Goal: Task Accomplishment & Management: Complete application form

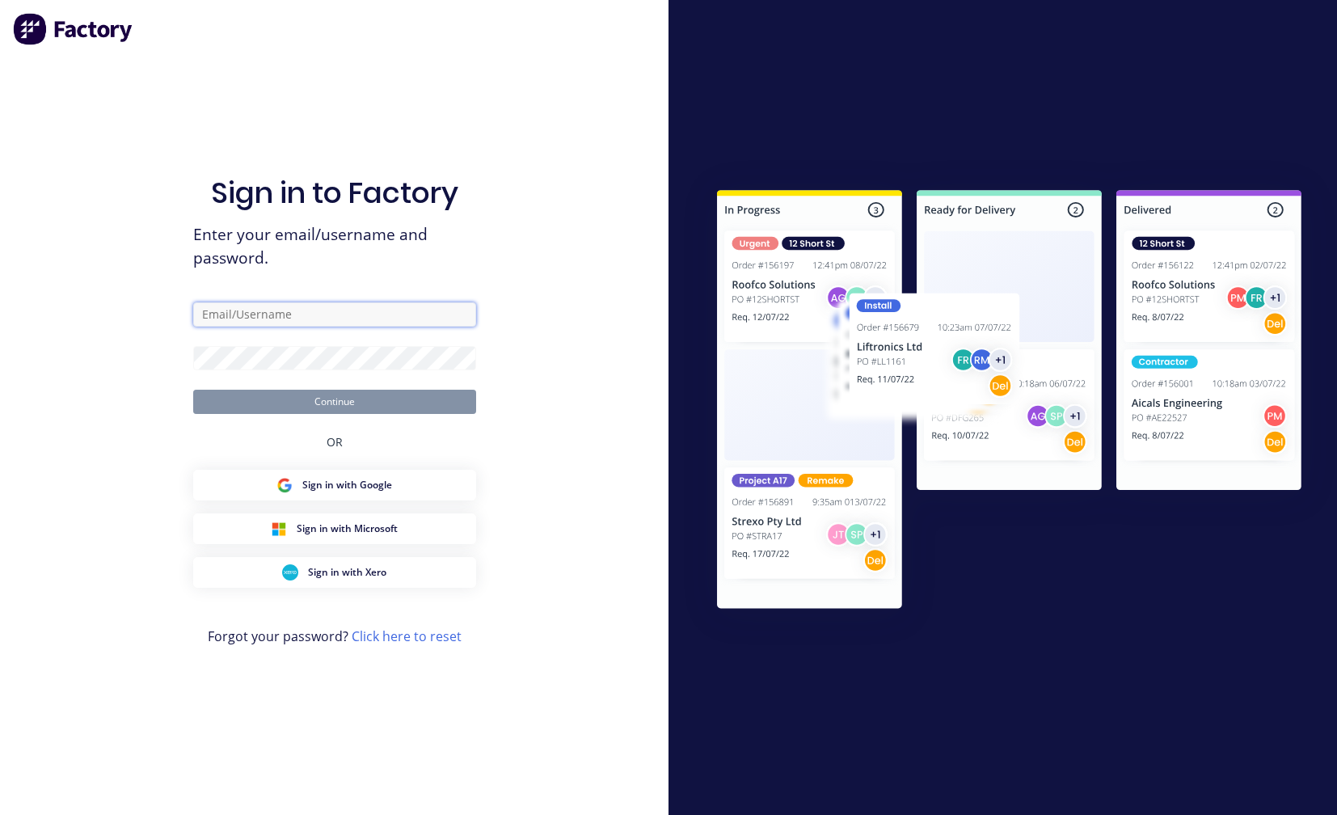
type input "[PERSON_NAME][EMAIL_ADDRESS][DOMAIN_NAME]"
click at [281, 411] on button "Continue" at bounding box center [334, 402] width 283 height 24
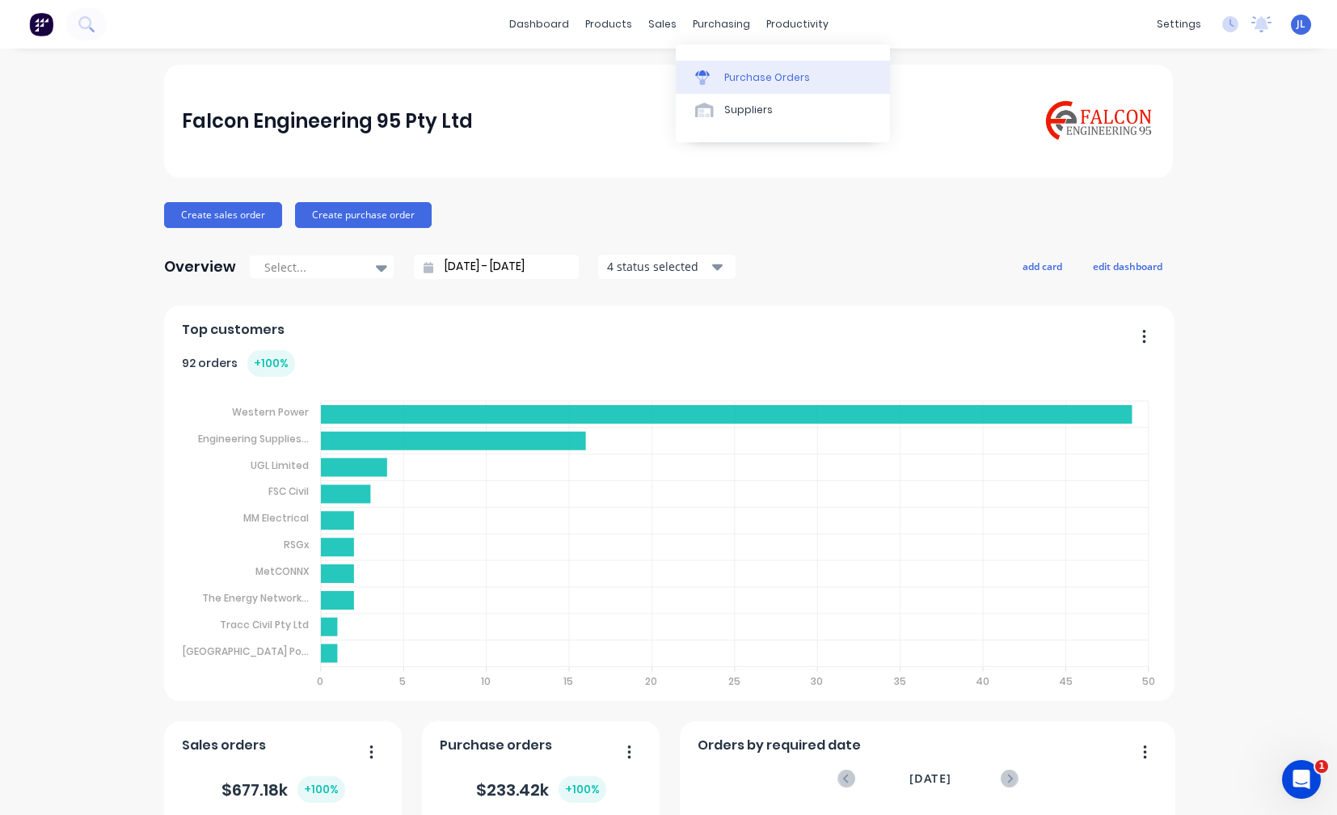
click at [746, 75] on div "Purchase Orders" at bounding box center [768, 77] width 86 height 15
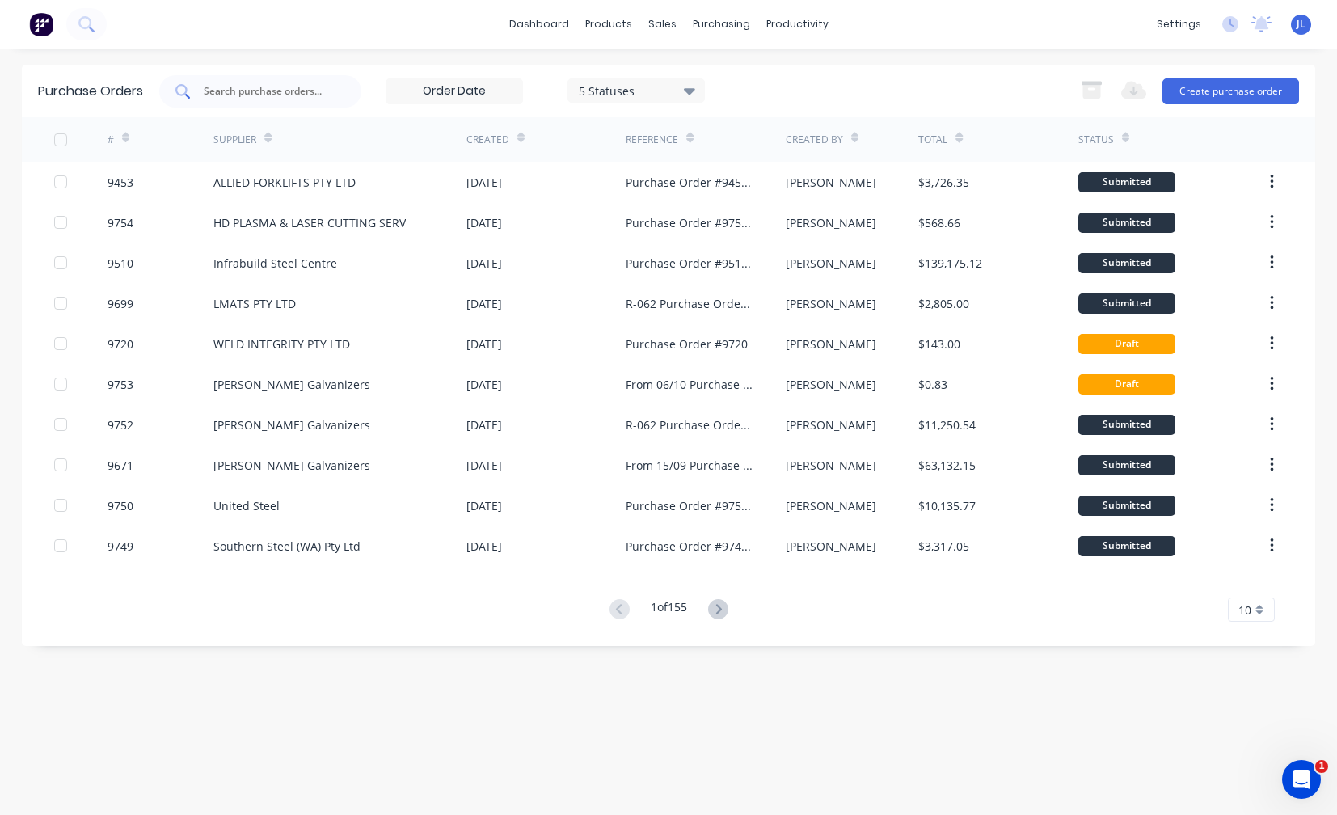
click at [239, 95] on input "text" at bounding box center [269, 91] width 134 height 16
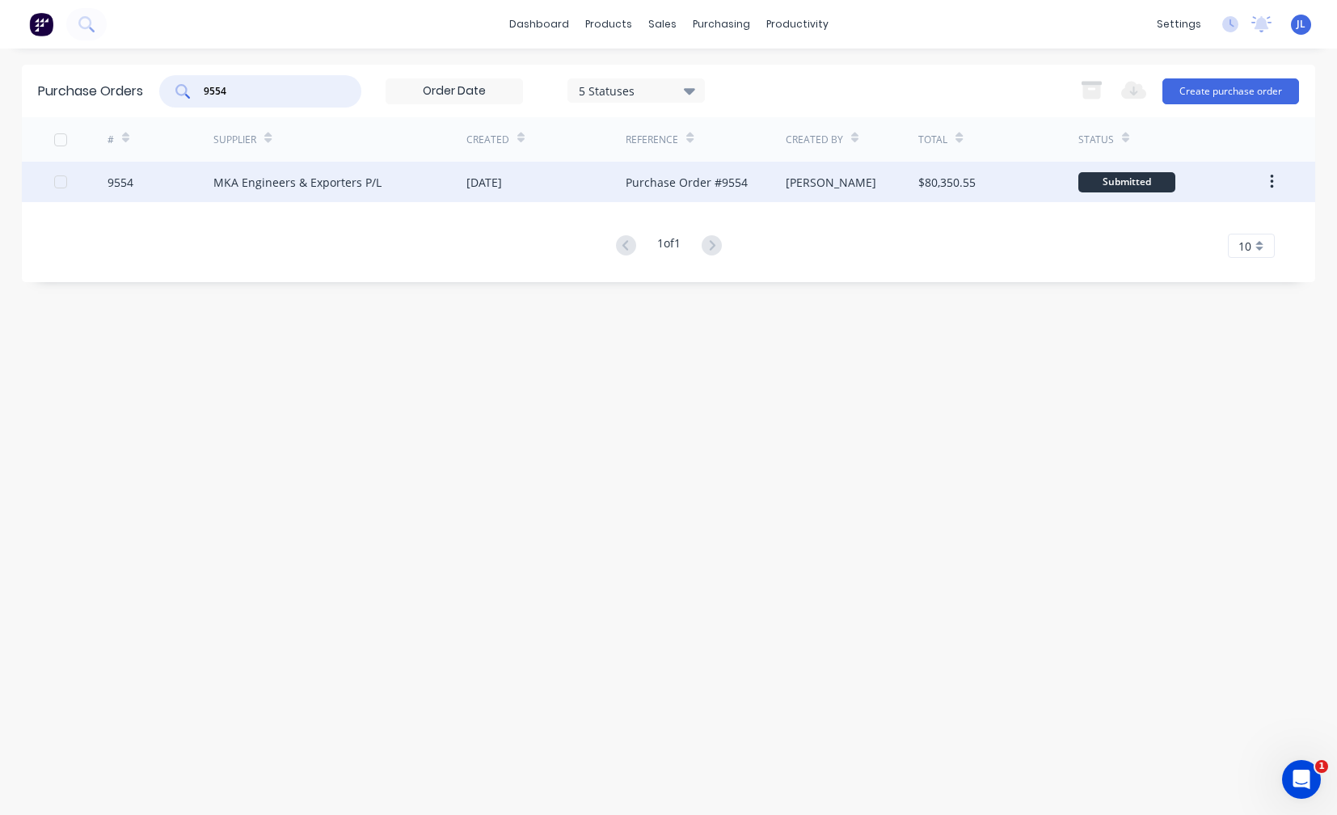
type input "9554"
click at [272, 188] on div "MKA Engineers & Exporters P/L" at bounding box center [297, 182] width 168 height 17
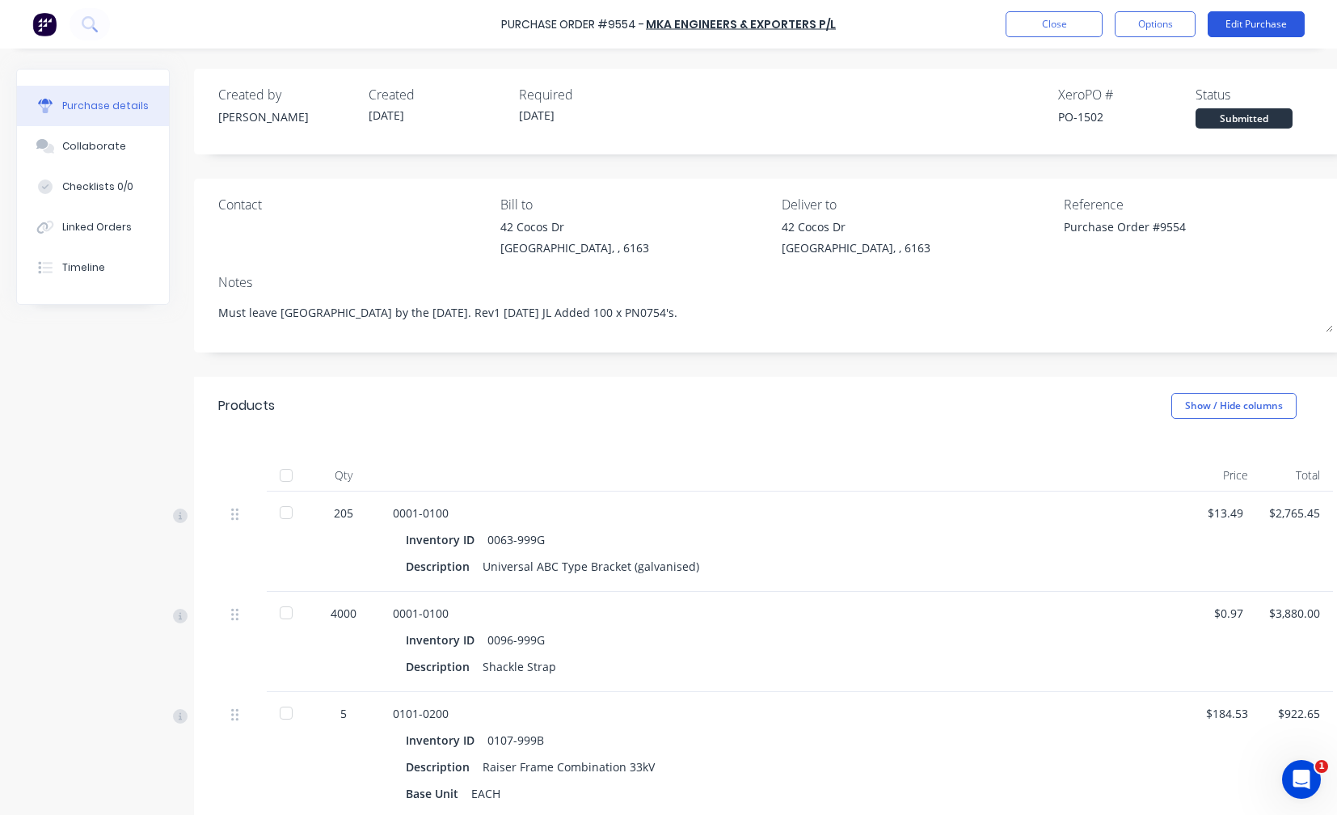
click at [1274, 25] on button "Edit Purchase" at bounding box center [1256, 24] width 97 height 26
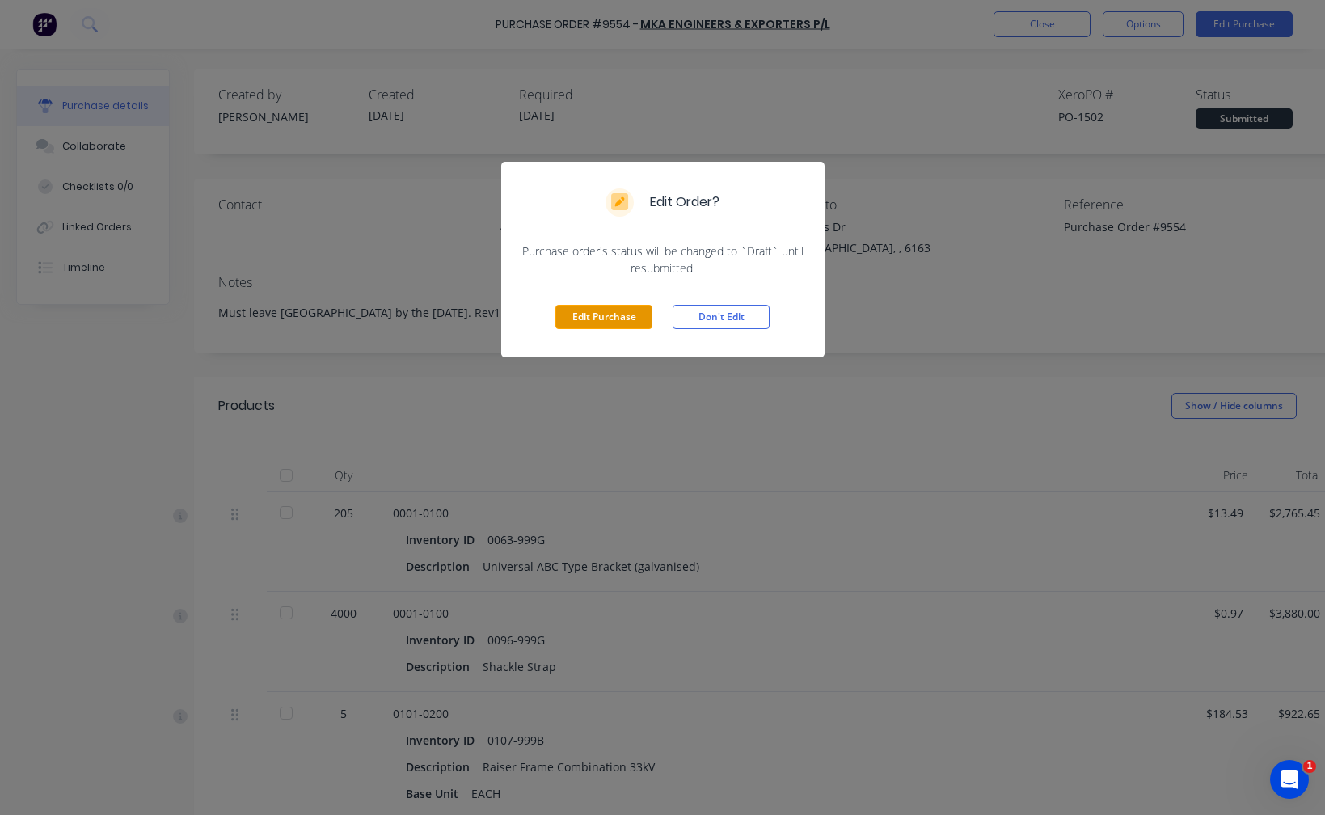
click at [573, 310] on button "Edit Purchase" at bounding box center [604, 317] width 97 height 24
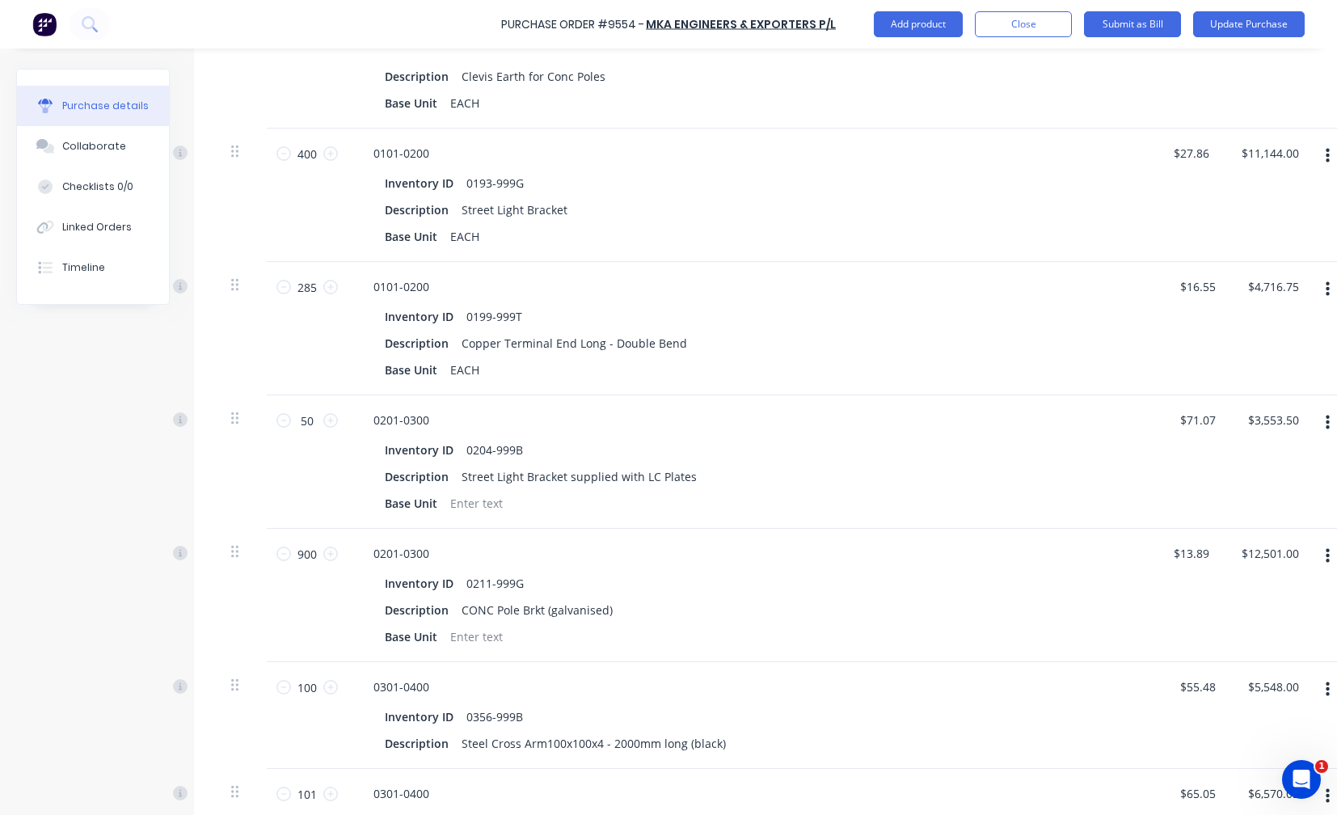
scroll to position [1536, 0]
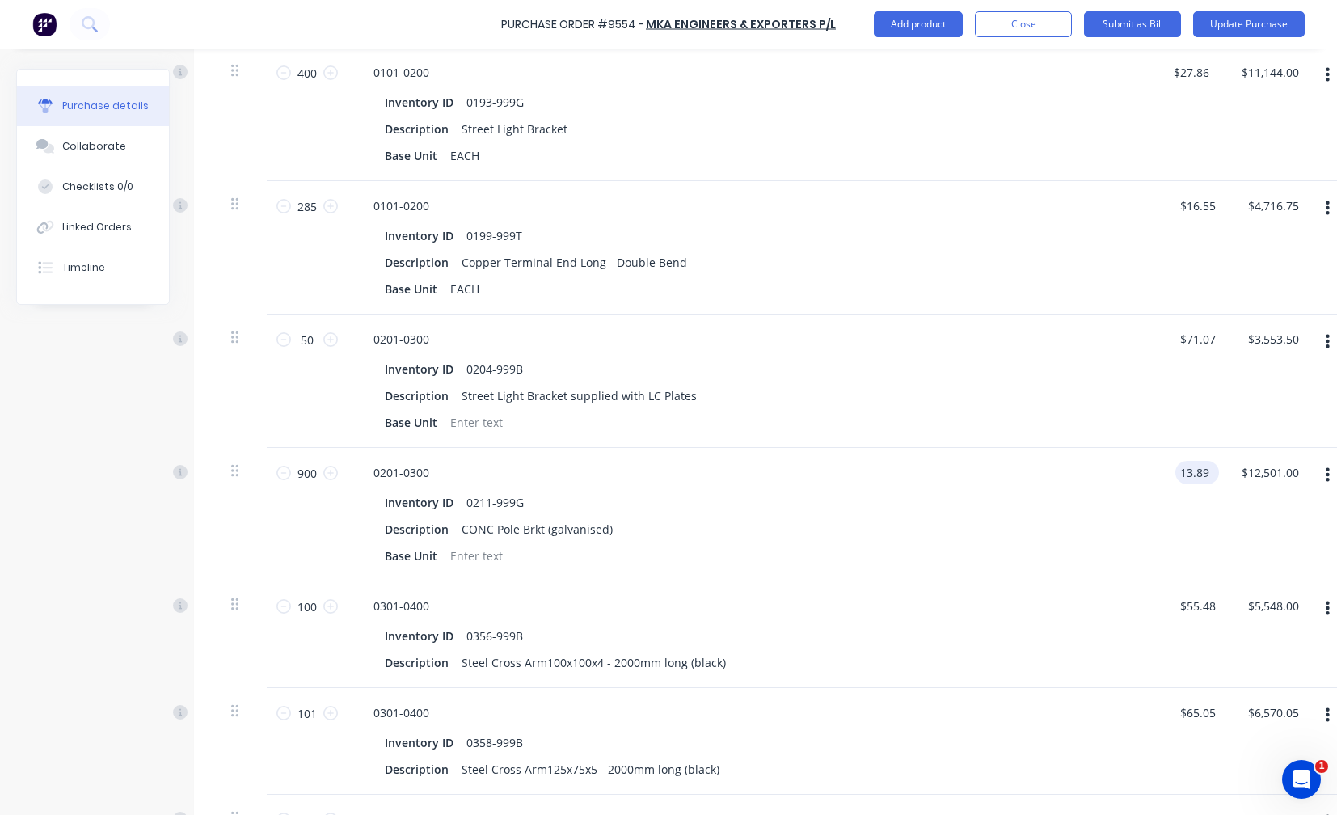
click at [1193, 473] on input "13.89" at bounding box center [1194, 472] width 37 height 23
click at [1049, 647] on div "Inventory ID 0356-999B" at bounding box center [748, 635] width 741 height 23
type input "$14.89"
type input "$13,401.00"
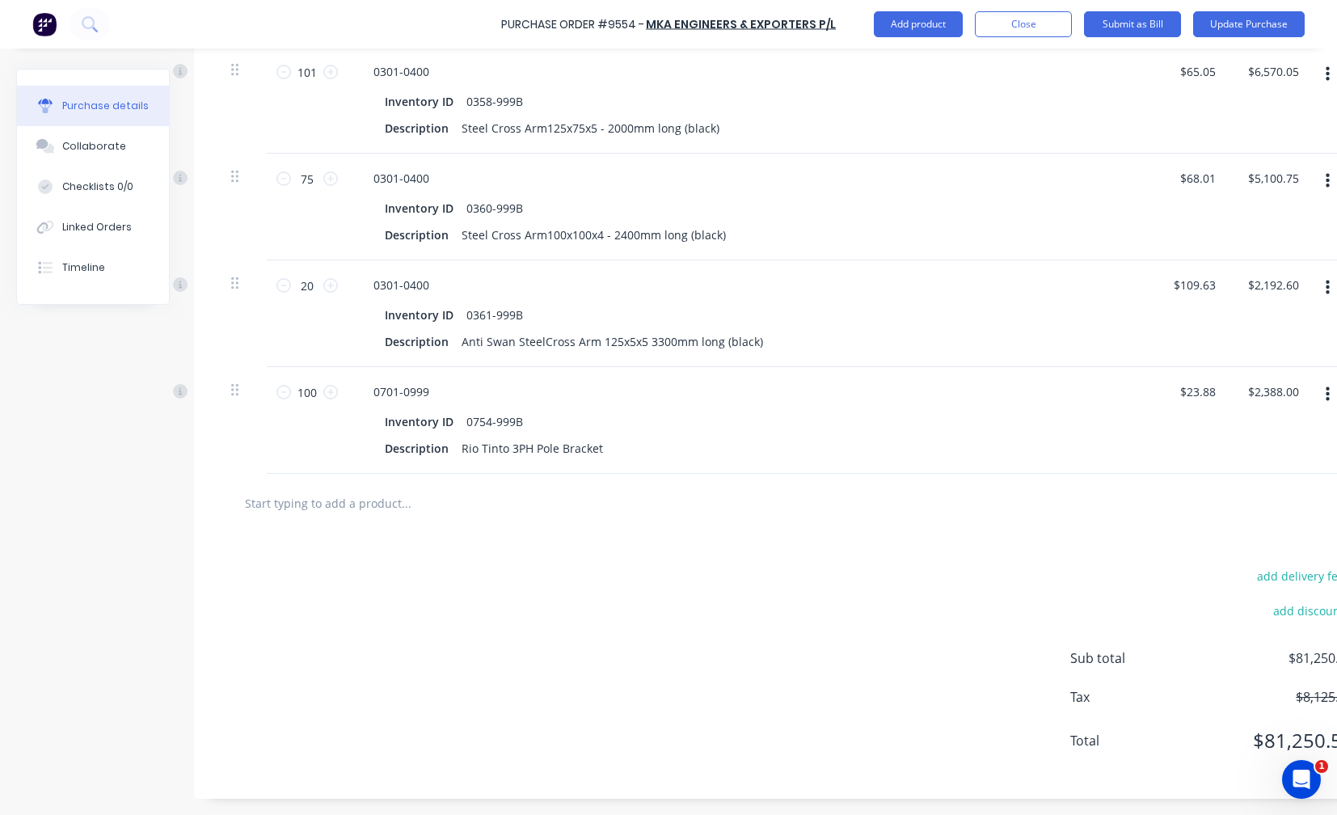
scroll to position [2190, 53]
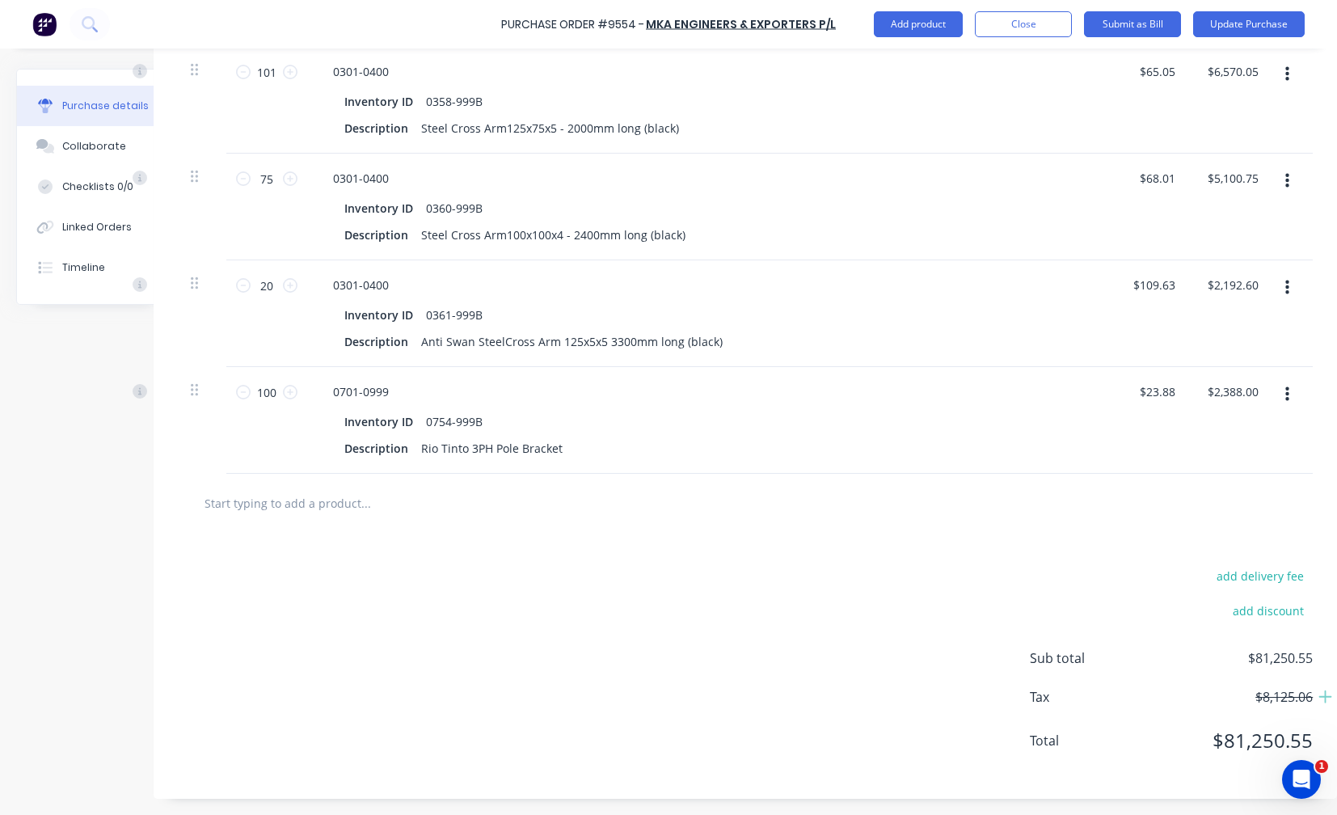
click at [839, 666] on div "add delivery fee add discount Sub total $81,250.55 Tax $8,125.06 Total $81,250.…" at bounding box center [746, 666] width 1184 height 266
click at [1248, 20] on button "Update Purchase" at bounding box center [1250, 24] width 112 height 26
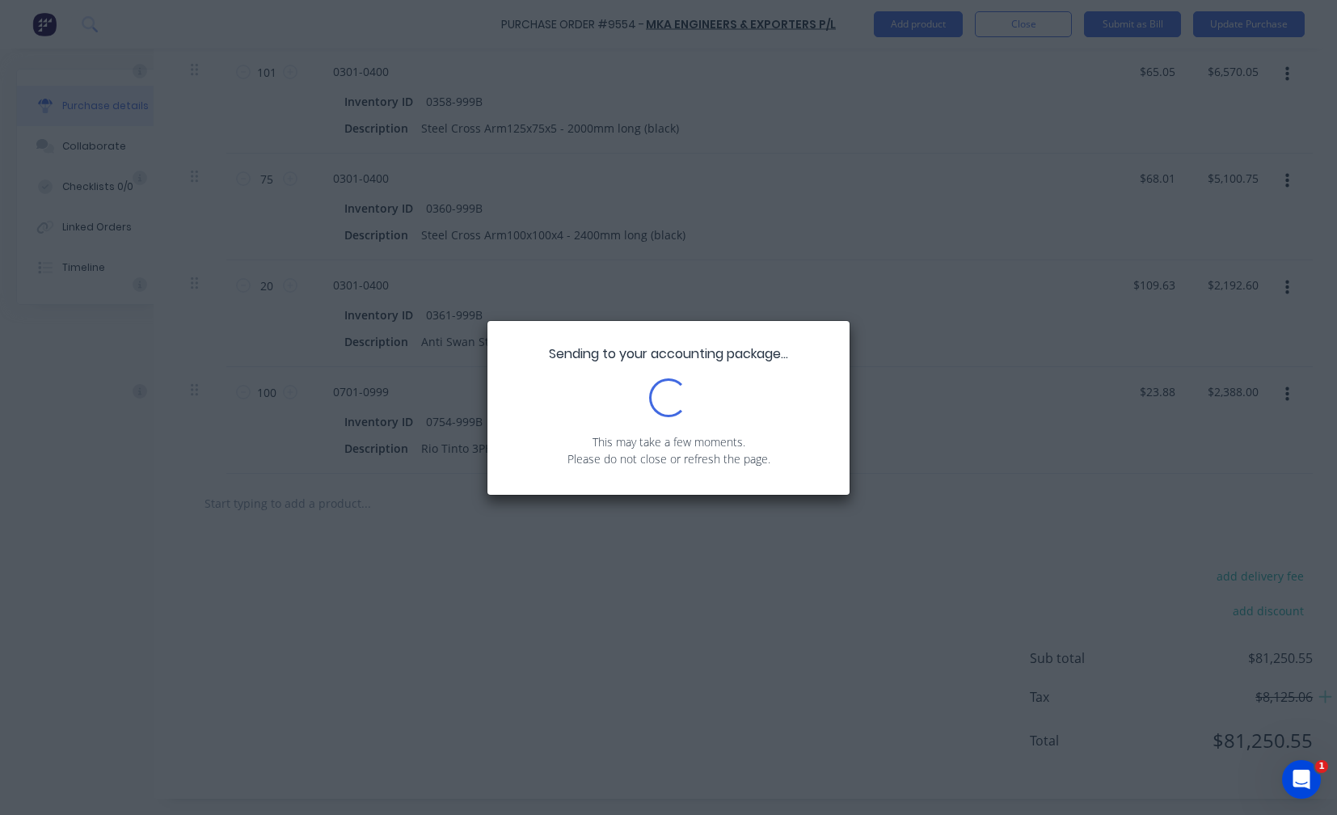
scroll to position [0, 0]
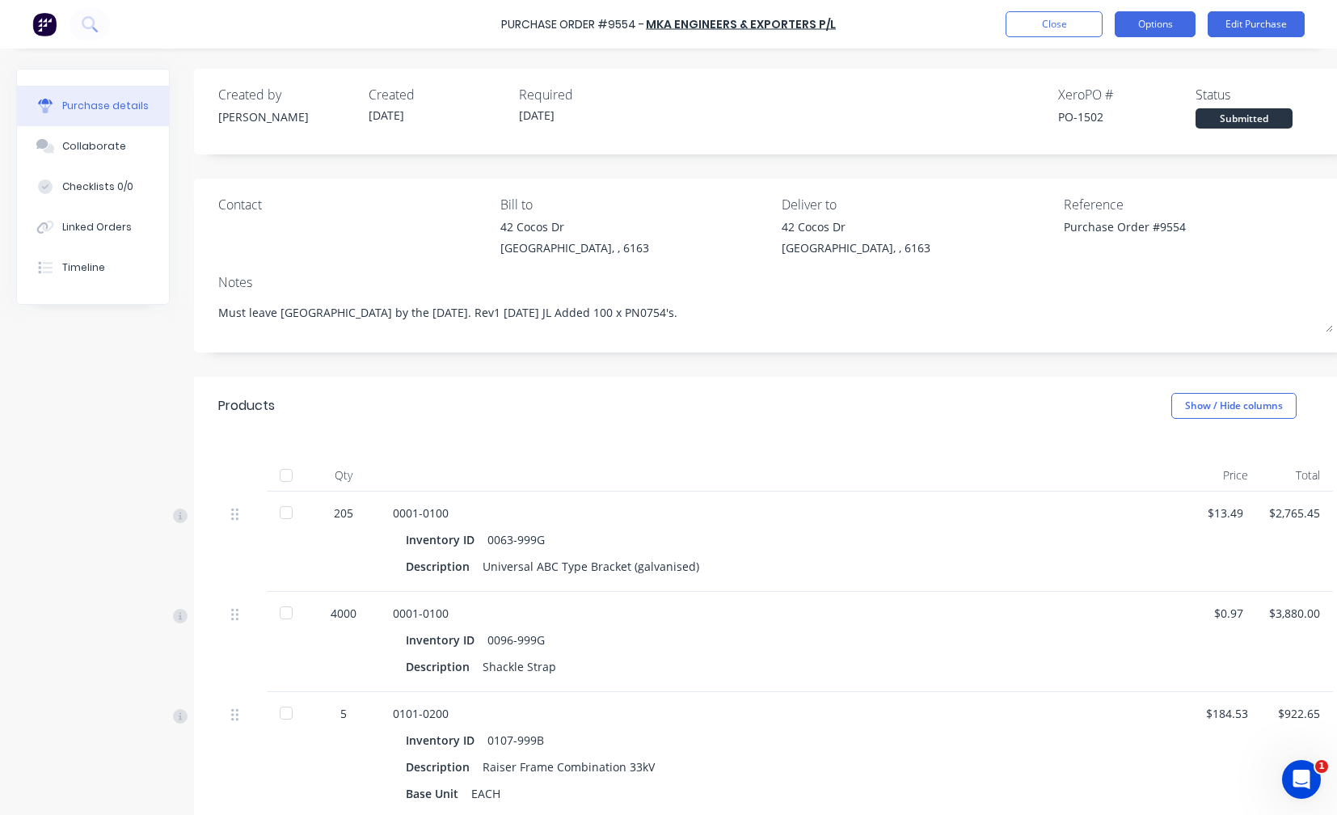
click at [1157, 27] on button "Options" at bounding box center [1155, 24] width 81 height 26
click at [1099, 72] on div "Print / Email" at bounding box center [1119, 65] width 125 height 23
click at [1098, 105] on div "With pricing" at bounding box center [1119, 98] width 125 height 23
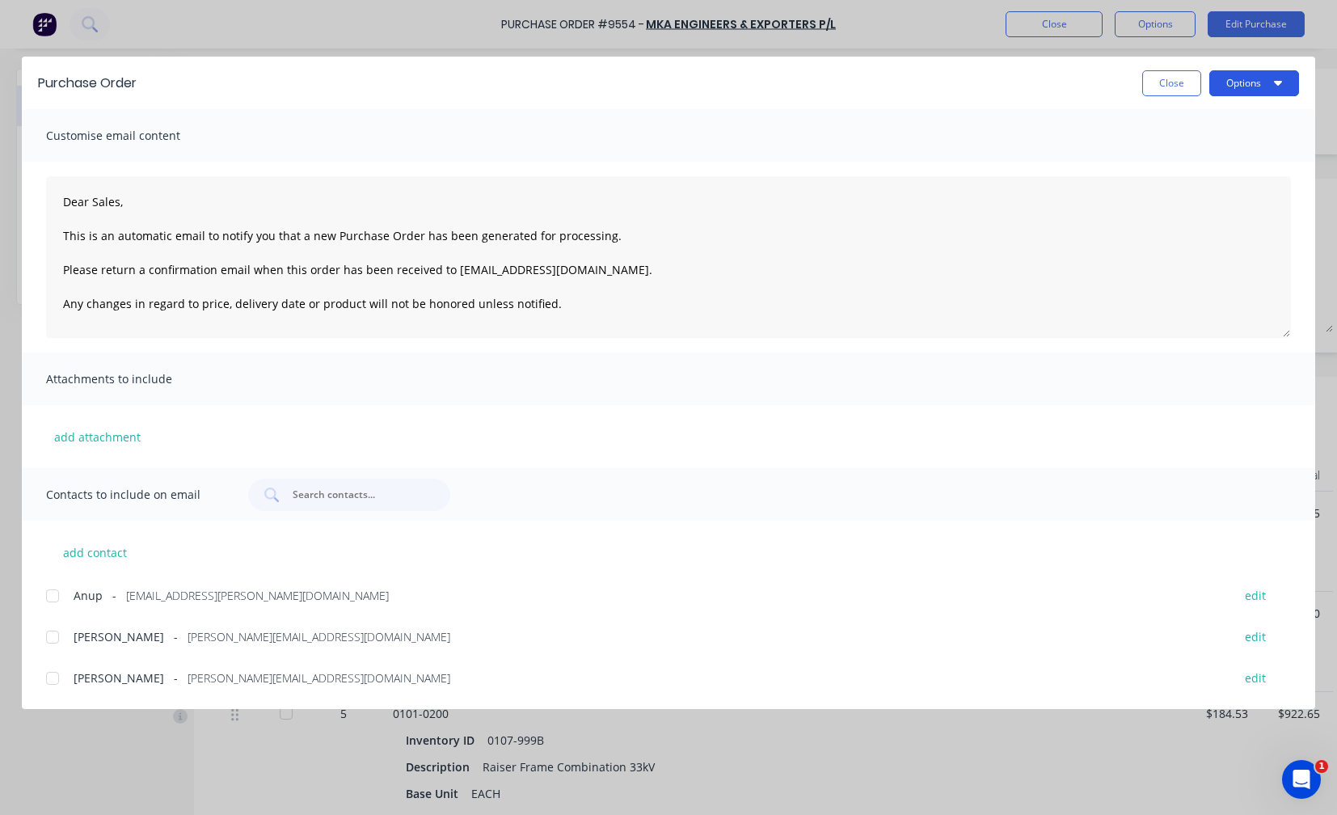
click at [1257, 84] on button "Options" at bounding box center [1255, 83] width 90 height 26
click at [1178, 159] on div "Print" at bounding box center [1222, 156] width 125 height 23
click at [1257, 82] on button "Options" at bounding box center [1255, 83] width 90 height 26
click at [1204, 156] on div "Print" at bounding box center [1222, 156] width 125 height 23
click at [1176, 78] on button "Close" at bounding box center [1172, 83] width 59 height 26
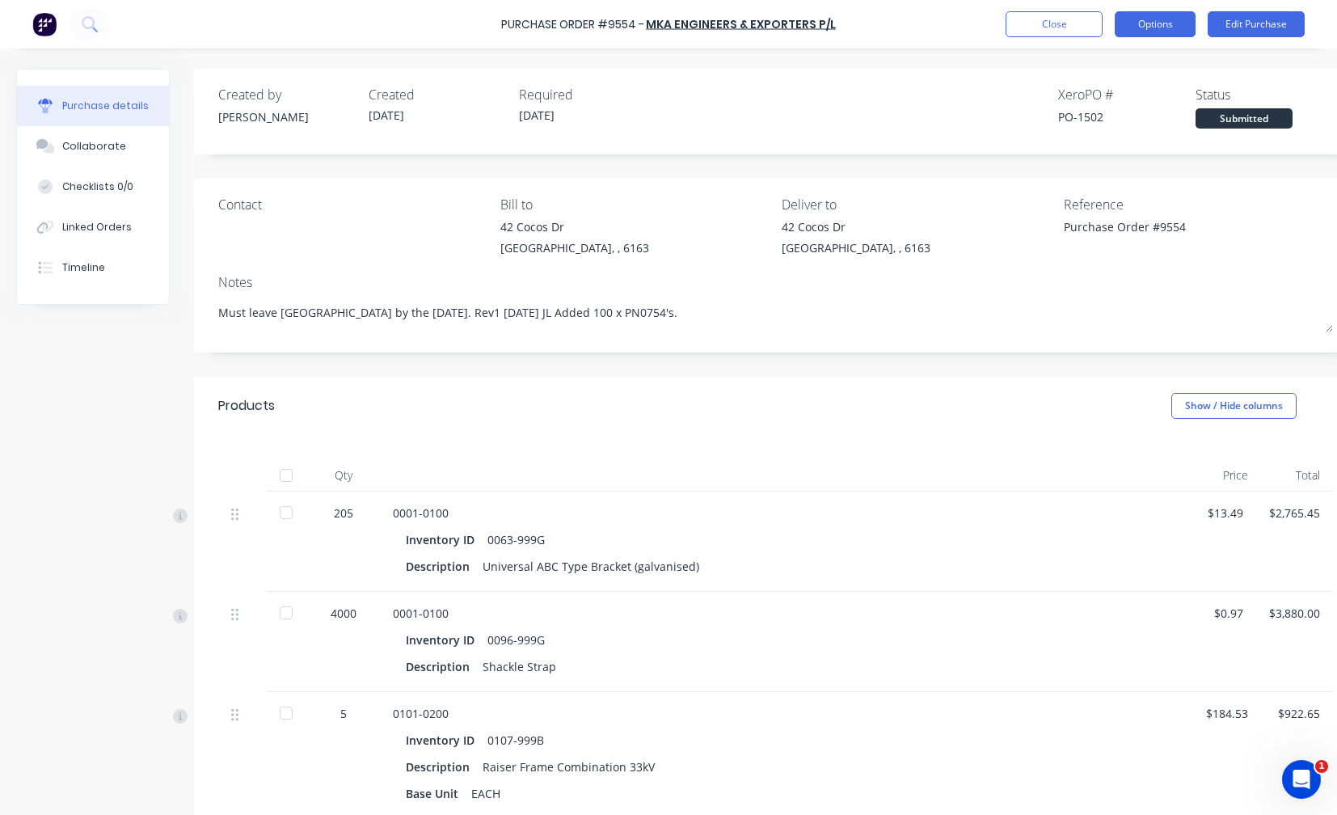
click at [1154, 27] on button "Options" at bounding box center [1155, 24] width 81 height 26
click at [1121, 66] on div "Print / Email" at bounding box center [1119, 65] width 125 height 23
click at [1116, 96] on div "With pricing" at bounding box center [1119, 98] width 125 height 23
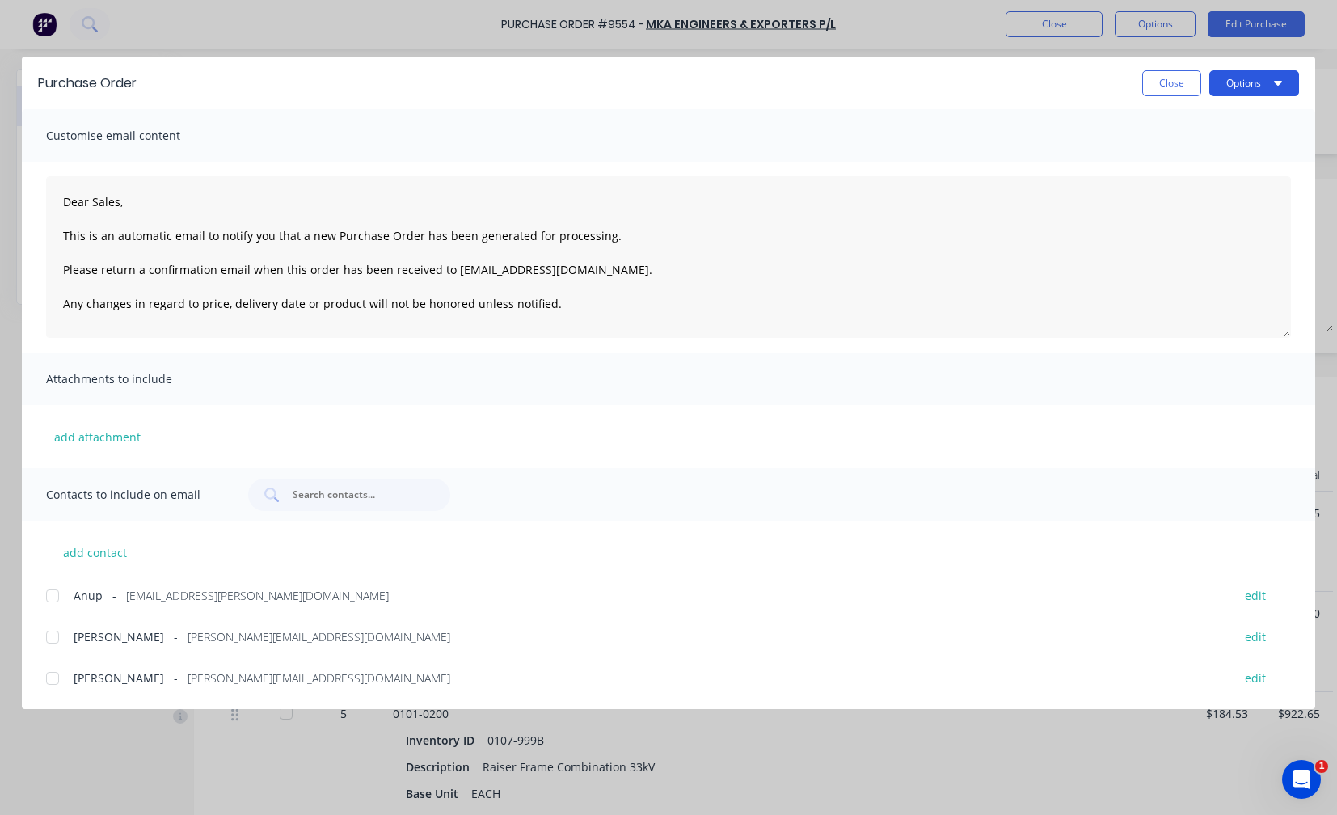
click at [1243, 78] on button "Options" at bounding box center [1255, 83] width 90 height 26
click at [1180, 158] on div "Print" at bounding box center [1222, 156] width 125 height 23
click at [1255, 82] on button "Options" at bounding box center [1255, 83] width 90 height 26
click at [1206, 123] on div "Preview" at bounding box center [1222, 123] width 125 height 23
click at [1173, 86] on button "Close" at bounding box center [1172, 83] width 59 height 26
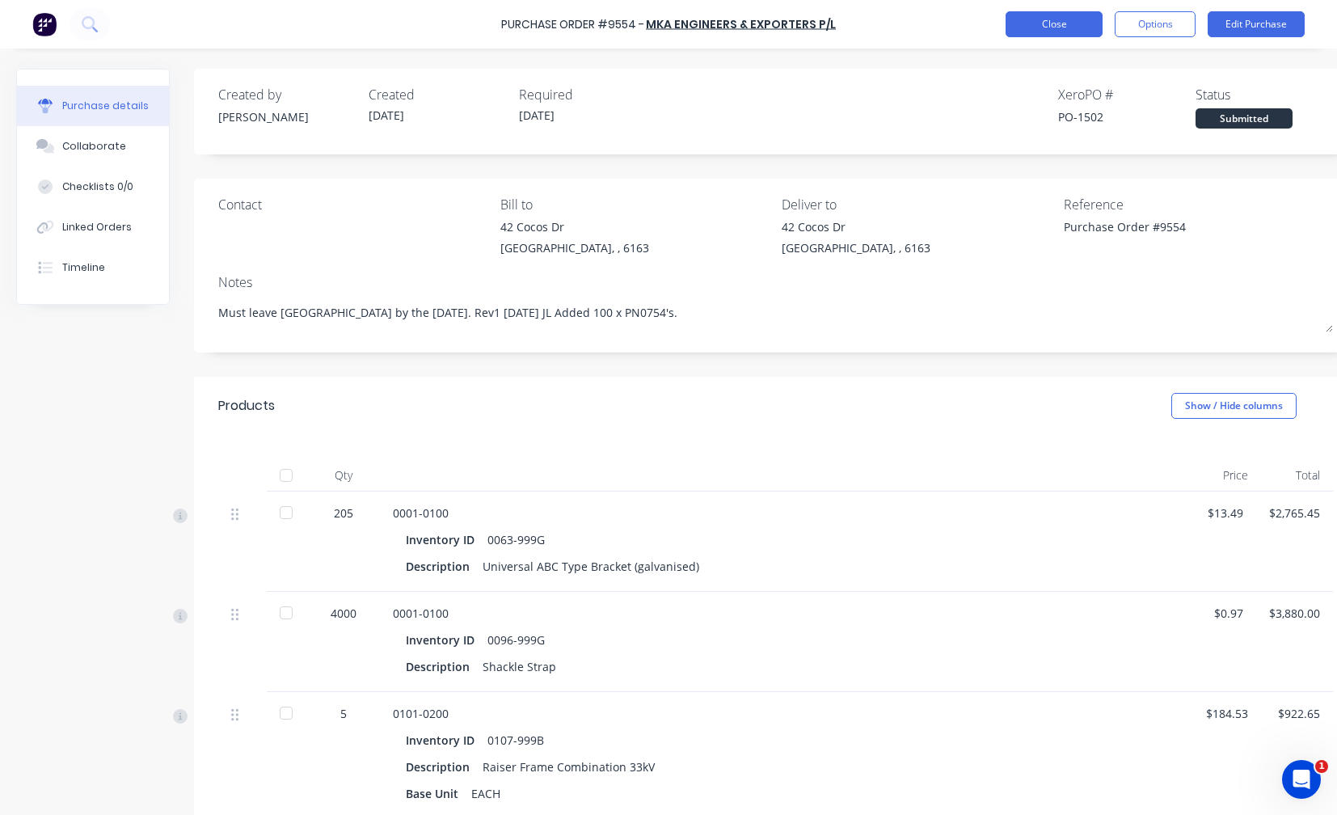
click at [1060, 22] on button "Close" at bounding box center [1054, 24] width 97 height 26
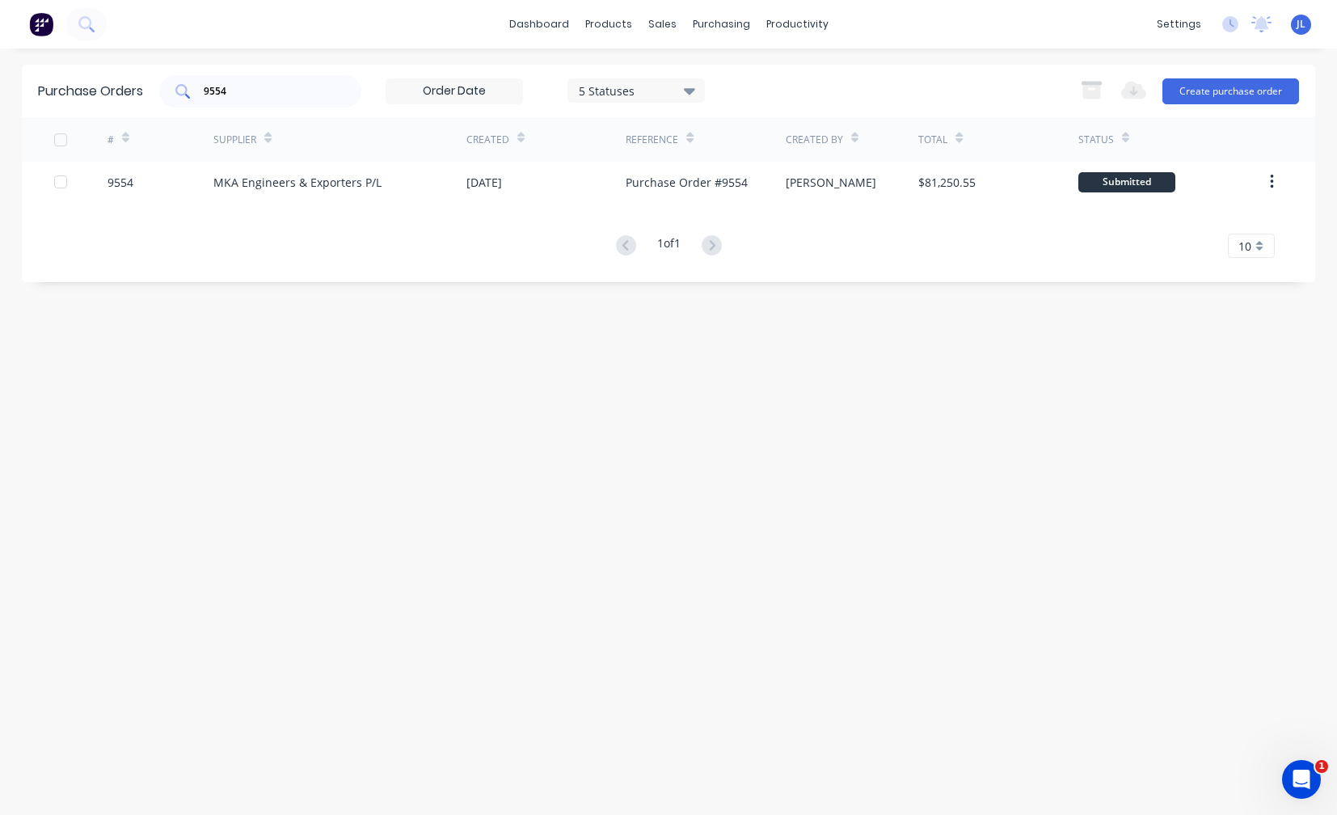
click at [239, 87] on input "9554" at bounding box center [269, 91] width 134 height 16
type input "9"
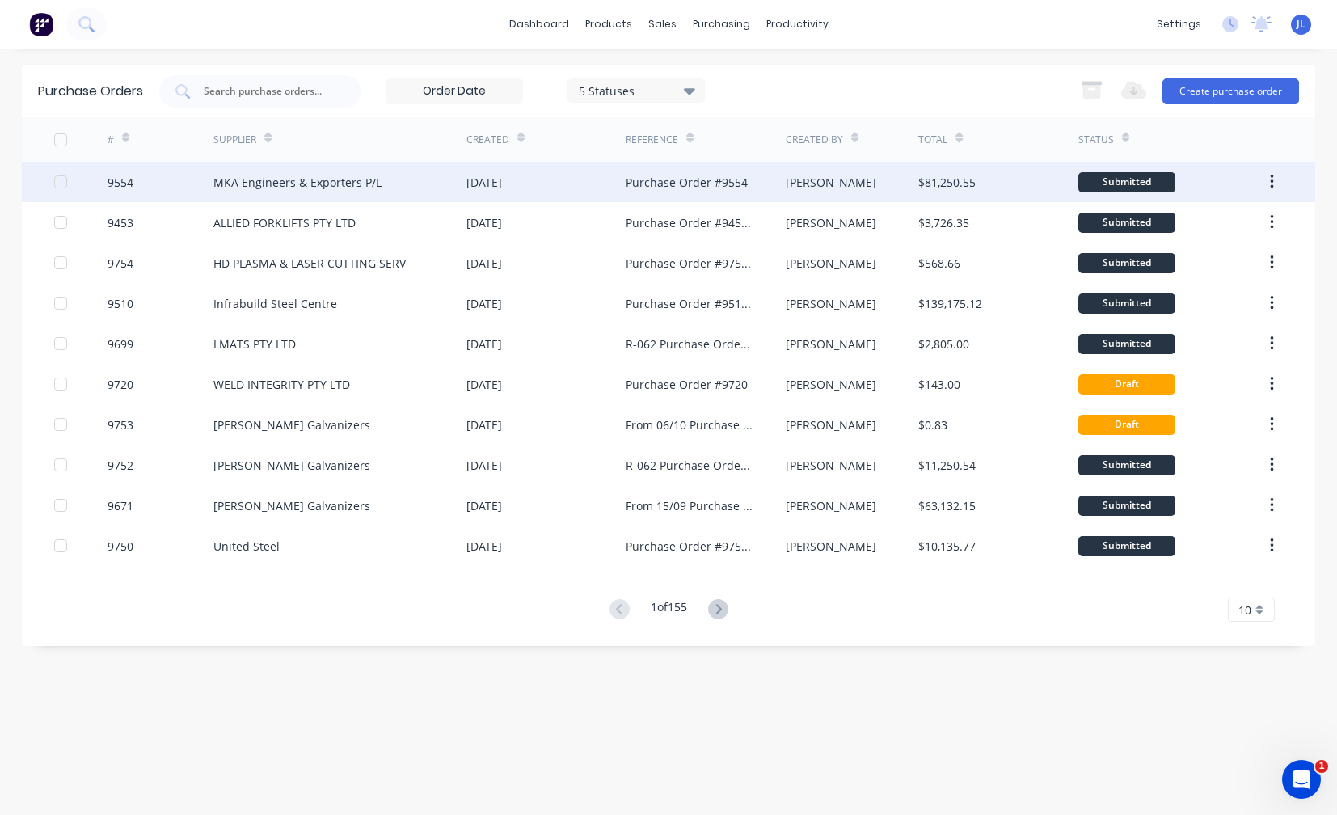
click at [325, 182] on div "MKA Engineers & Exporters P/L" at bounding box center [297, 182] width 168 height 17
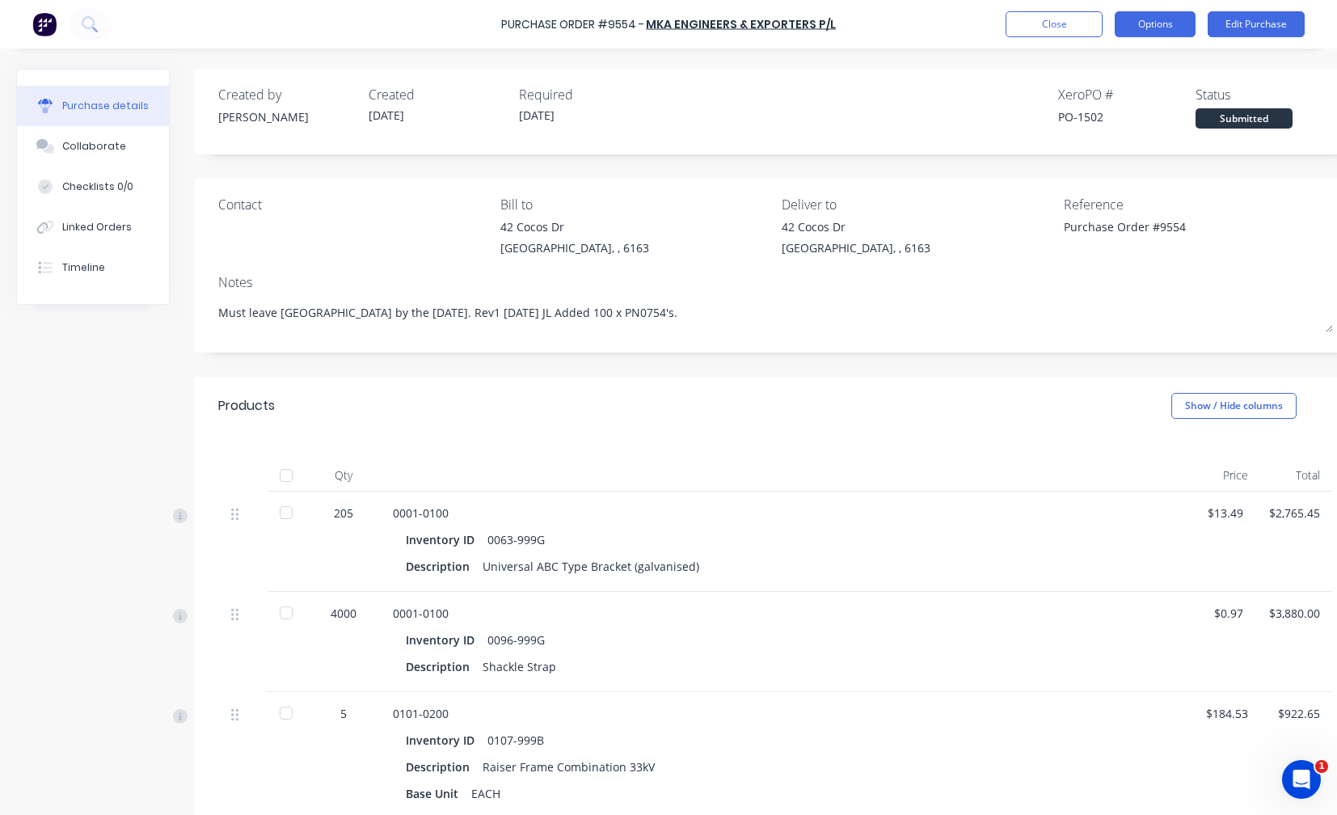
click at [1184, 22] on button "Options" at bounding box center [1155, 24] width 81 height 26
click at [1117, 64] on div "Print / Email" at bounding box center [1119, 65] width 125 height 23
click at [1111, 95] on div "With pricing" at bounding box center [1119, 98] width 125 height 23
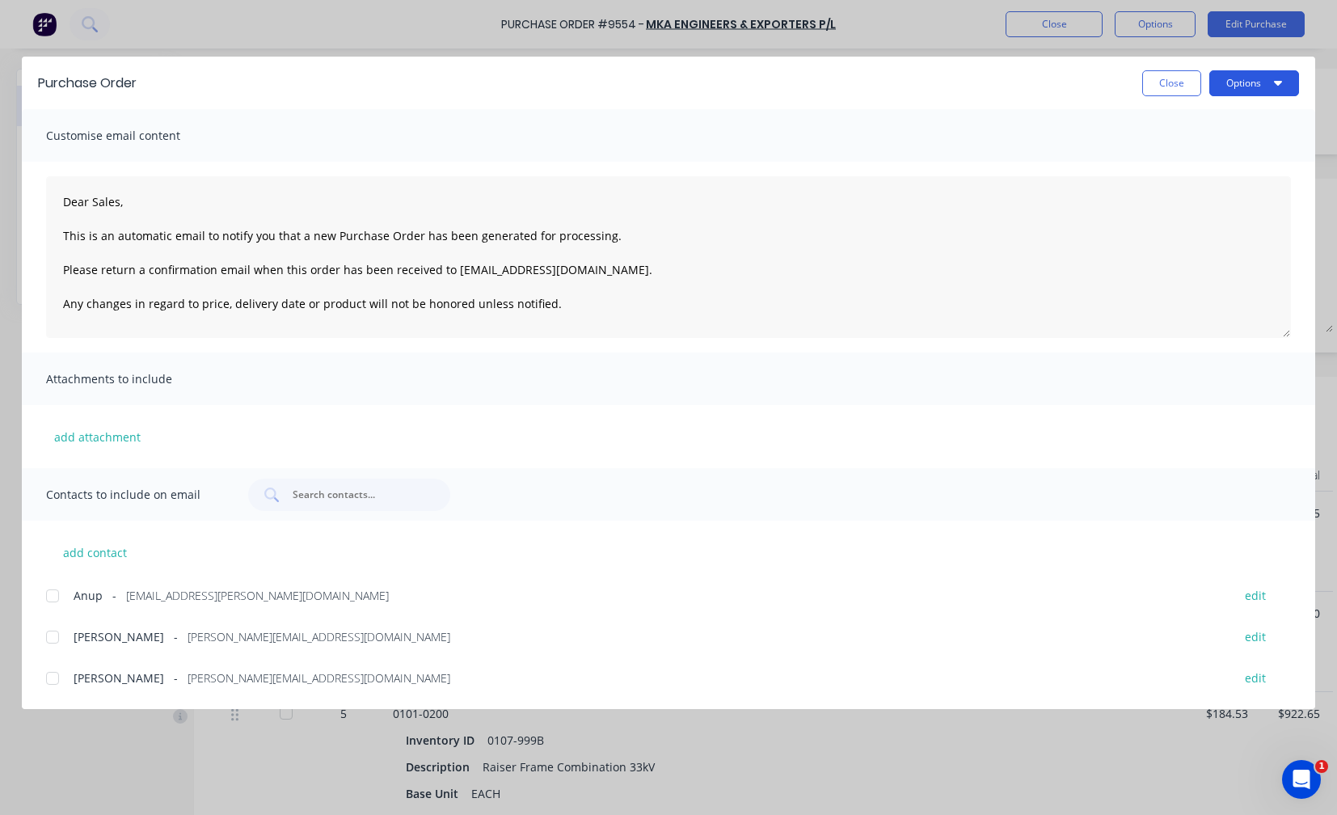
click at [1261, 86] on button "Options" at bounding box center [1255, 83] width 90 height 26
click at [1191, 162] on div "Print" at bounding box center [1222, 156] width 125 height 23
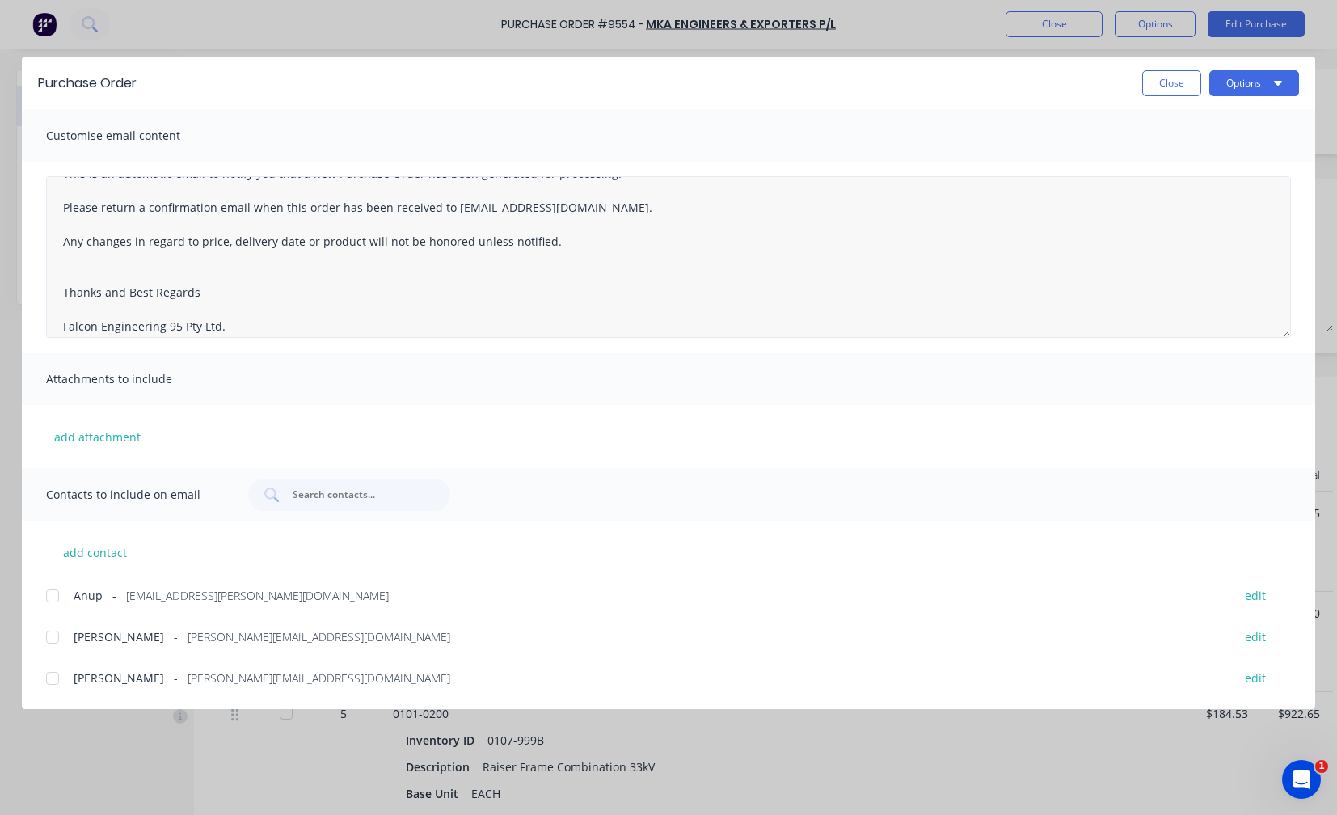
scroll to position [93, 0]
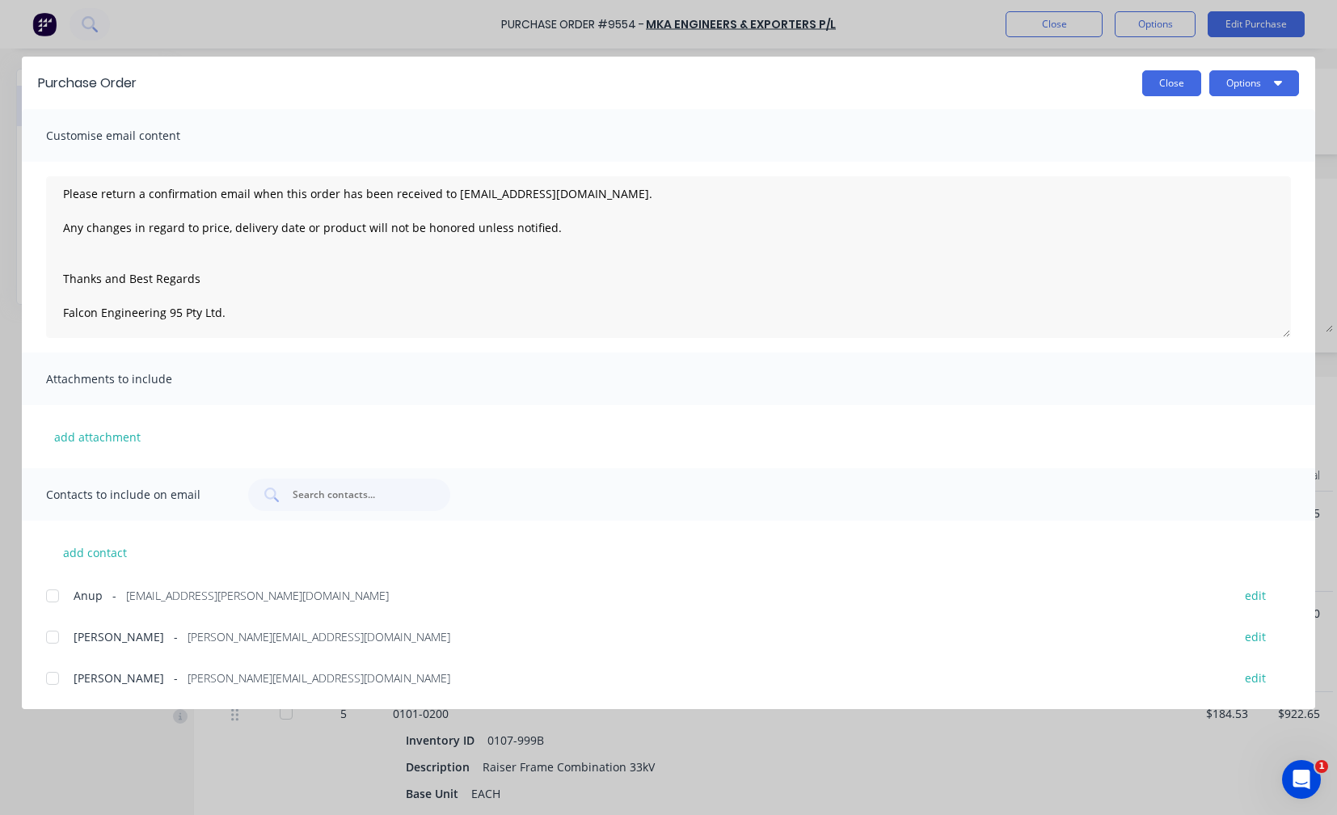
click at [1168, 79] on button "Close" at bounding box center [1172, 83] width 59 height 26
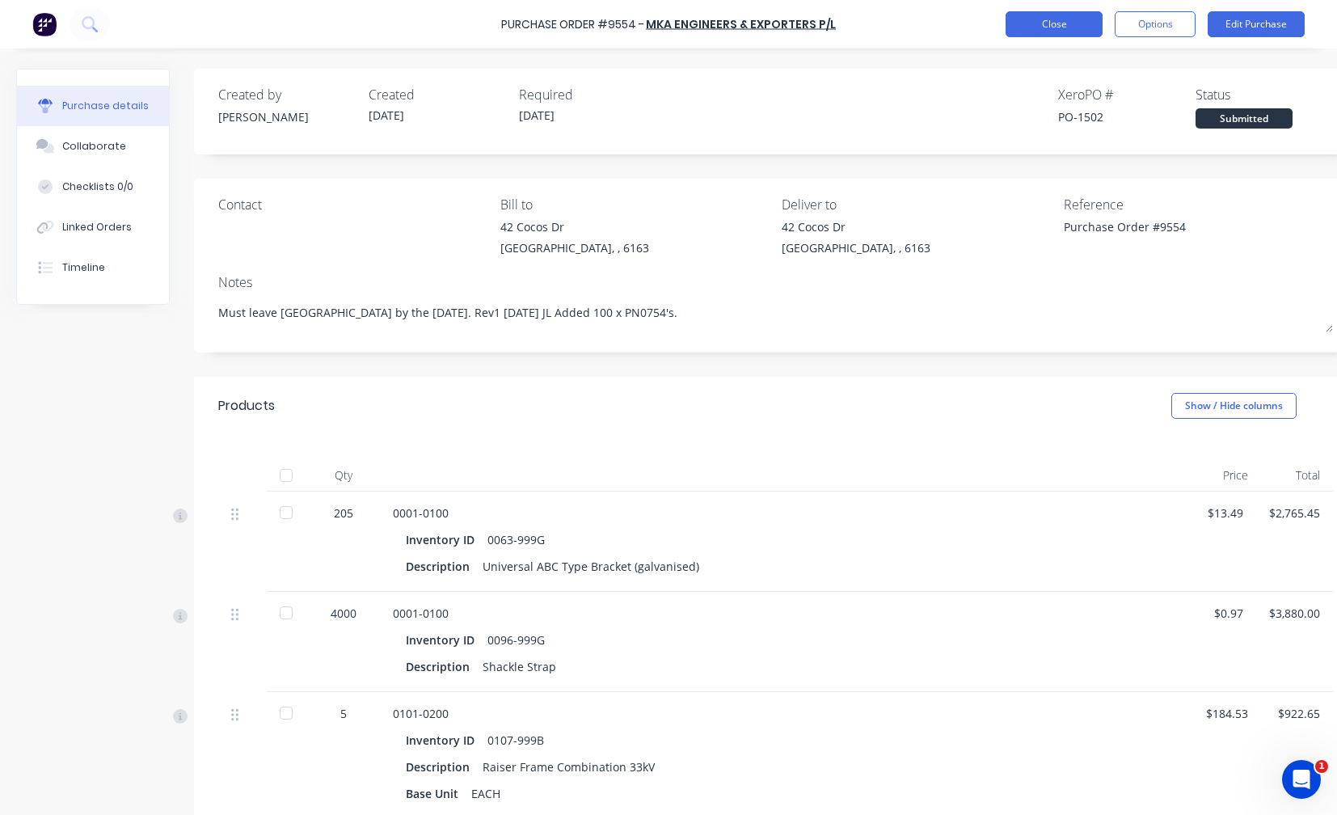
click at [1054, 29] on button "Close" at bounding box center [1054, 24] width 97 height 26
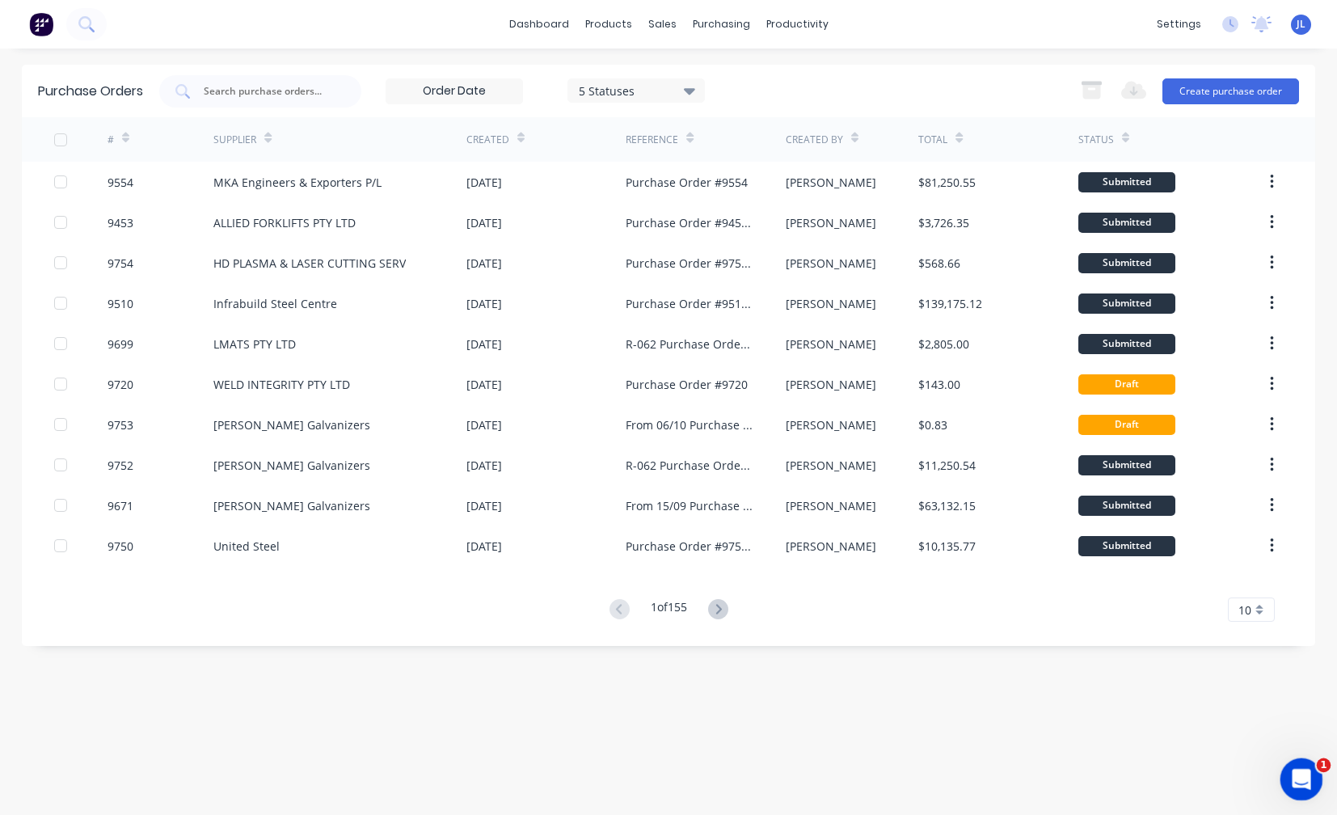
click at [1296, 779] on icon "Open Intercom Messenger" at bounding box center [1300, 777] width 27 height 27
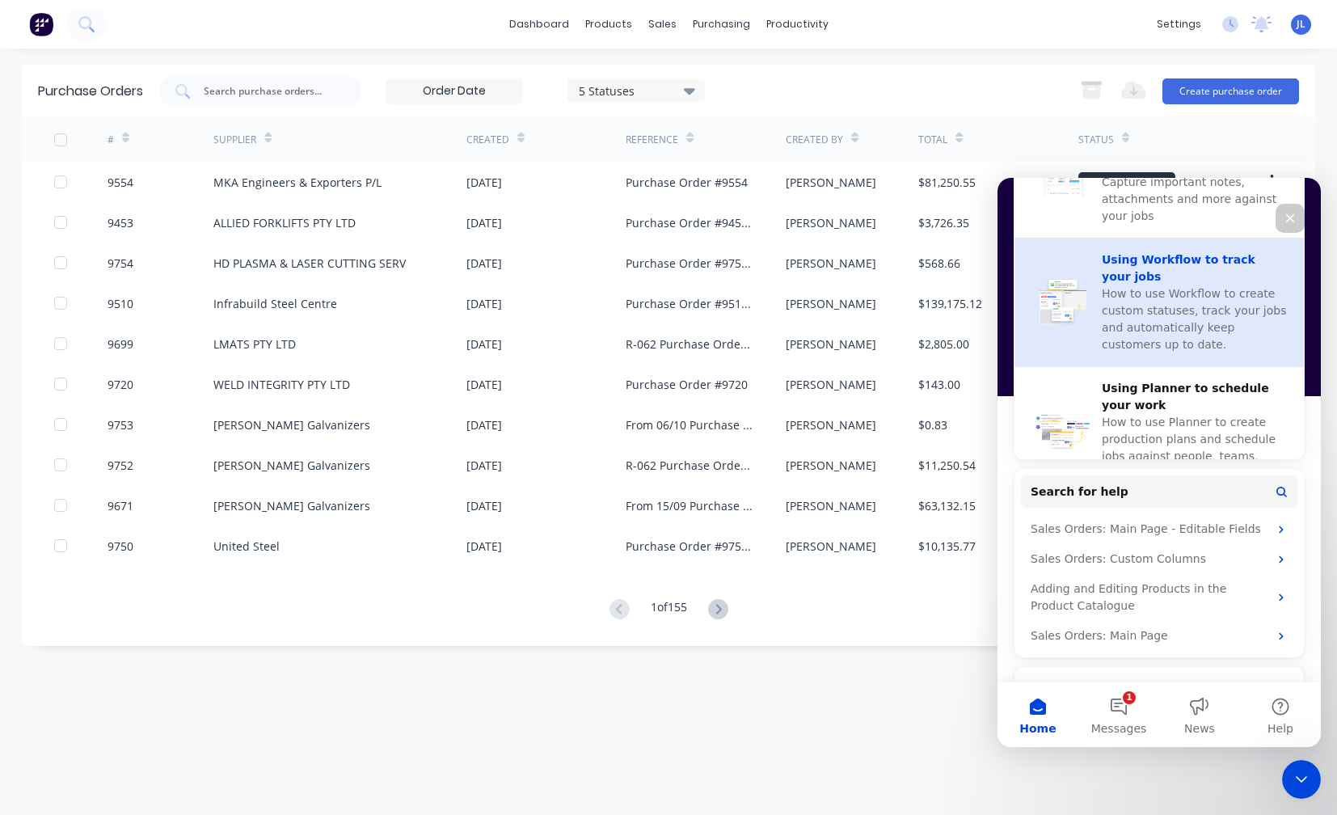
scroll to position [243, 0]
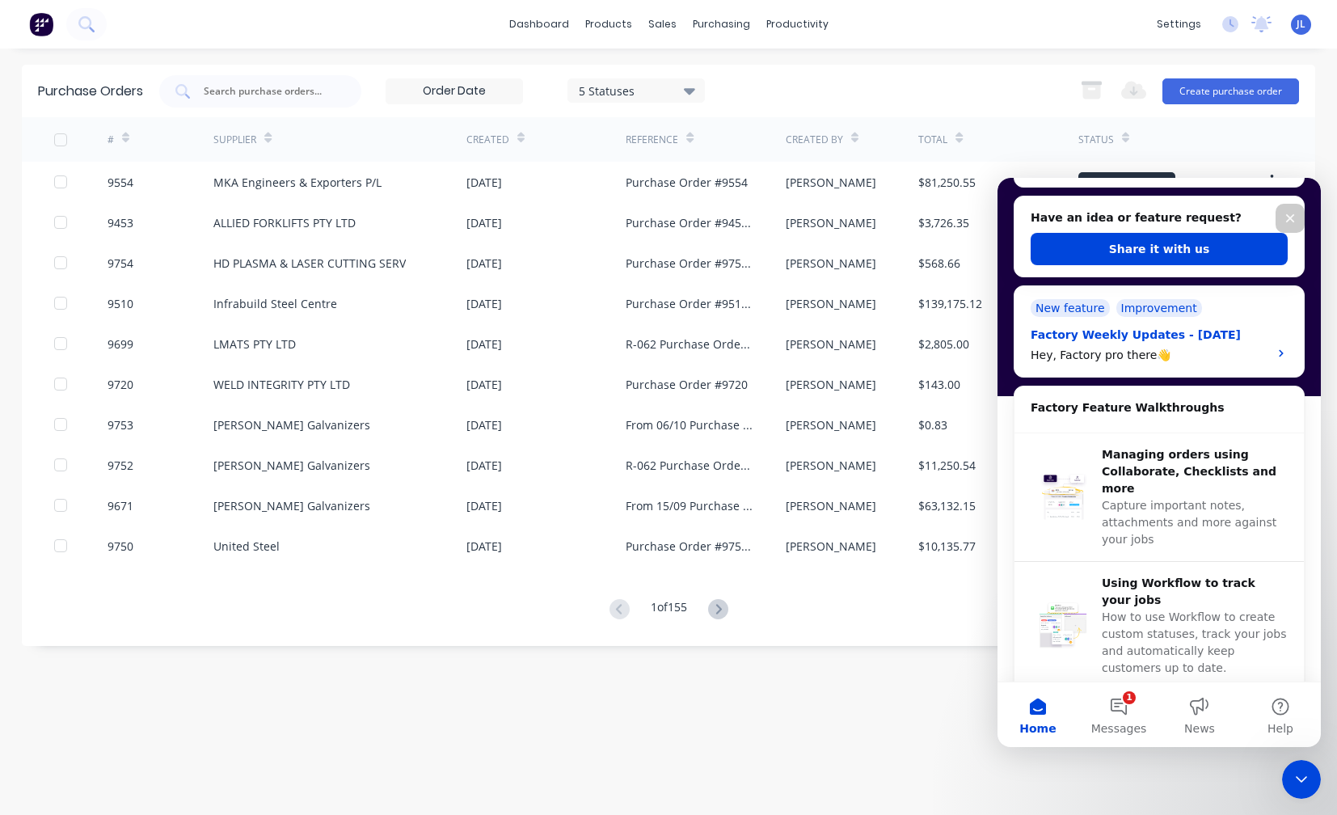
click at [1279, 351] on icon "Intercom messenger" at bounding box center [1281, 353] width 4 height 7
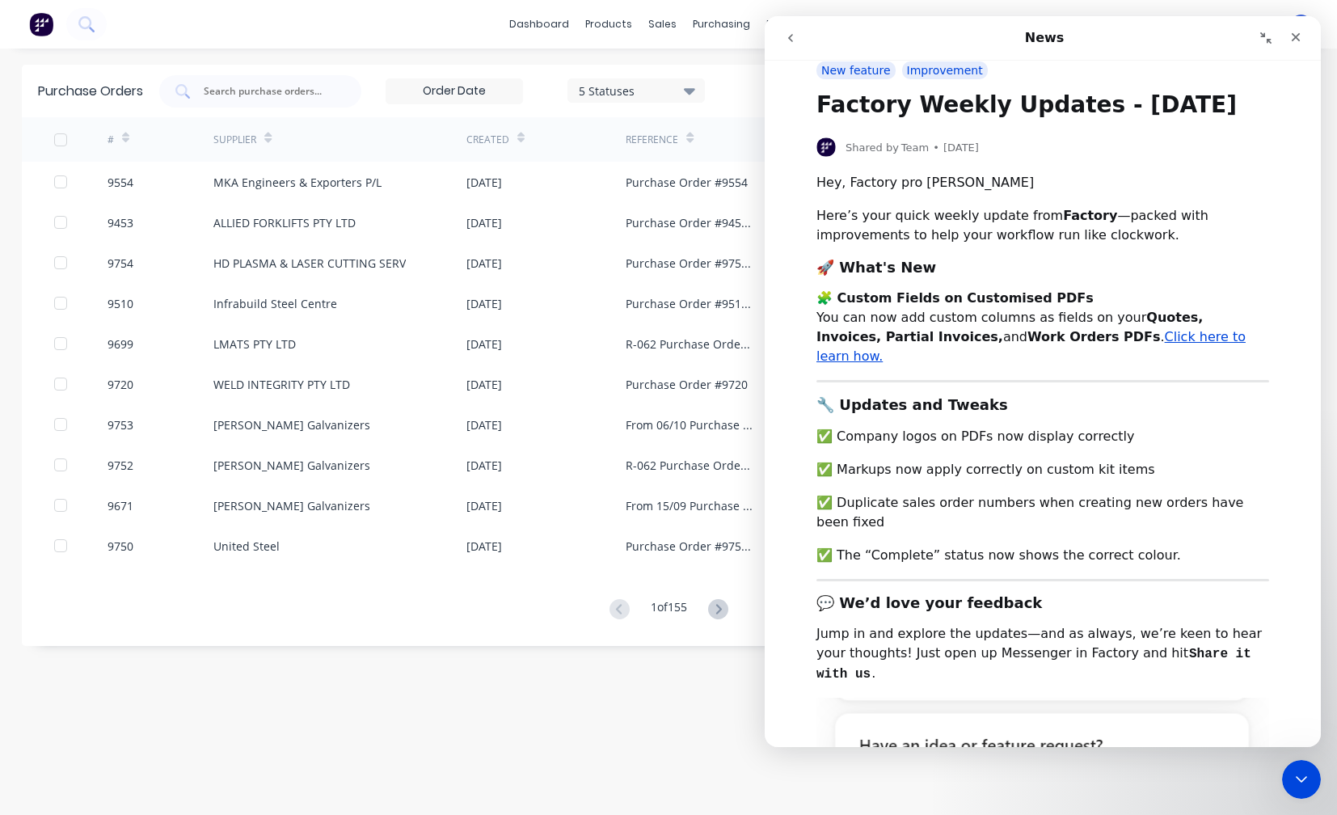
scroll to position [0, 0]
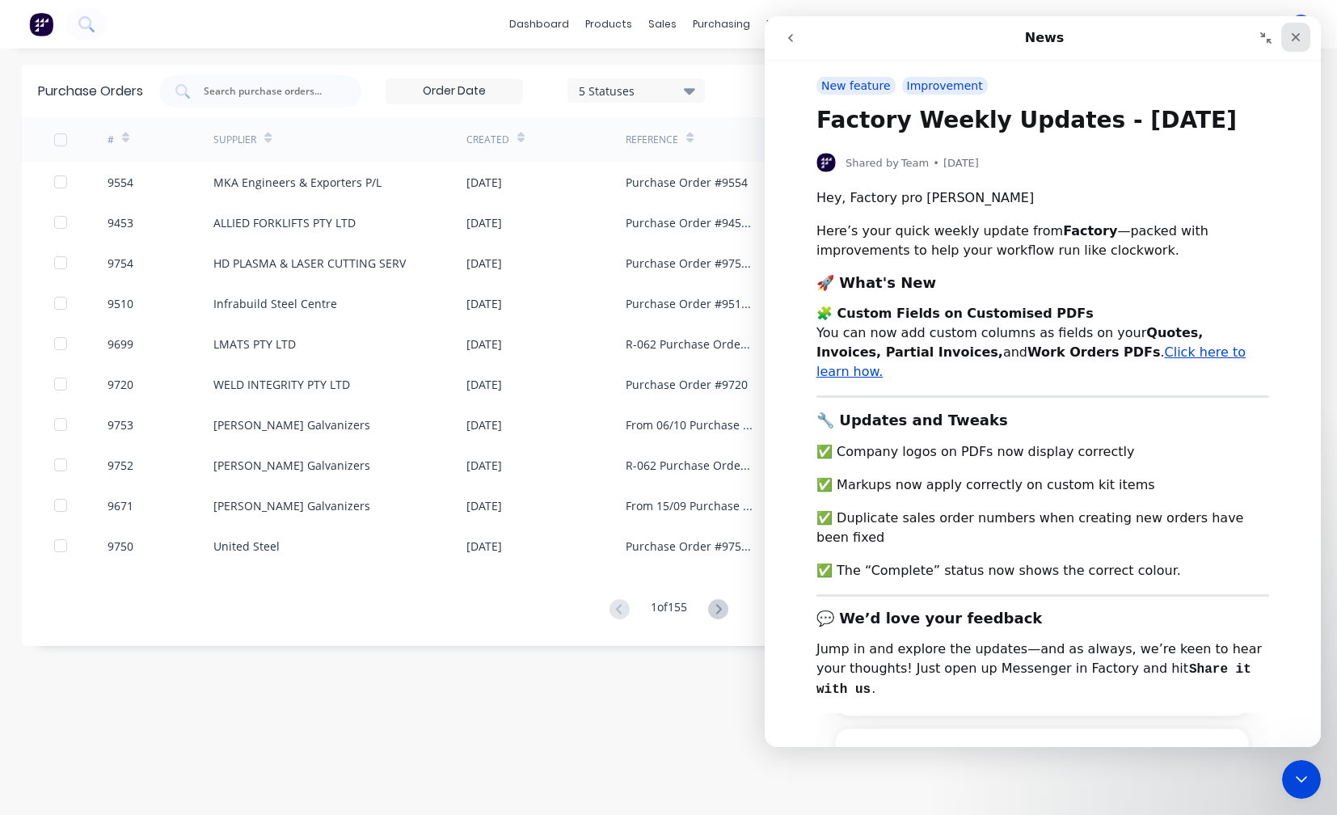
click at [1301, 36] on icon "Close" at bounding box center [1296, 37] width 13 height 13
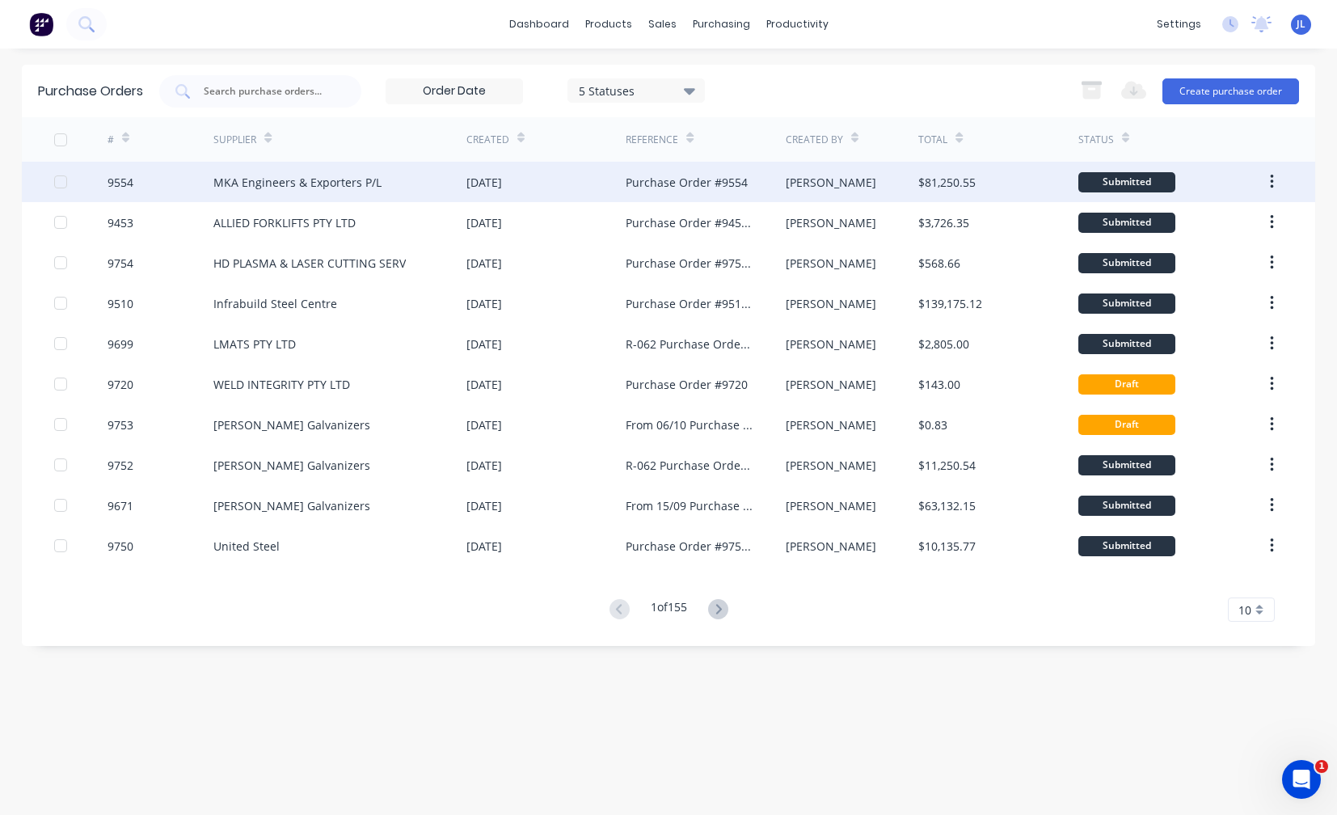
click at [342, 188] on div "MKA Engineers & Exporters P/L" at bounding box center [297, 182] width 168 height 17
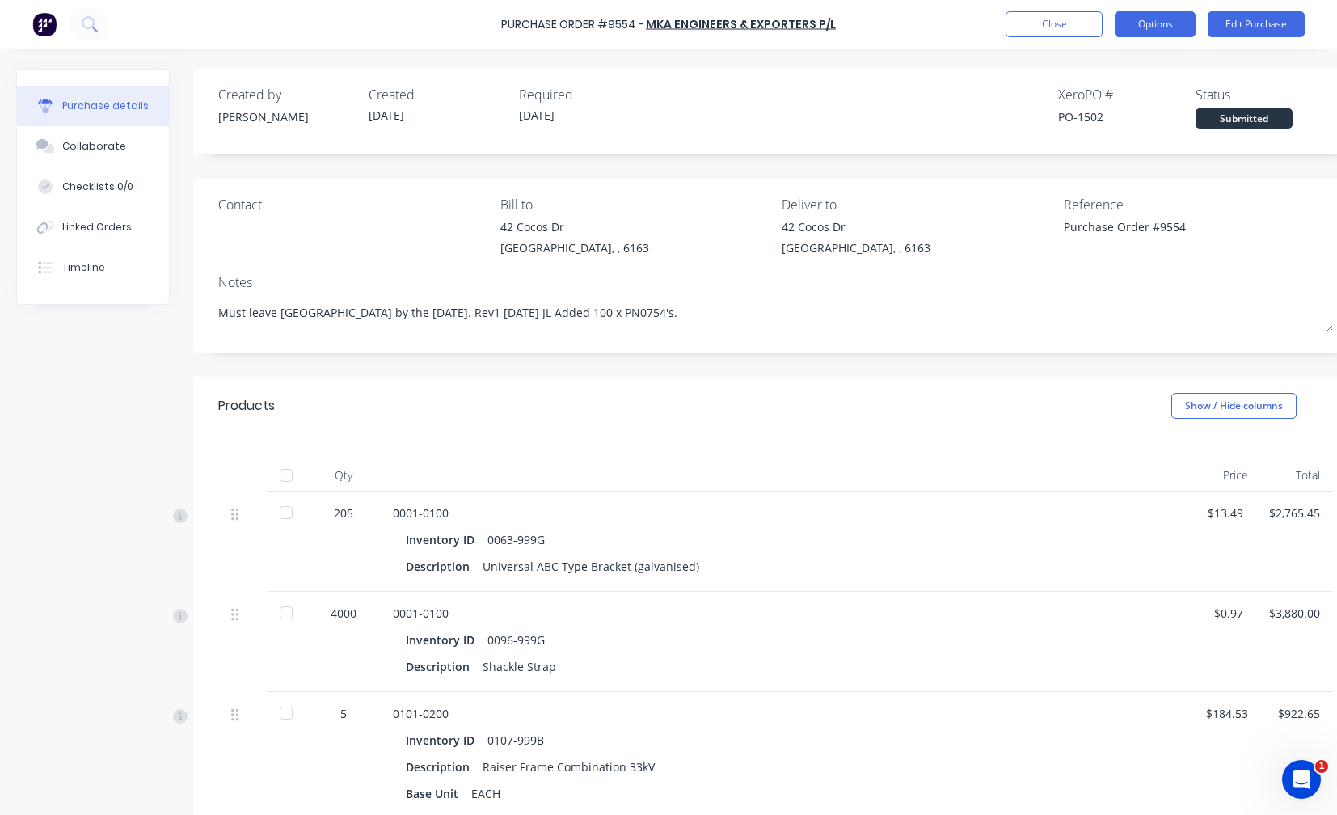
click at [1159, 28] on button "Options" at bounding box center [1155, 24] width 81 height 26
click at [1127, 66] on div "Print / Email" at bounding box center [1119, 65] width 125 height 23
click at [1122, 101] on div "With pricing" at bounding box center [1119, 98] width 125 height 23
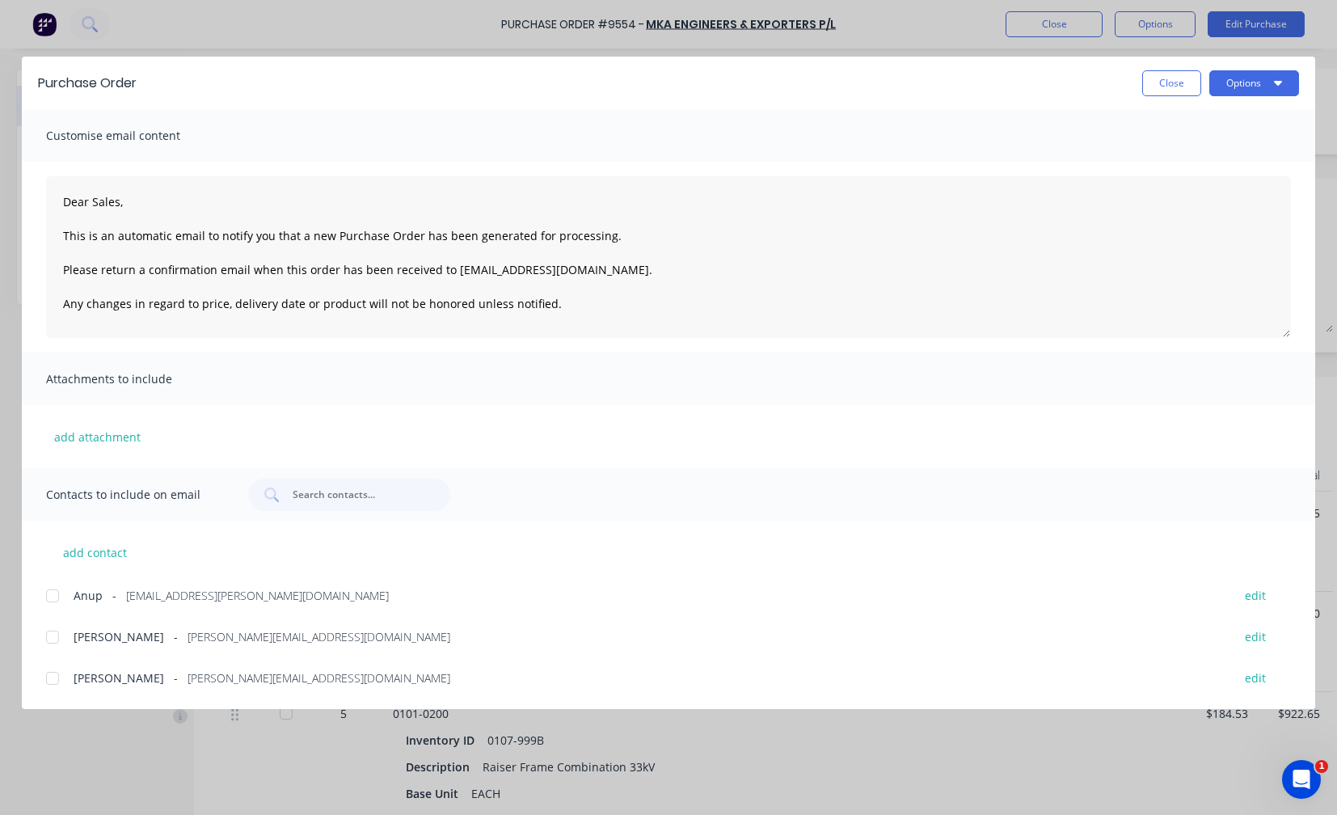
click at [52, 675] on div at bounding box center [52, 678] width 32 height 32
click at [1242, 88] on button "Options" at bounding box center [1255, 83] width 90 height 26
click at [1198, 196] on div "Email" at bounding box center [1222, 188] width 125 height 23
click at [1169, 85] on button "Close" at bounding box center [1172, 83] width 59 height 26
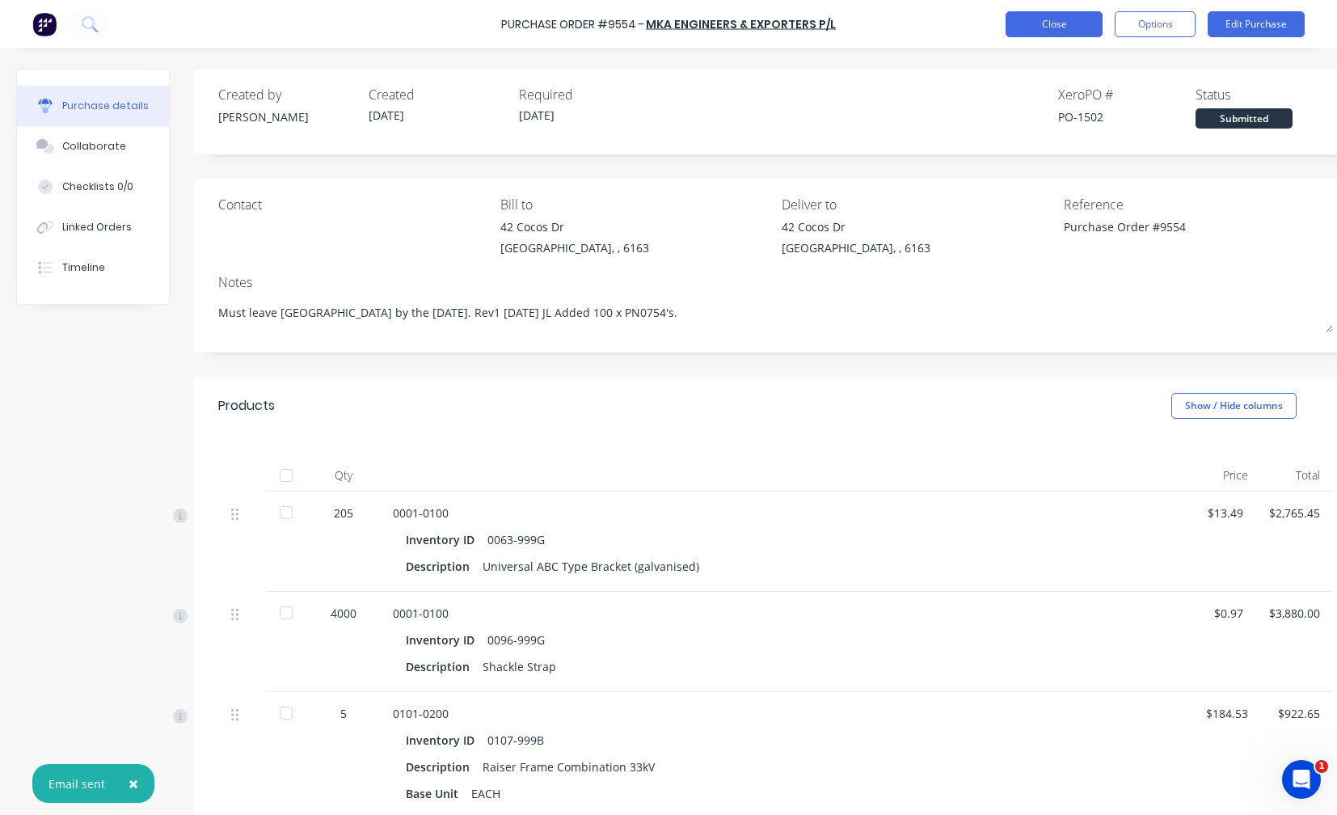
click at [1070, 23] on button "Close" at bounding box center [1054, 24] width 97 height 26
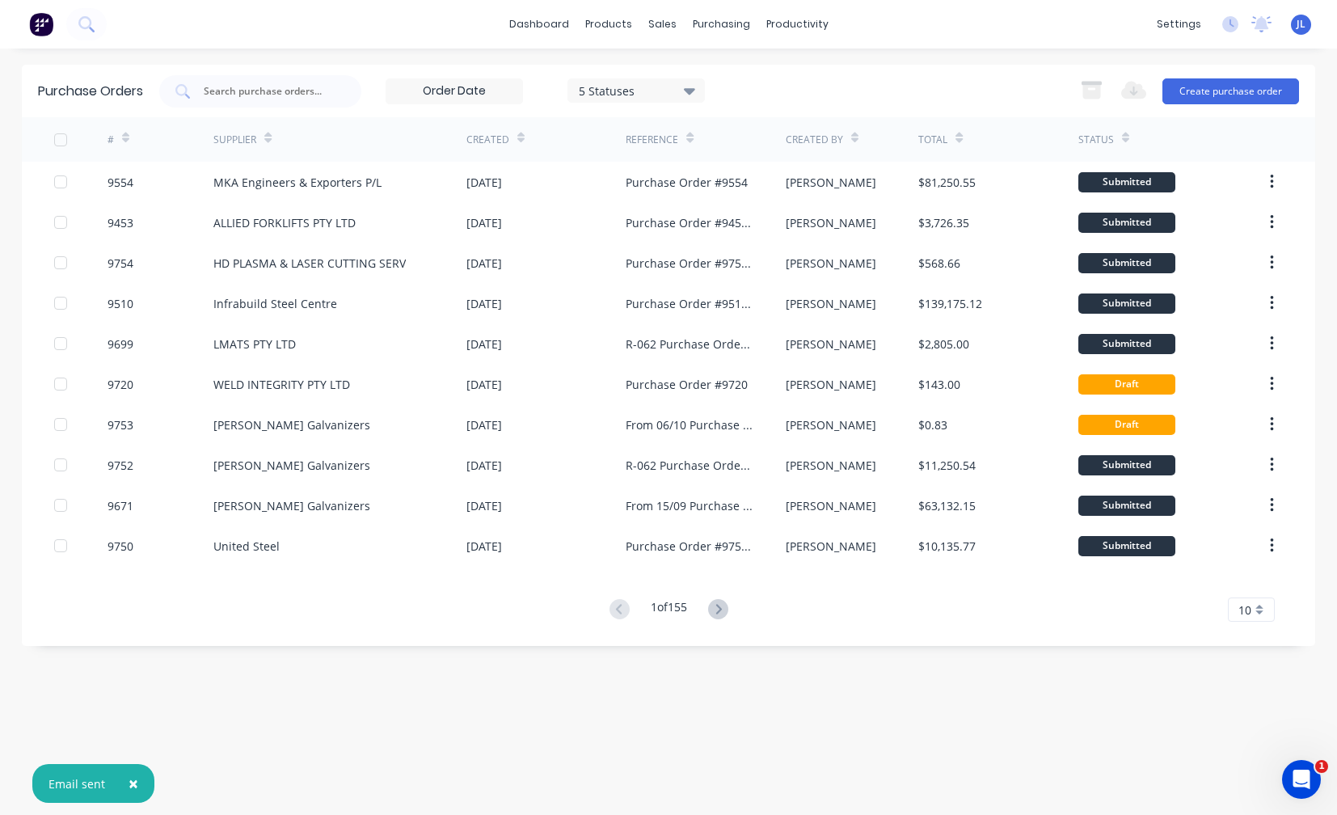
click at [129, 783] on span "×" at bounding box center [134, 783] width 10 height 23
click at [1205, 91] on button "Create purchase order" at bounding box center [1231, 91] width 137 height 26
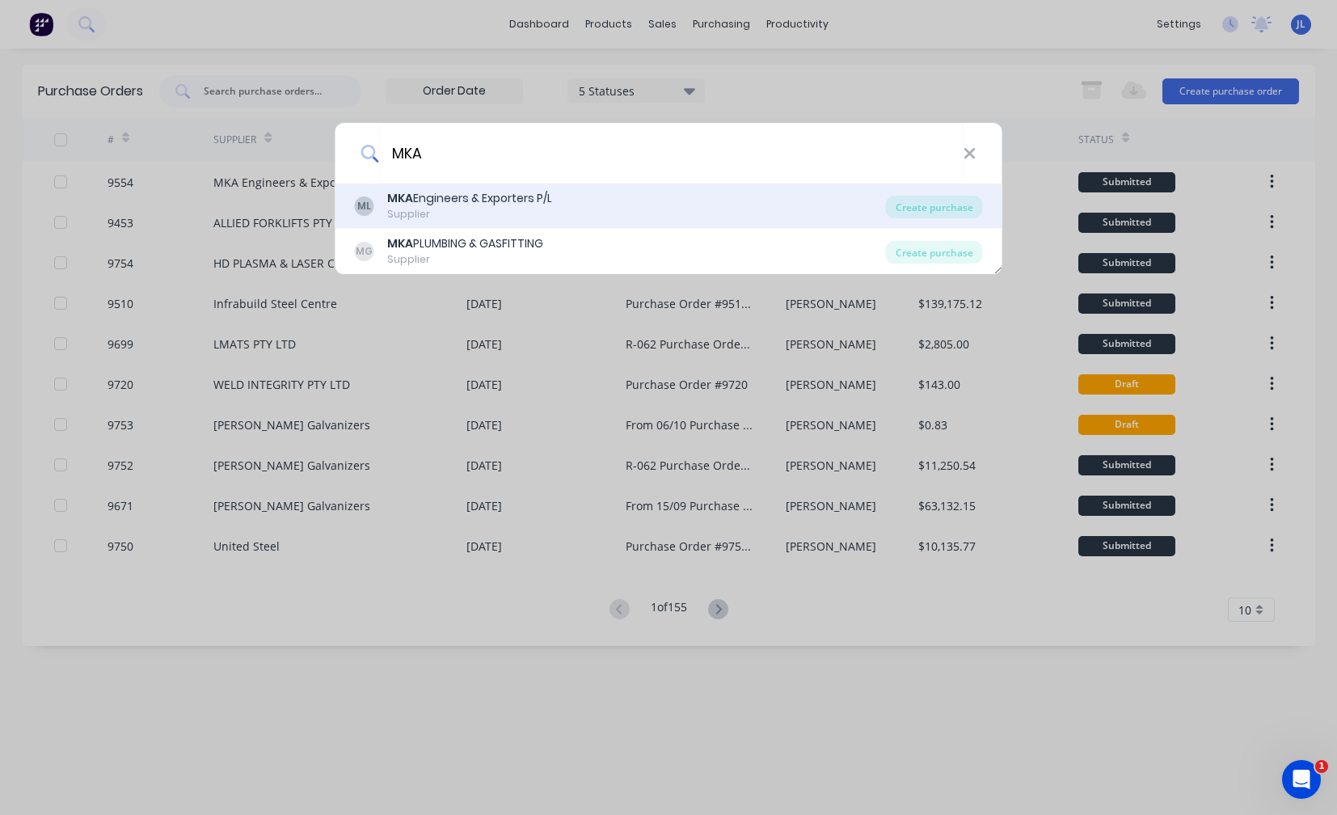
type input "MKA"
click at [490, 205] on div "MKA Engineers & Exporters P/L" at bounding box center [469, 198] width 165 height 17
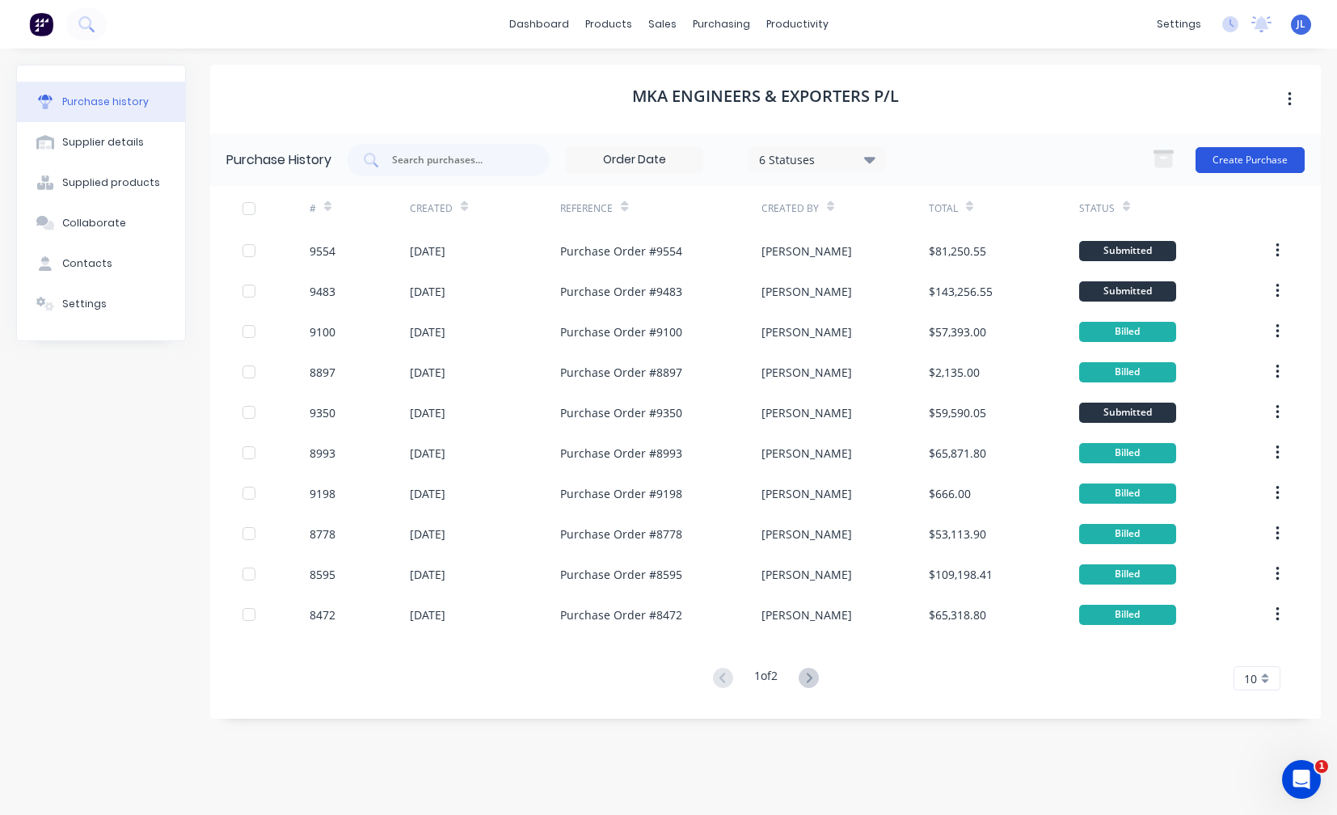
click at [1239, 154] on button "Create Purchase" at bounding box center [1250, 160] width 109 height 26
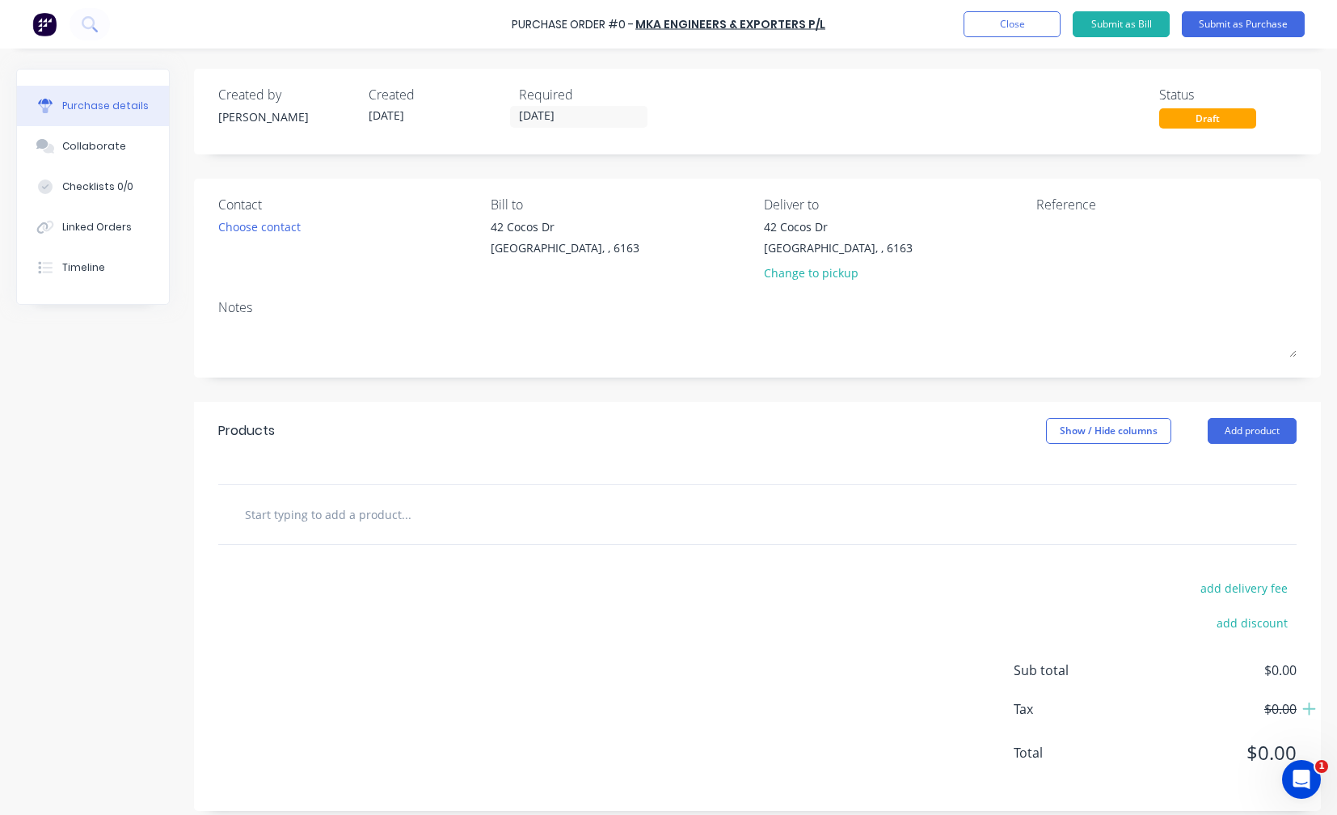
click at [323, 518] on input "text" at bounding box center [405, 514] width 323 height 32
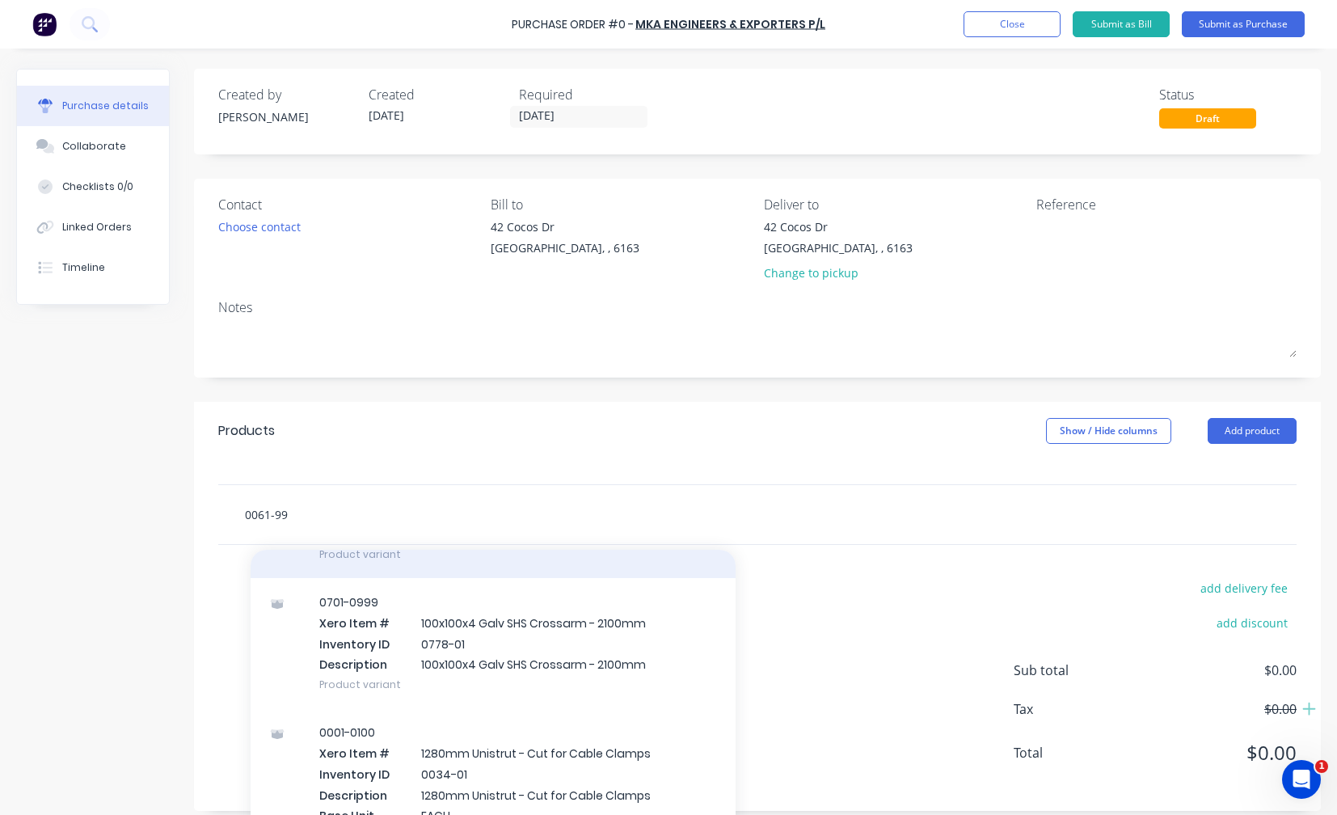
scroll to position [243, 0]
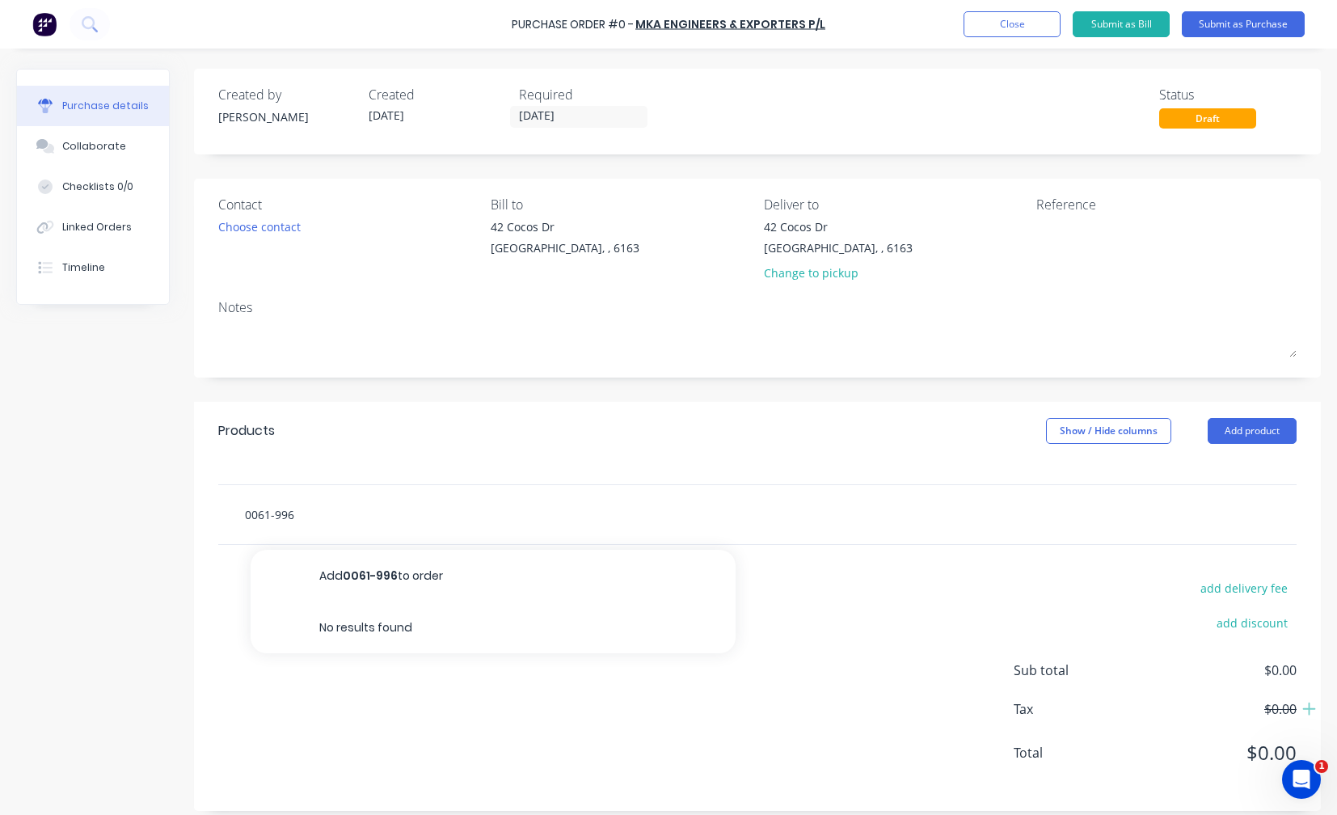
click at [326, 518] on input "0061-996" at bounding box center [405, 514] width 323 height 32
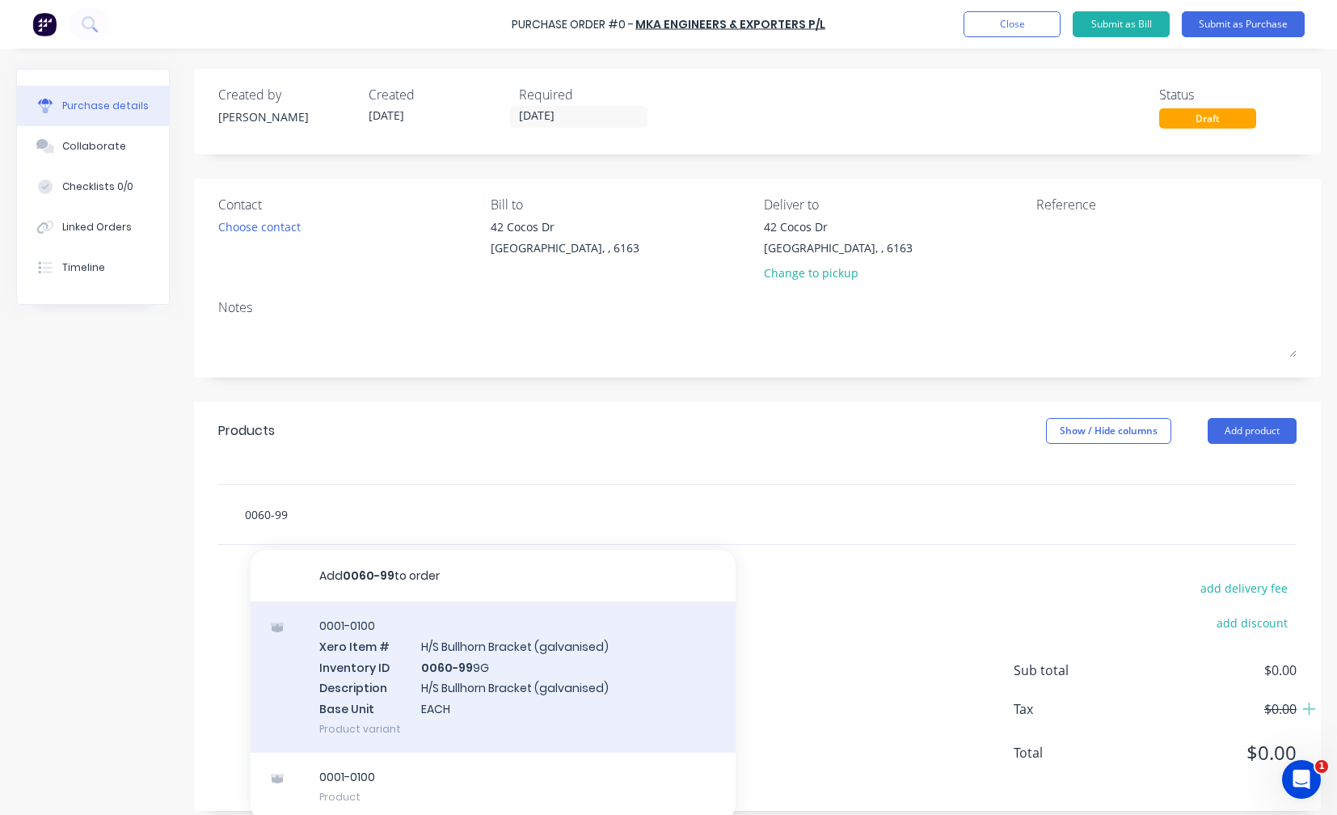
type input "0060-99"
click at [462, 660] on div "0001-0100 Xero Item # H/S Bullhorn Bracket (galvanised) Inventory ID 0060-99 9G…" at bounding box center [493, 677] width 485 height 151
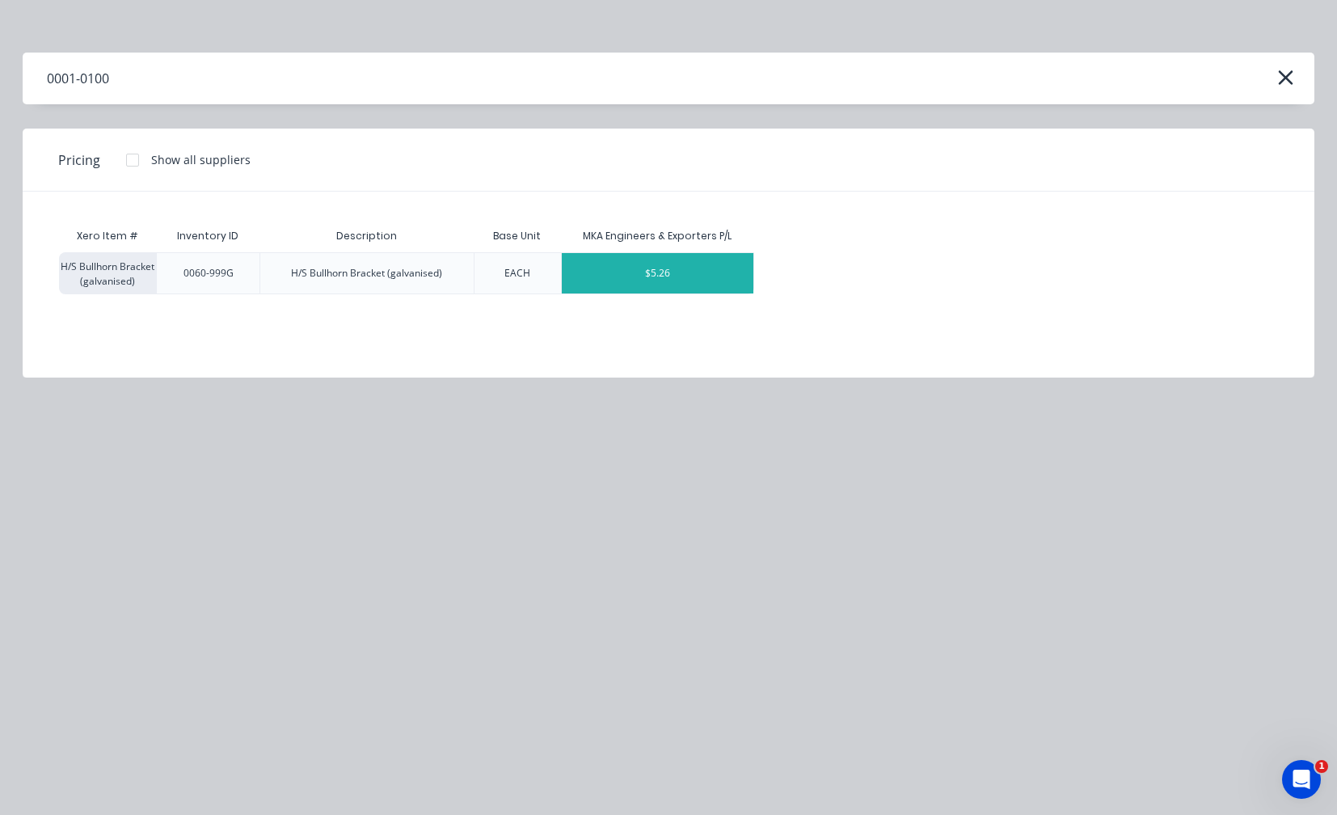
click at [659, 270] on div "$5.26" at bounding box center [658, 273] width 192 height 40
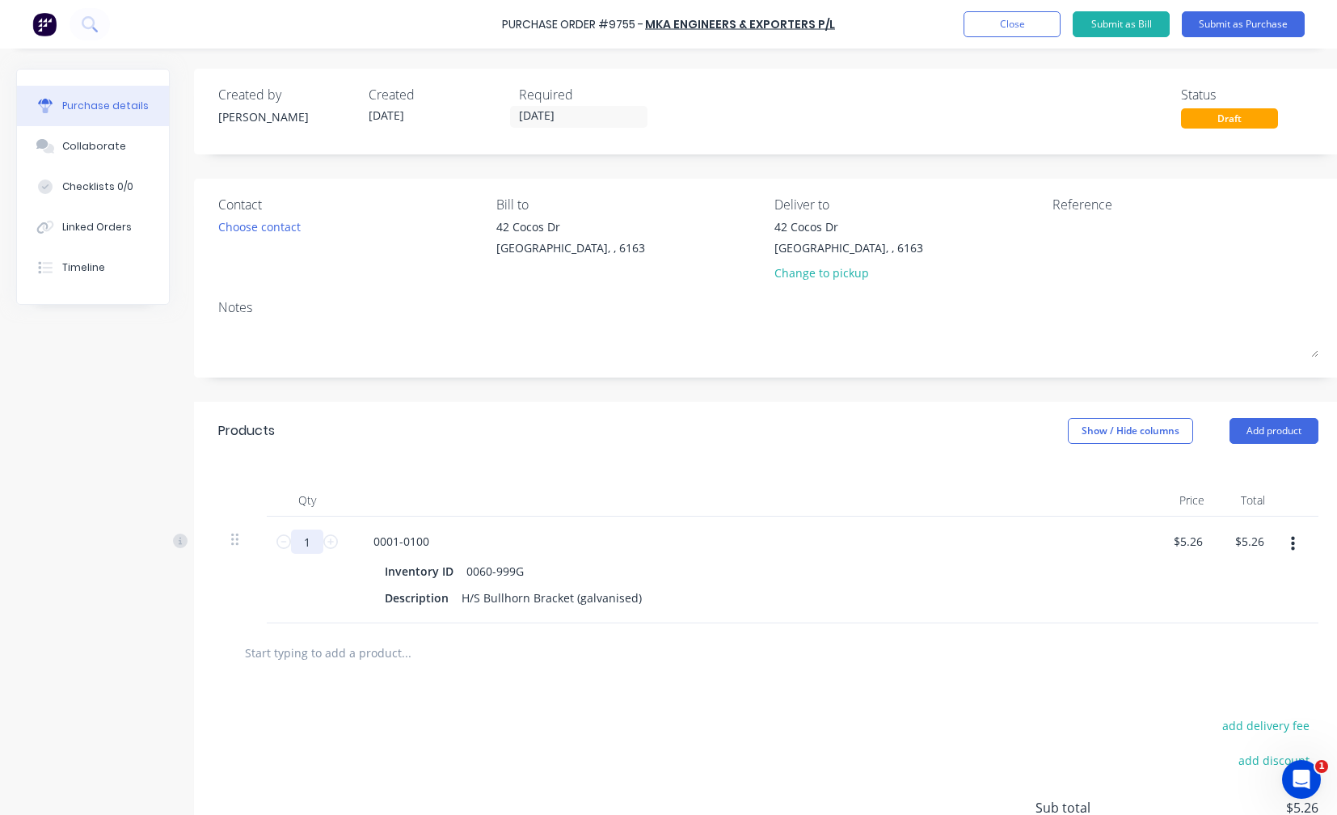
click at [313, 547] on input "1" at bounding box center [307, 542] width 32 height 24
type input "4"
type input "$21.04"
type input "40"
type input "$210.40"
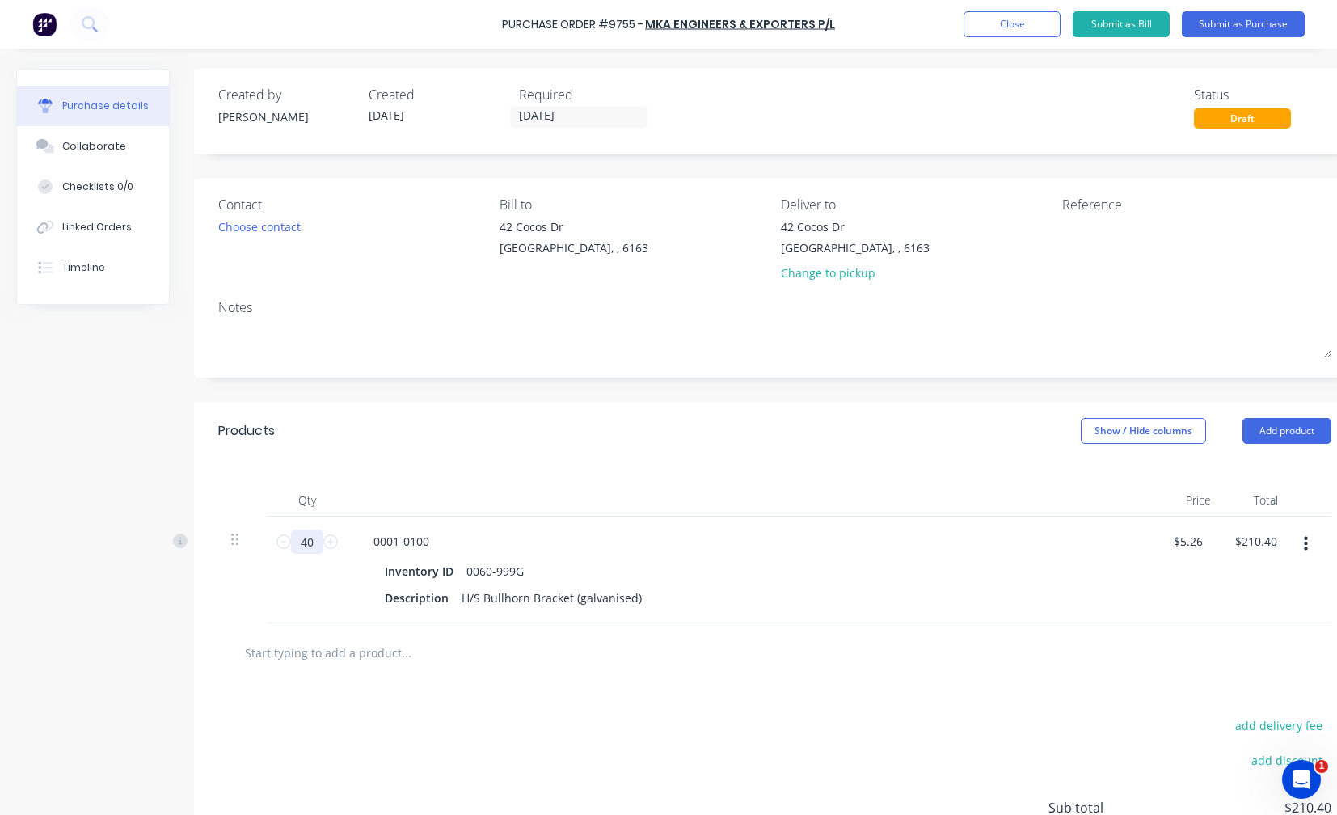
type input "400"
type input "$2,104.00"
type input "4000"
type input "$21,040.00"
type input "4000"
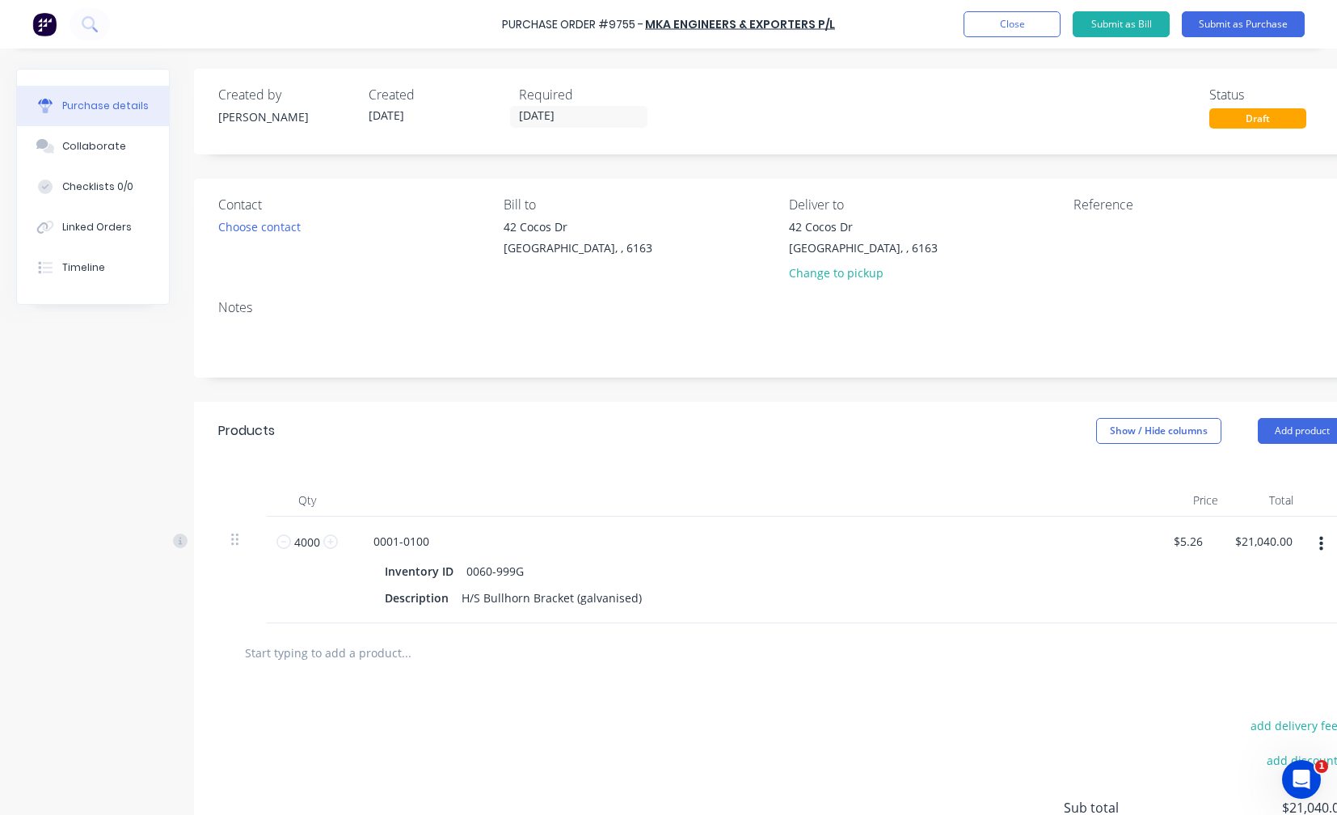
click at [1323, 541] on icon "button" at bounding box center [1322, 544] width 4 height 18
click at [1267, 657] on button "Exclude from tax" at bounding box center [1271, 652] width 137 height 32
click at [324, 654] on input "text" at bounding box center [405, 652] width 323 height 32
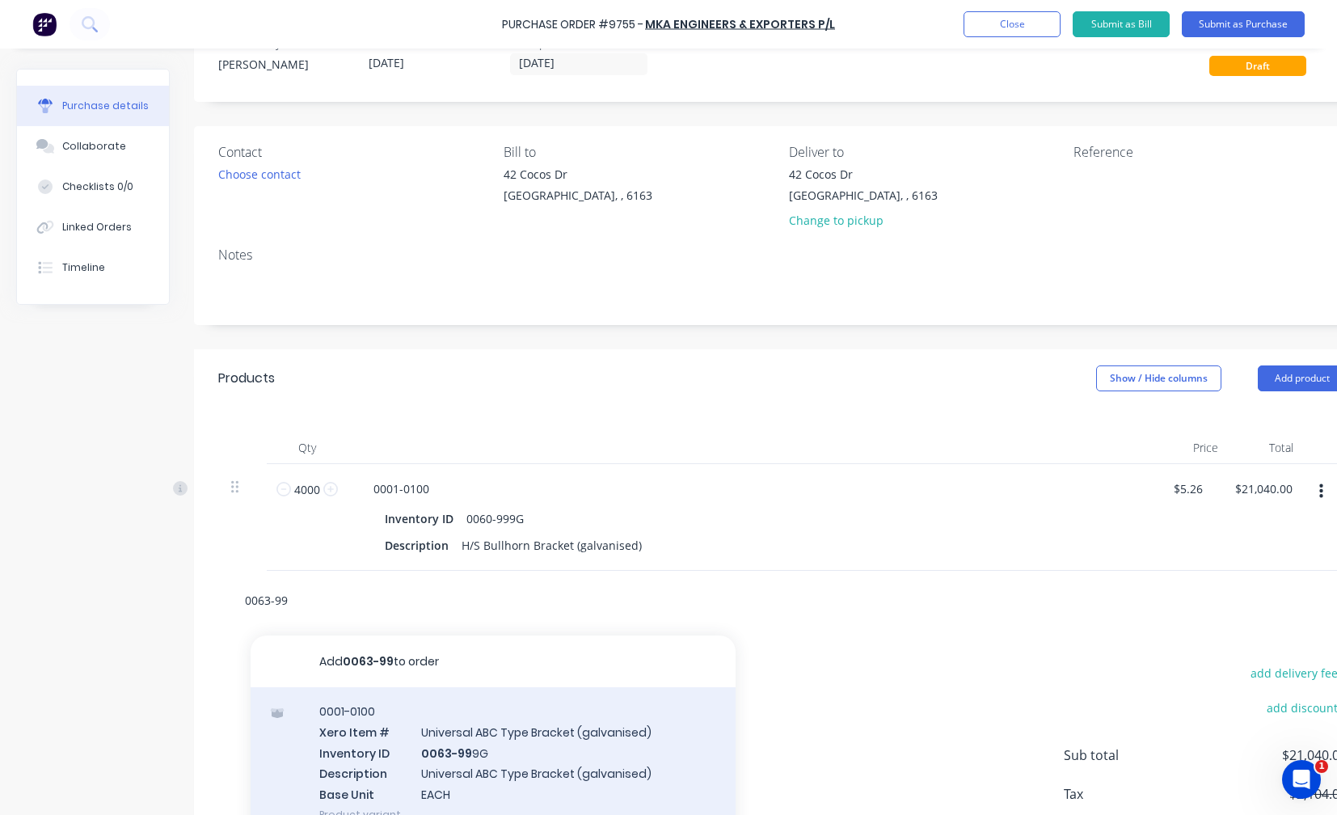
scroll to position [81, 0]
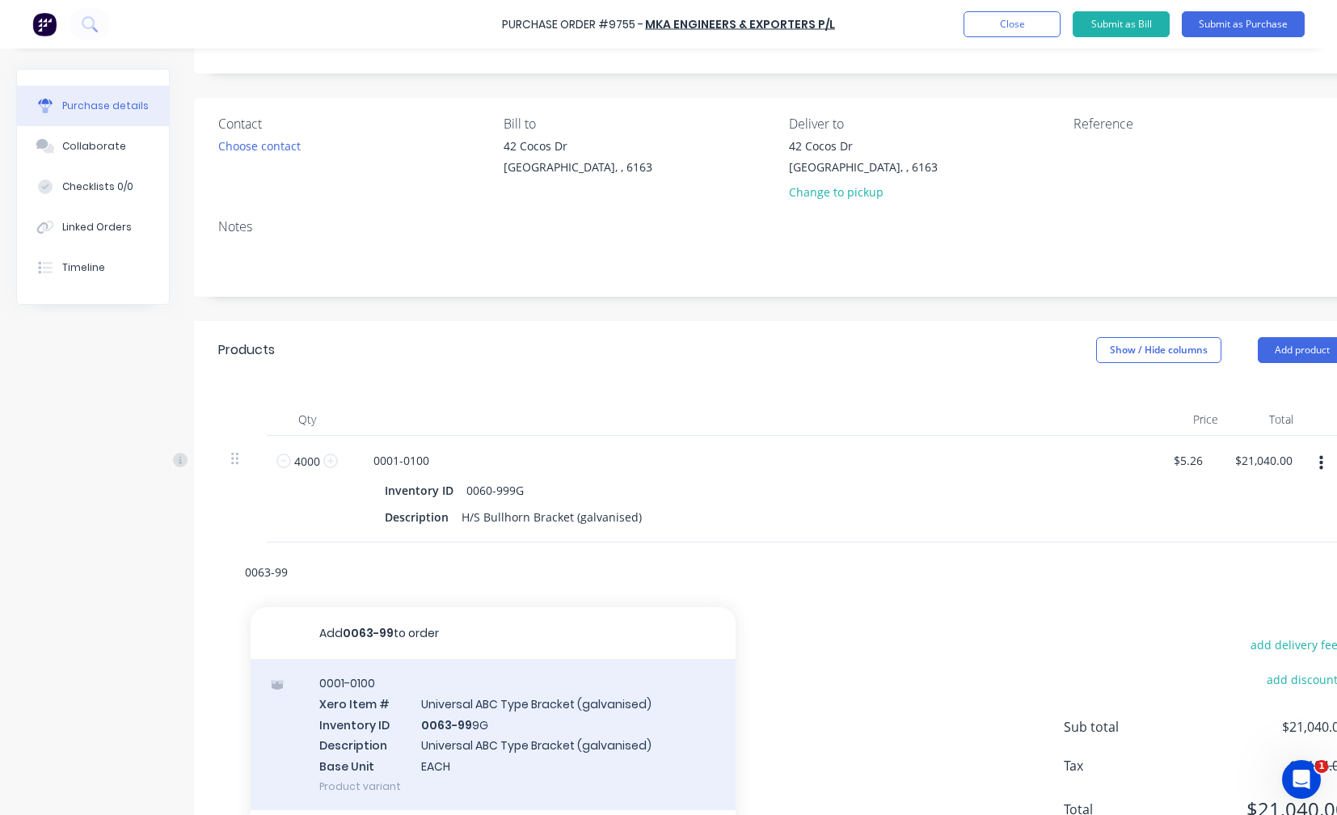
type input "0063-99"
click at [452, 737] on div "0001-0100 Xero Item # Universal ABC Type Bracket (galvanised) Inventory ID 0063…" at bounding box center [493, 734] width 485 height 151
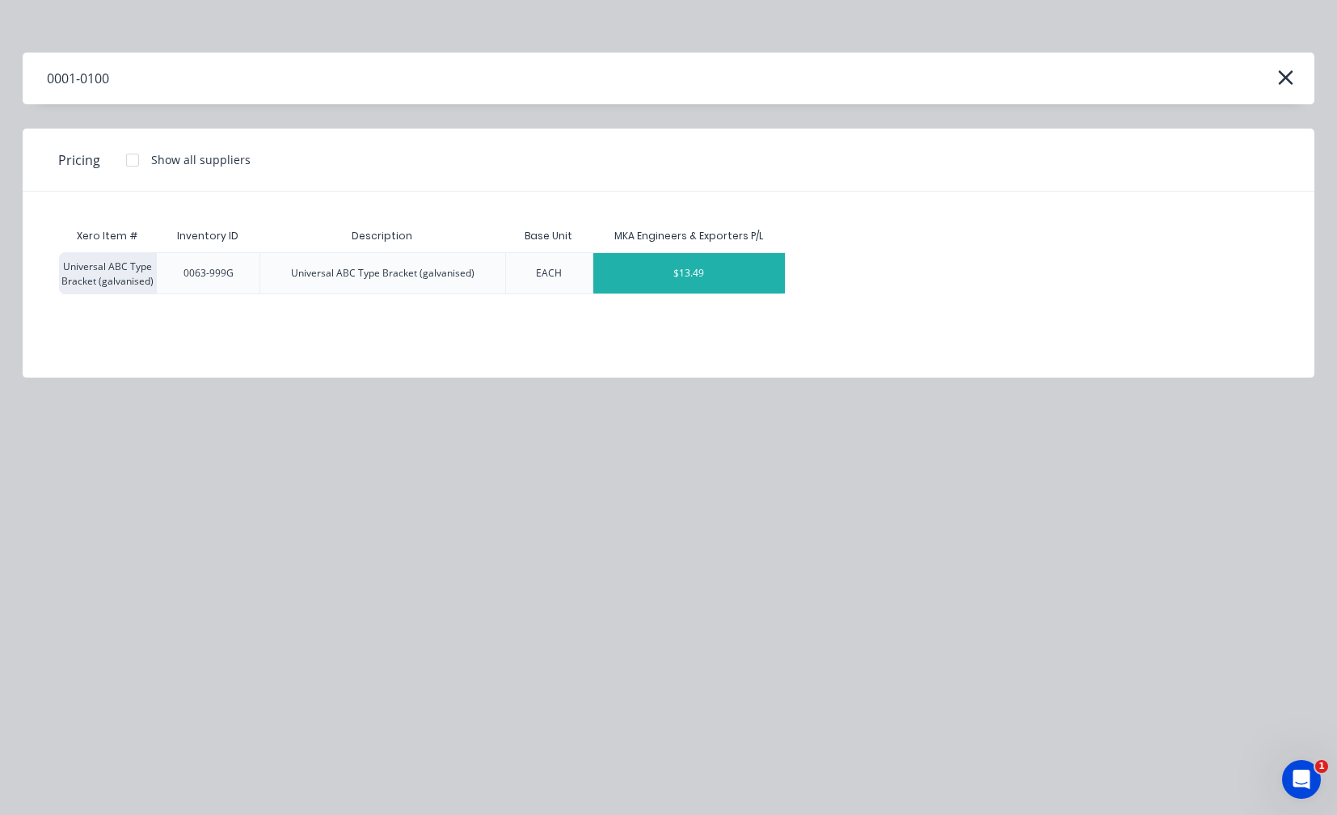
click at [682, 274] on div "$13.49" at bounding box center [690, 273] width 192 height 40
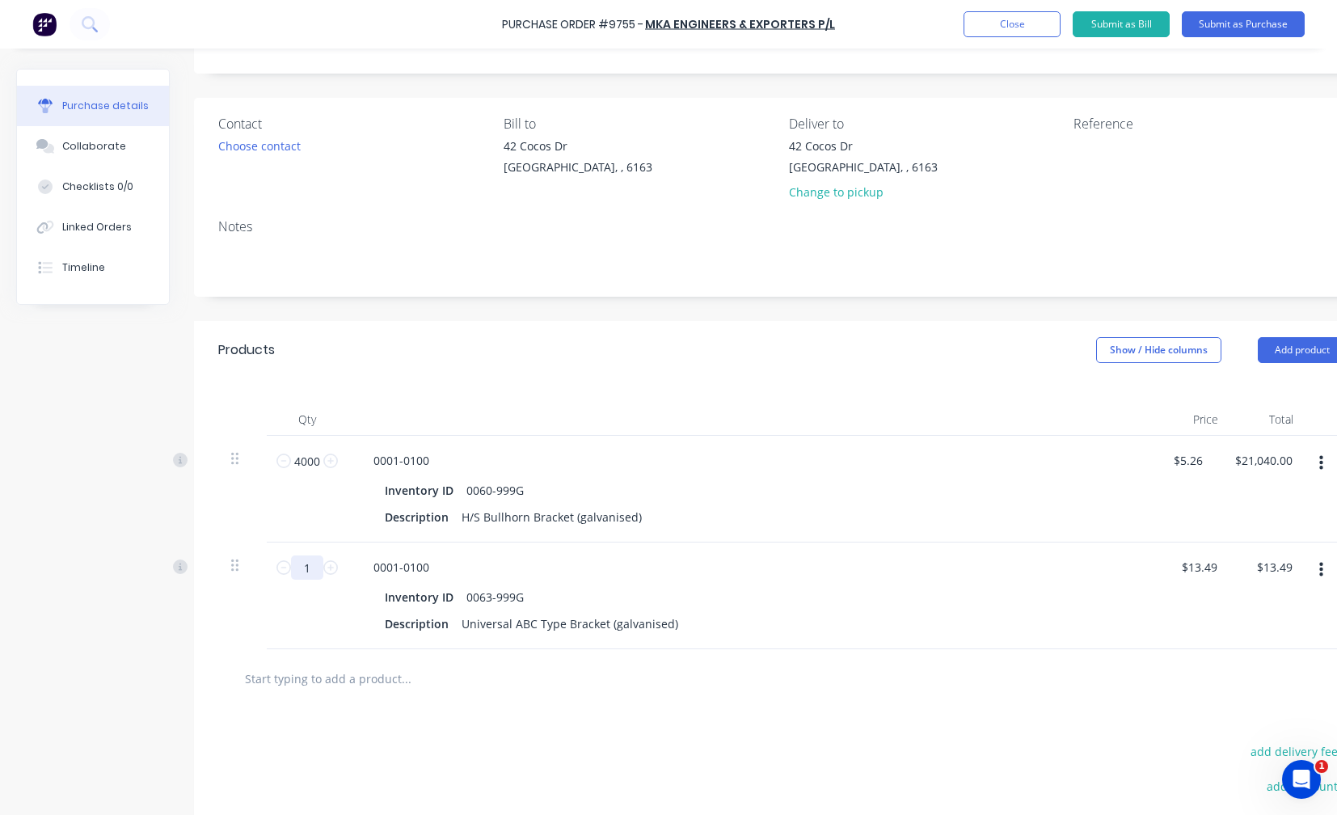
click at [319, 574] on input "1" at bounding box center [307, 568] width 32 height 24
type input "4"
type input "$53.96"
type input "45"
type input "$607.05"
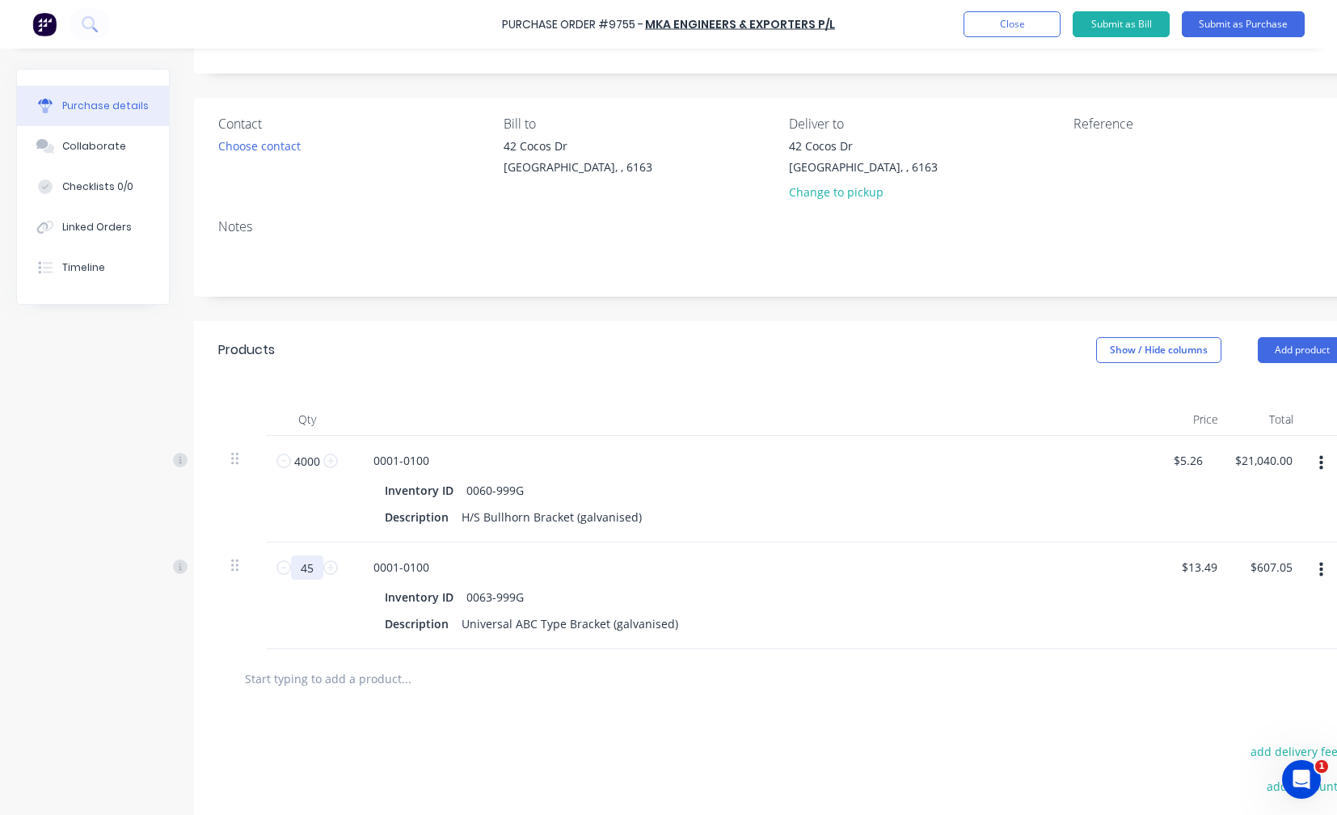
type input "450"
type input "$6,070.50"
type input "450"
click at [1324, 568] on icon "button" at bounding box center [1322, 570] width 4 height 18
click at [1270, 677] on button "Exclude from tax" at bounding box center [1271, 677] width 137 height 32
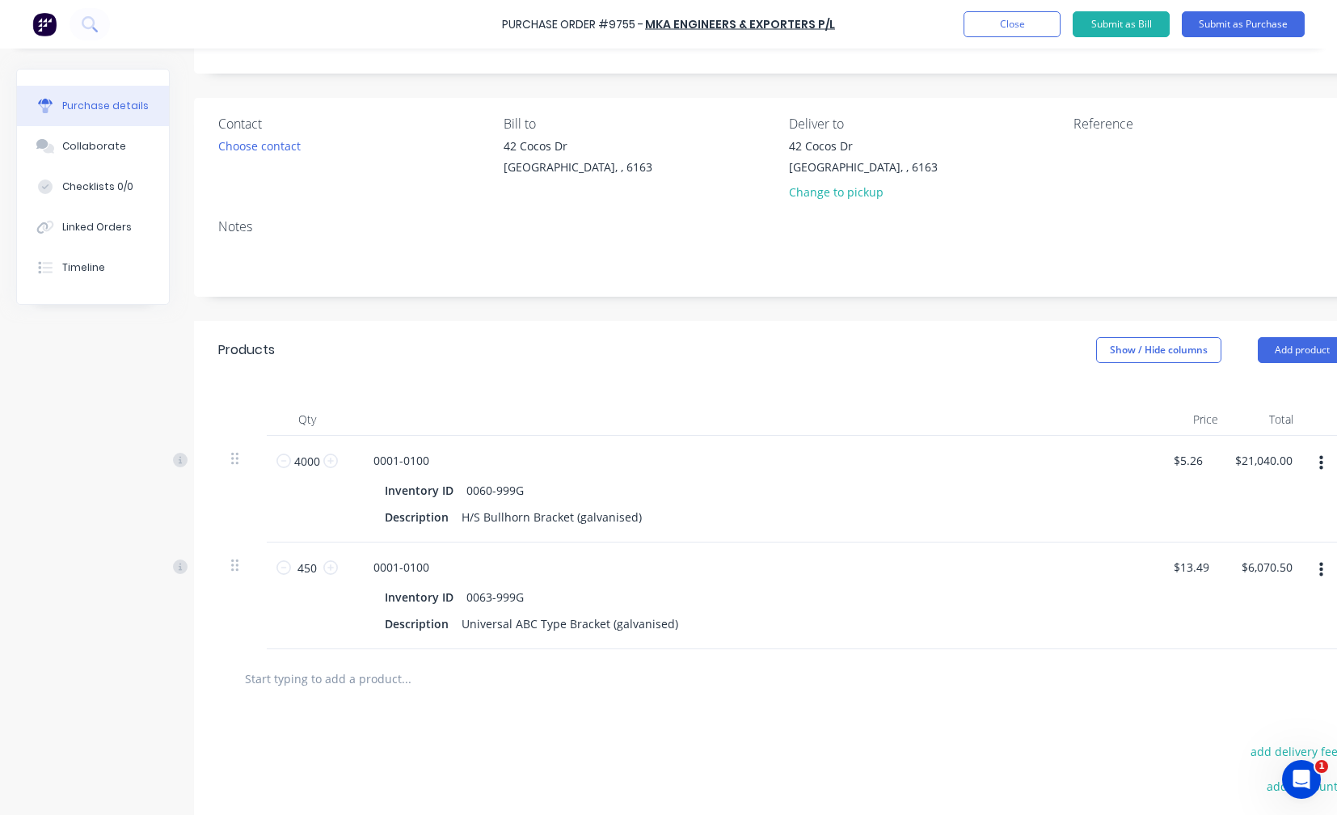
click at [297, 684] on input "text" at bounding box center [405, 678] width 323 height 32
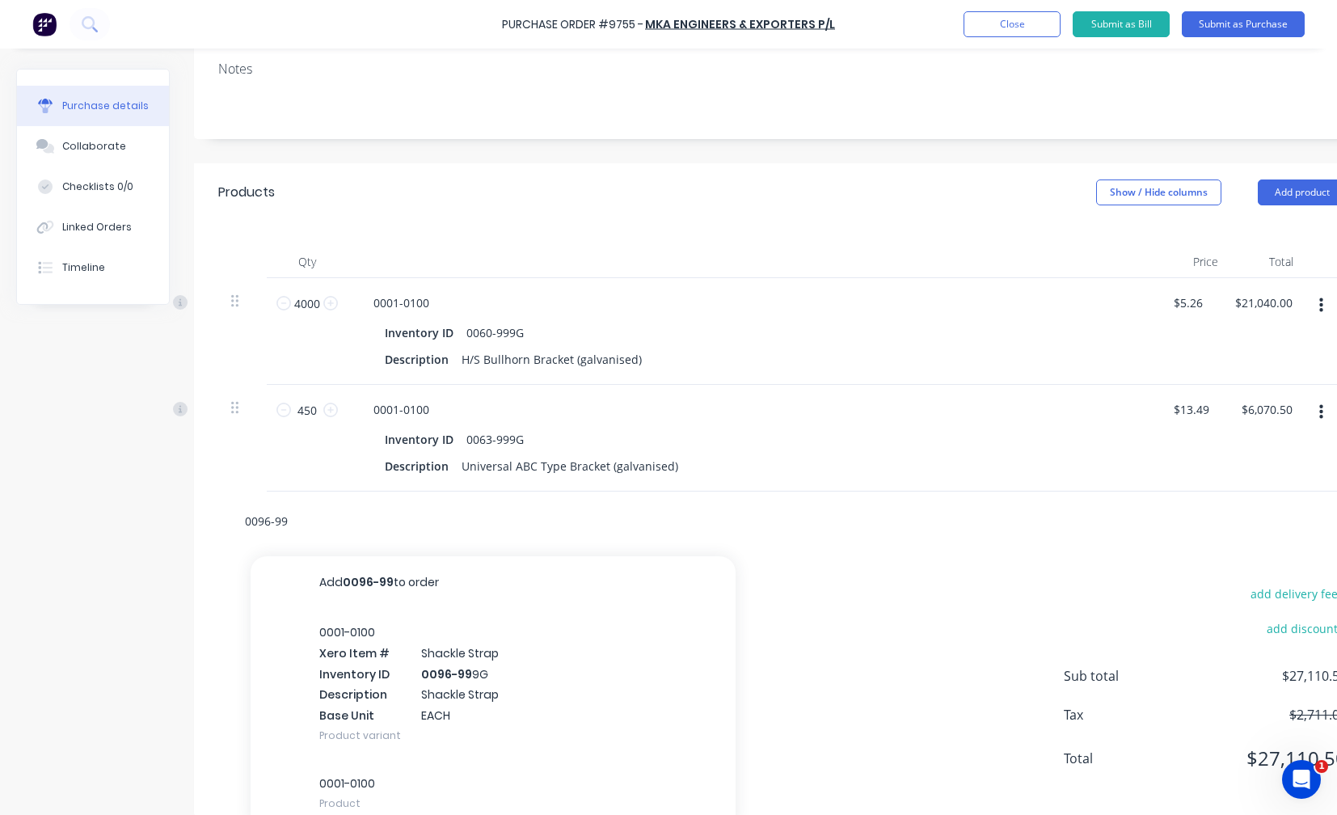
scroll to position [243, 0]
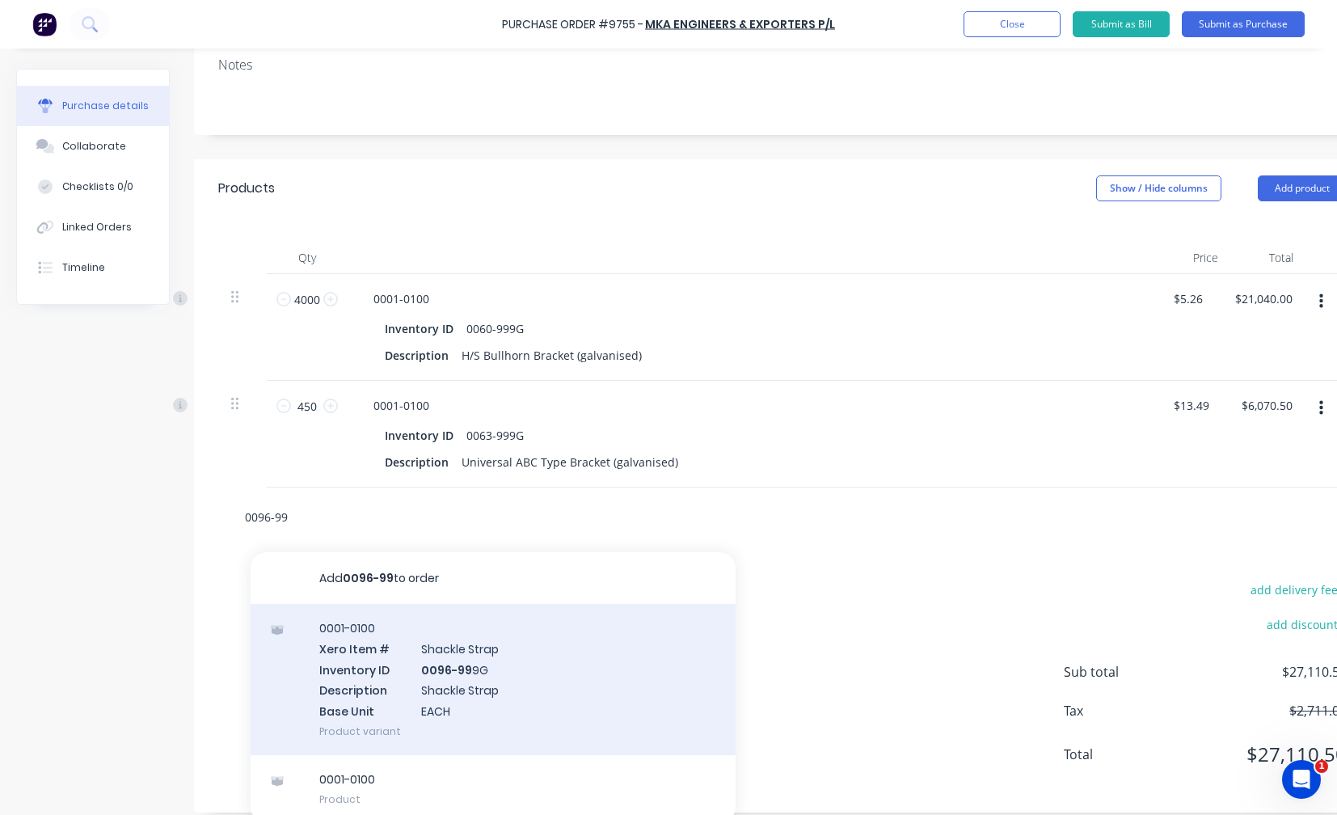
type input "0096-99"
click at [460, 691] on div "0001-0100 Xero Item # Shackle Strap Inventory ID 0096-99 9G Description Shackle…" at bounding box center [493, 679] width 485 height 151
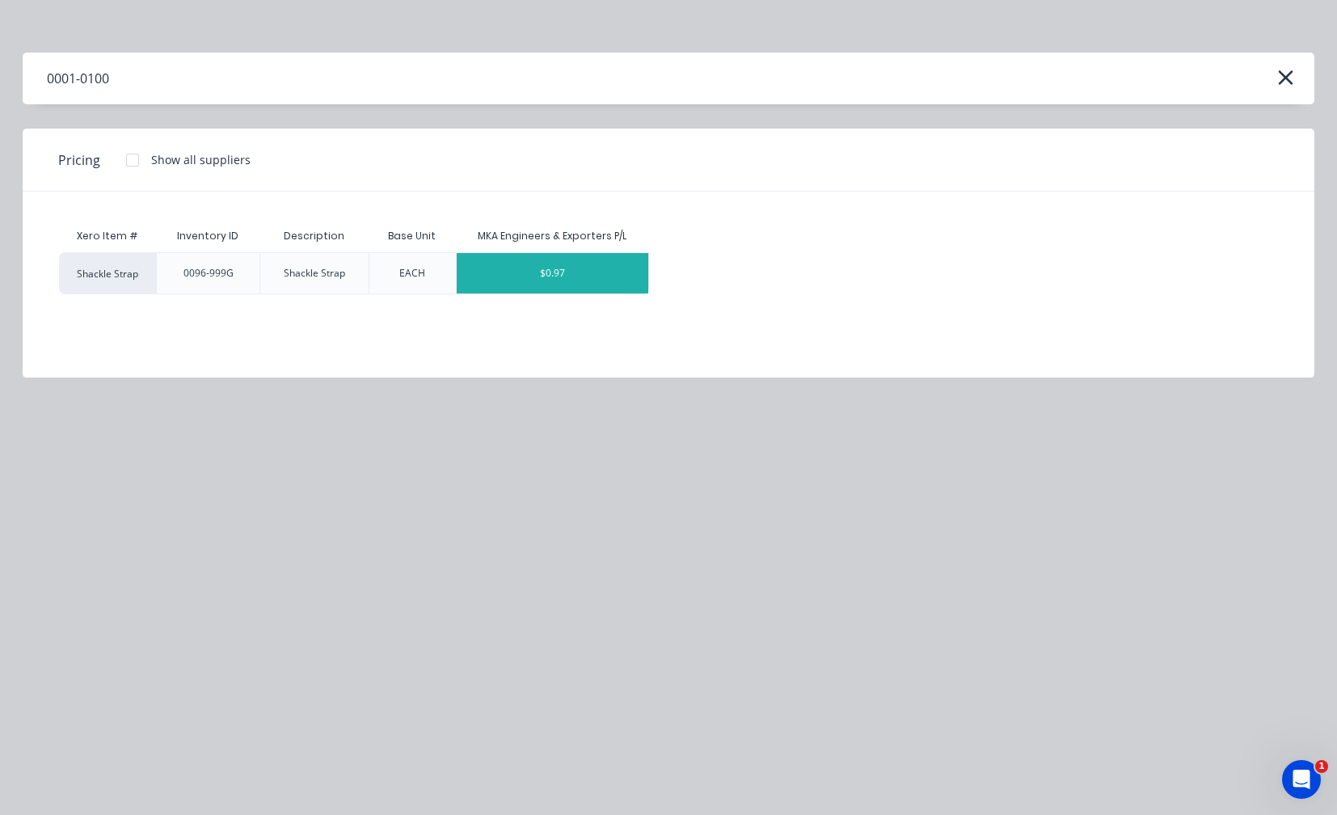
click at [556, 273] on div "$0.97" at bounding box center [553, 273] width 192 height 40
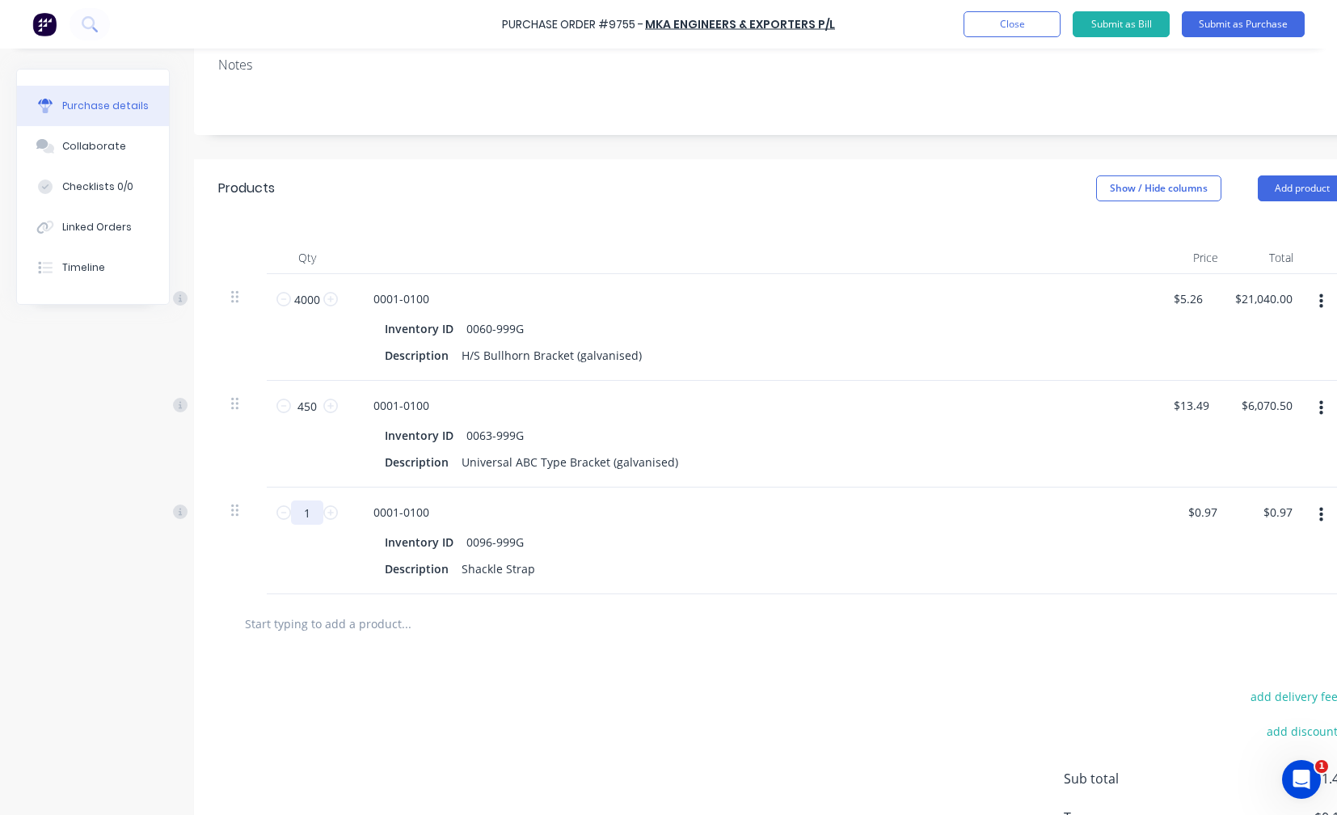
click at [305, 516] on input "1" at bounding box center [307, 513] width 32 height 24
type input "5"
type input "$4.85"
type input "50"
type input "$48.50"
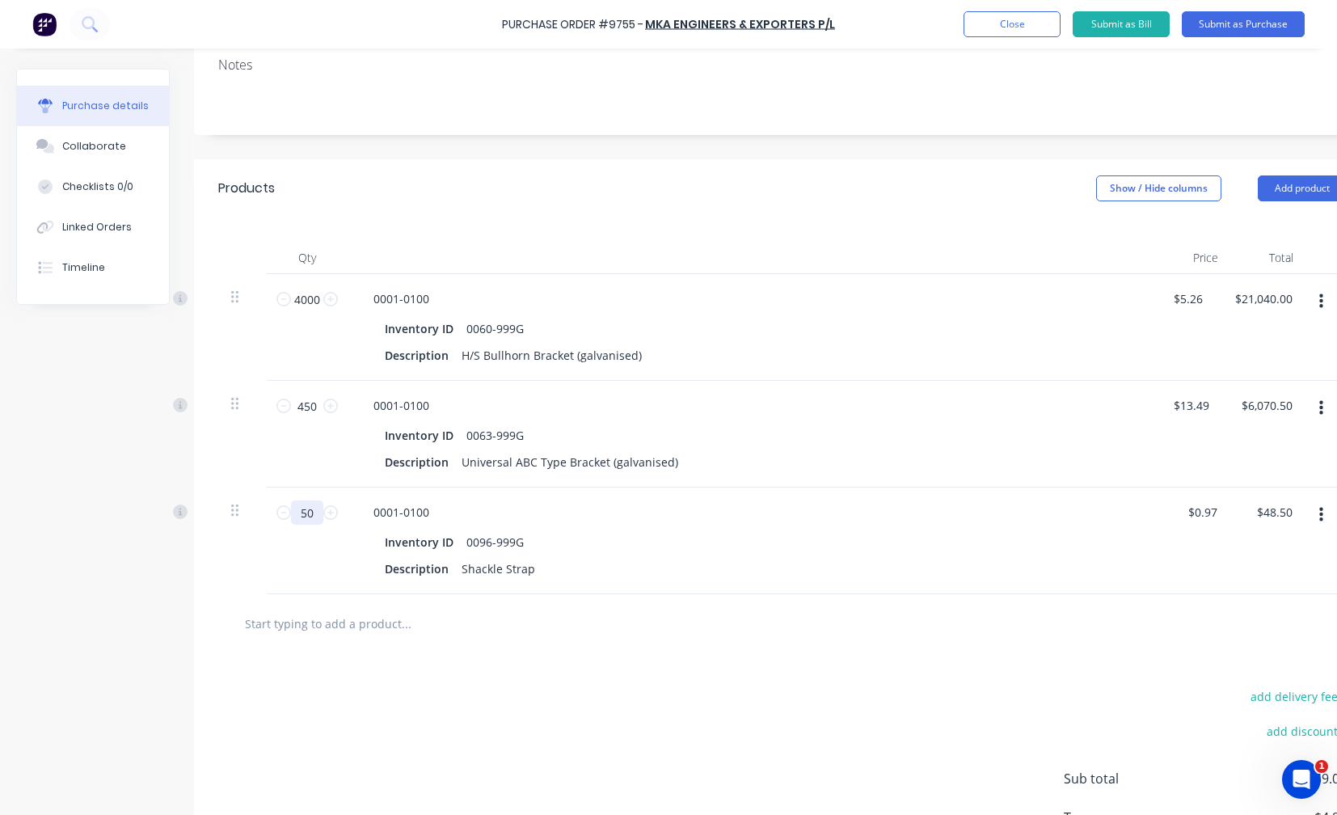
type input "500"
type input "$485.00"
type input "5000"
type input "$4,850.00"
type input "5000"
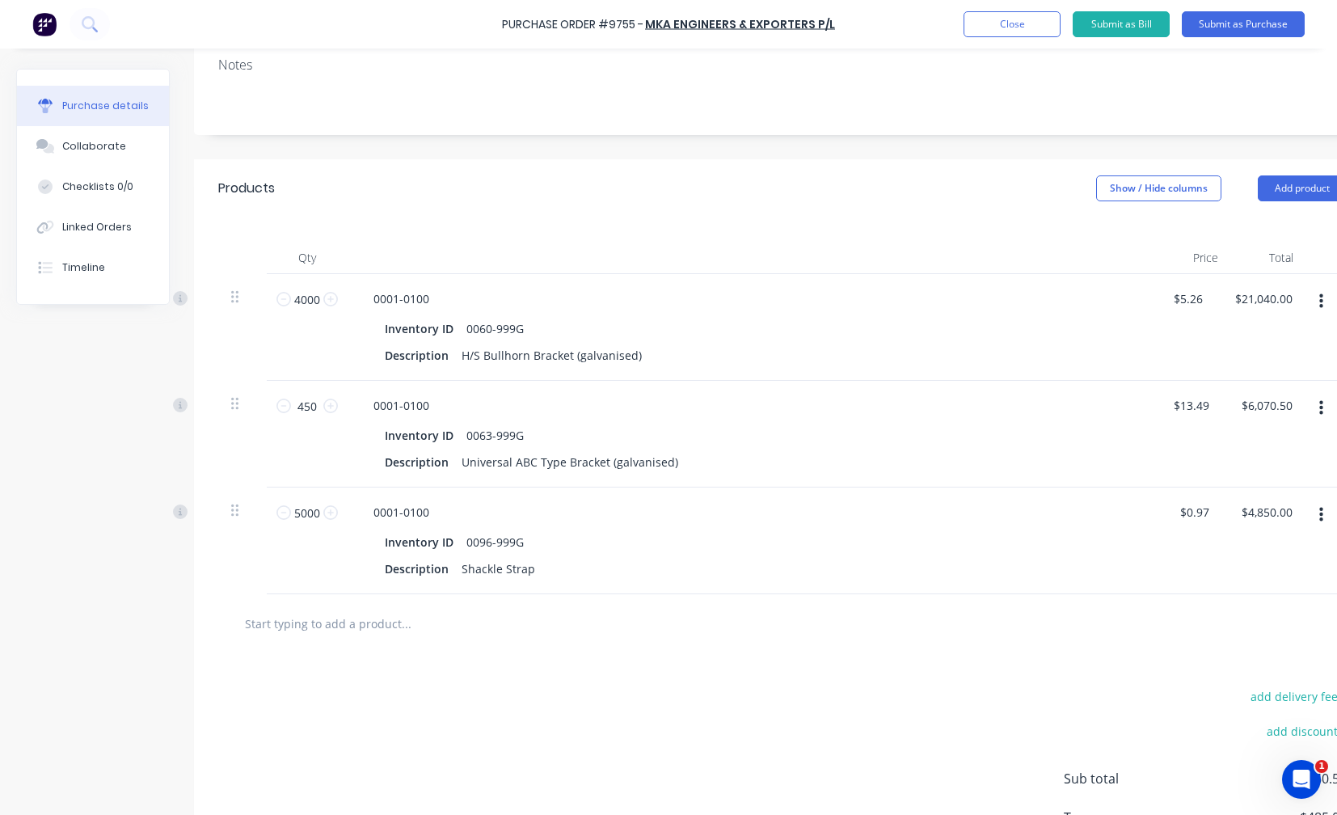
click at [1322, 508] on icon "button" at bounding box center [1322, 515] width 4 height 15
click at [1273, 621] on button "Exclude from tax" at bounding box center [1271, 622] width 137 height 32
click at [310, 629] on input "text" at bounding box center [405, 623] width 323 height 32
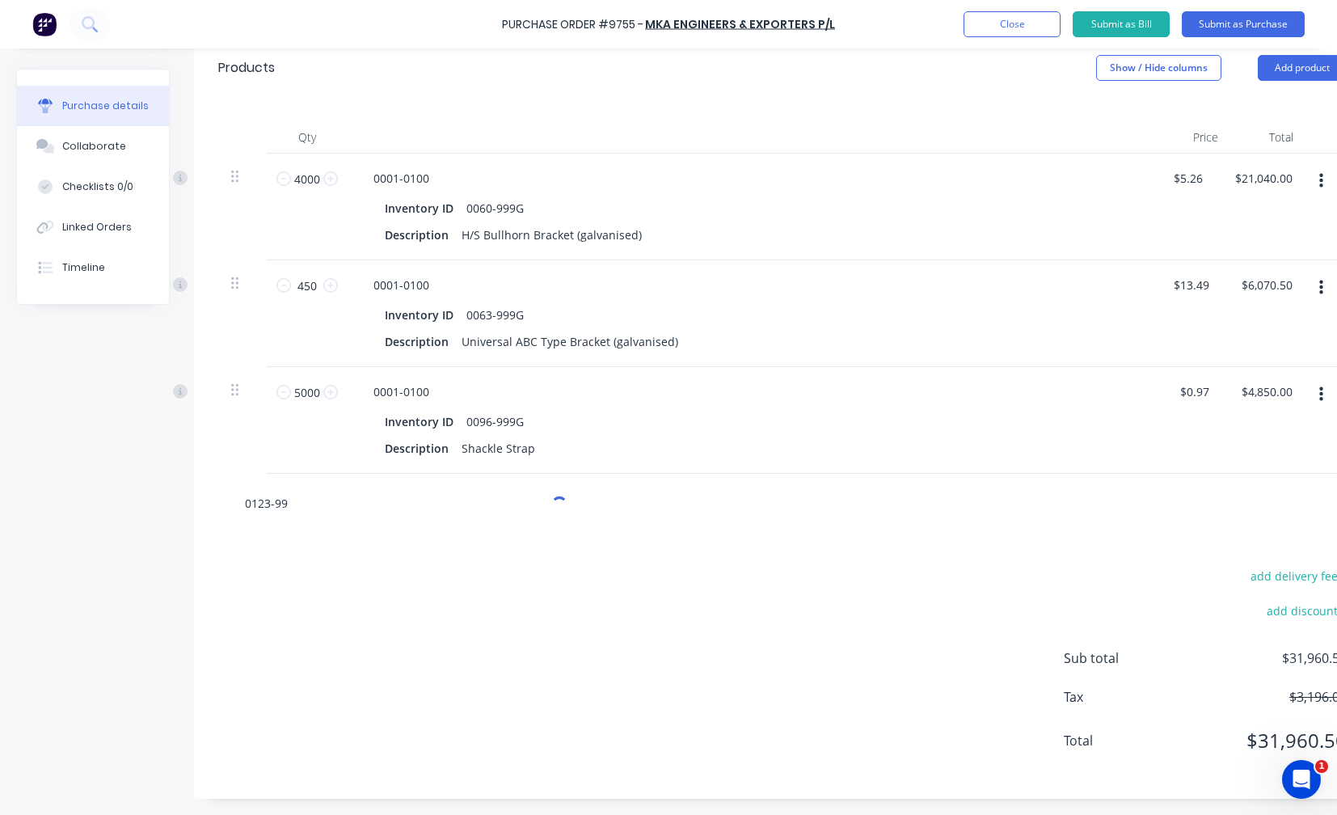
scroll to position [375, 0]
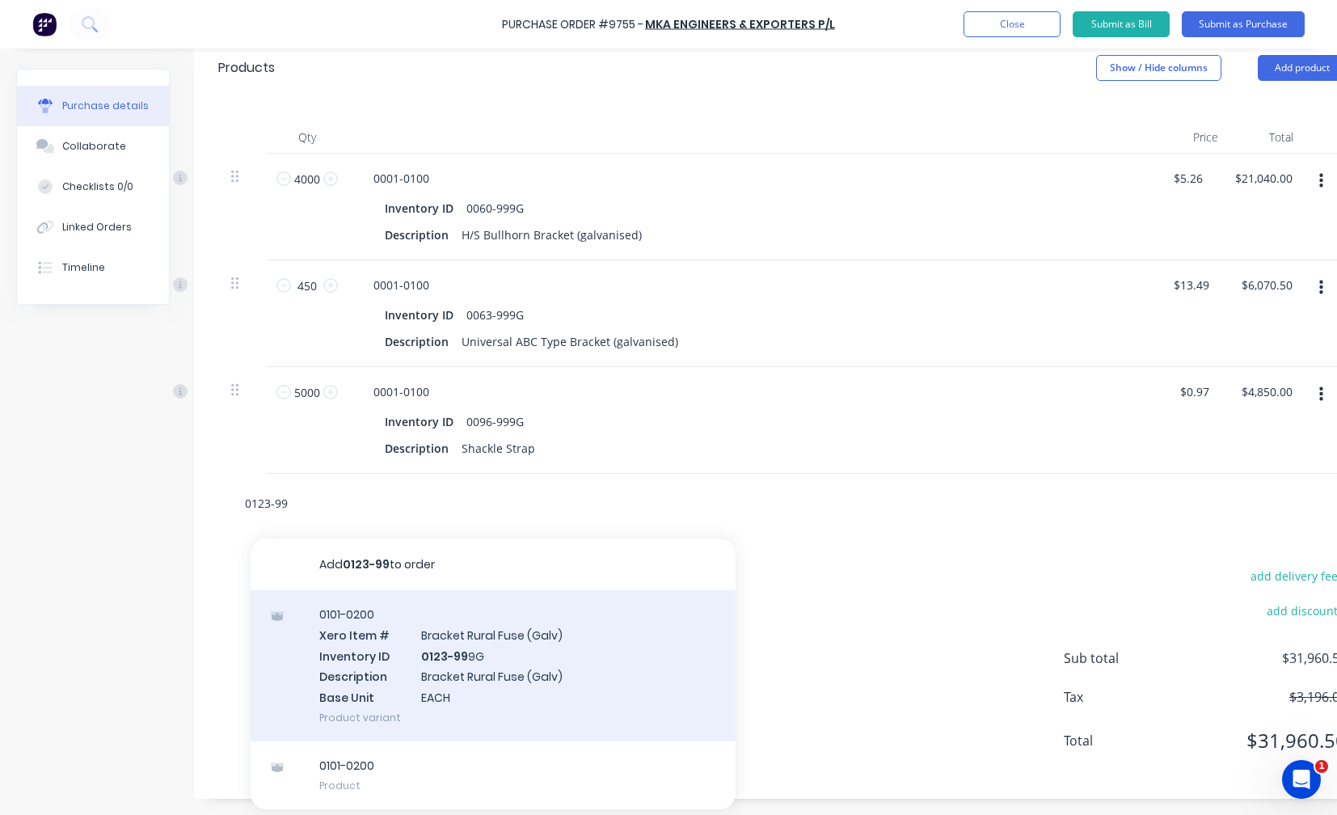
type input "0123-99"
click at [481, 661] on div "0101-0200 Xero Item # Bracket Rural Fuse (Galv) Inventory ID 0123-99 9G Descrip…" at bounding box center [493, 665] width 485 height 151
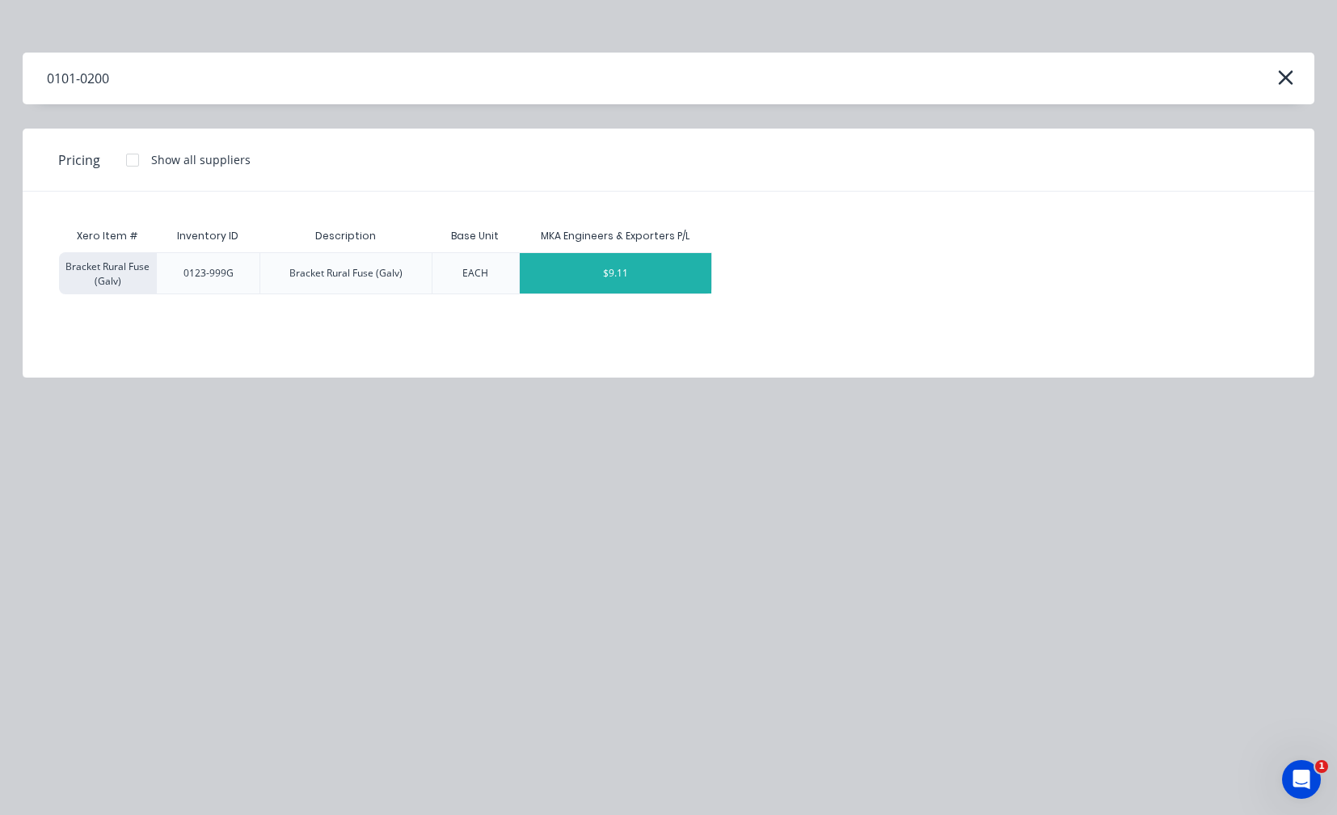
click at [615, 270] on div "$9.11" at bounding box center [616, 273] width 192 height 40
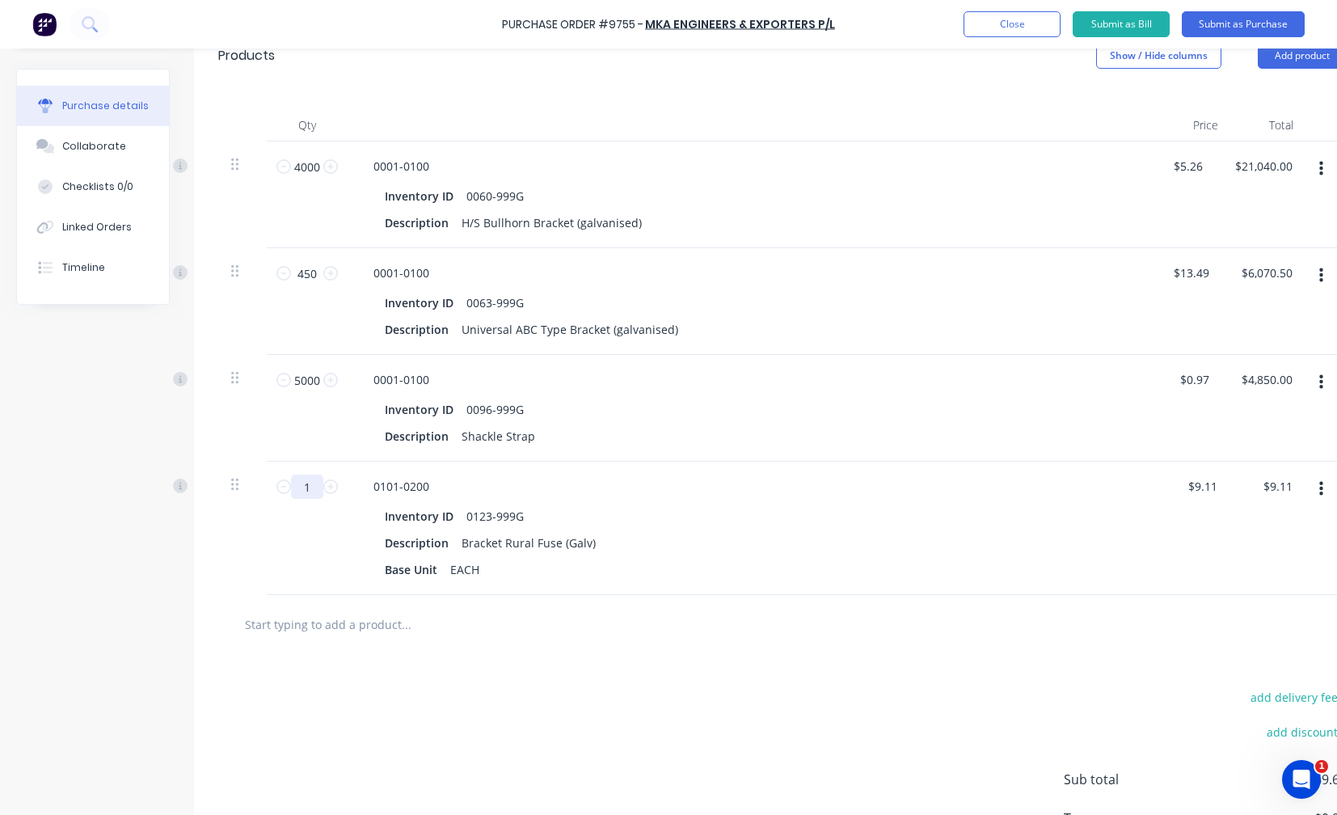
click at [310, 490] on input "1" at bounding box center [307, 487] width 32 height 24
type input "3"
type input "$27.33"
type input "35"
type input "$318.85"
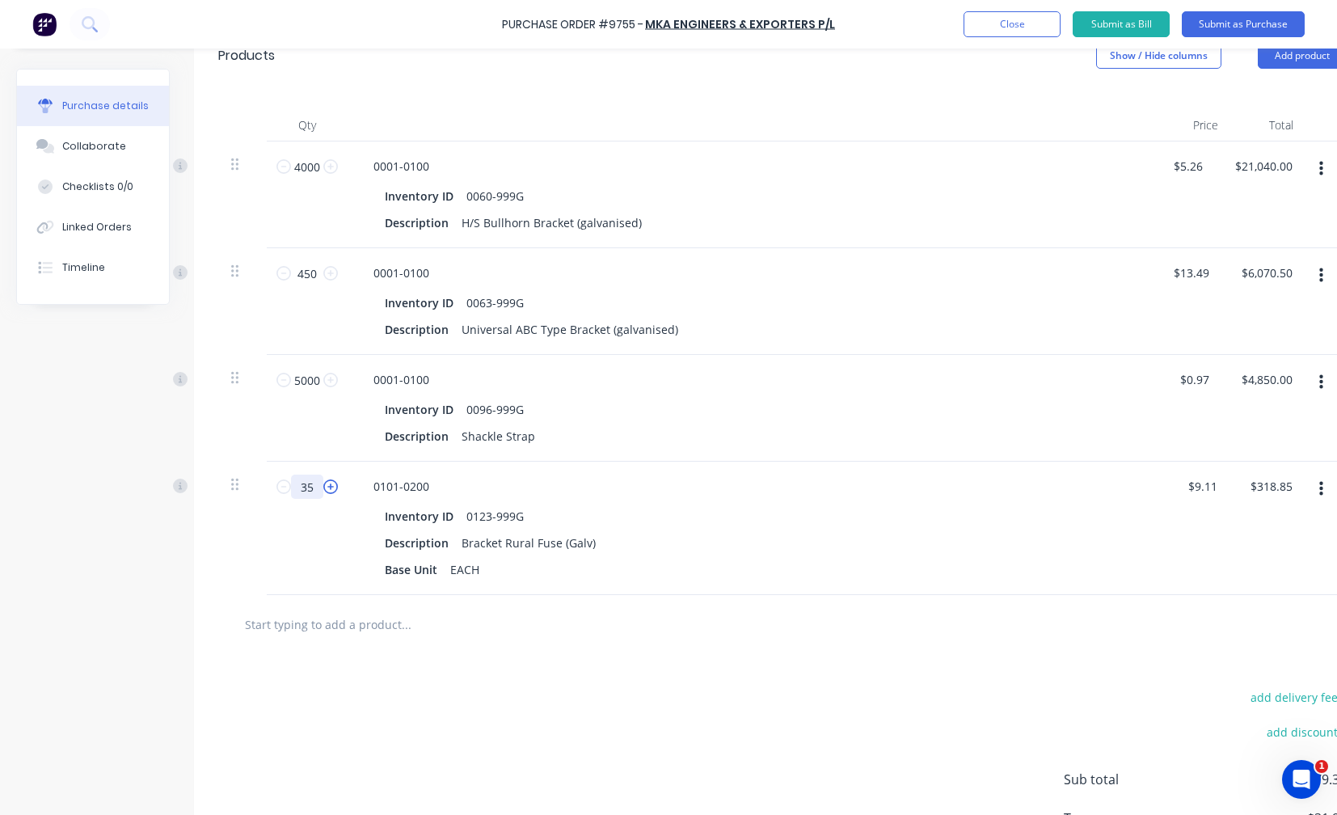
type input "350"
type input "$3,188.50"
type input "350"
click at [1318, 487] on button "button" at bounding box center [1322, 489] width 38 height 29
click at [1274, 595] on button "Exclude from tax" at bounding box center [1271, 597] width 137 height 32
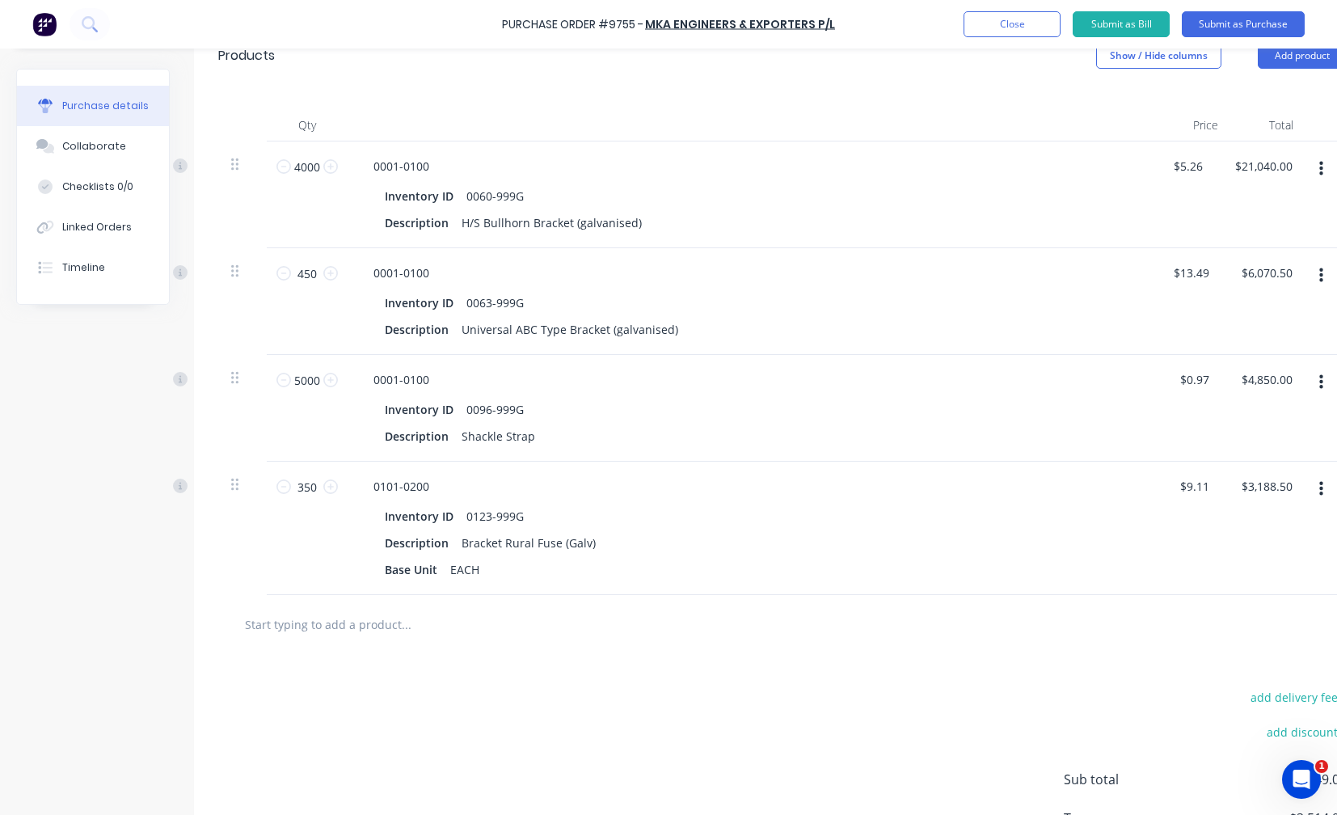
click at [284, 632] on input "text" at bounding box center [405, 624] width 323 height 32
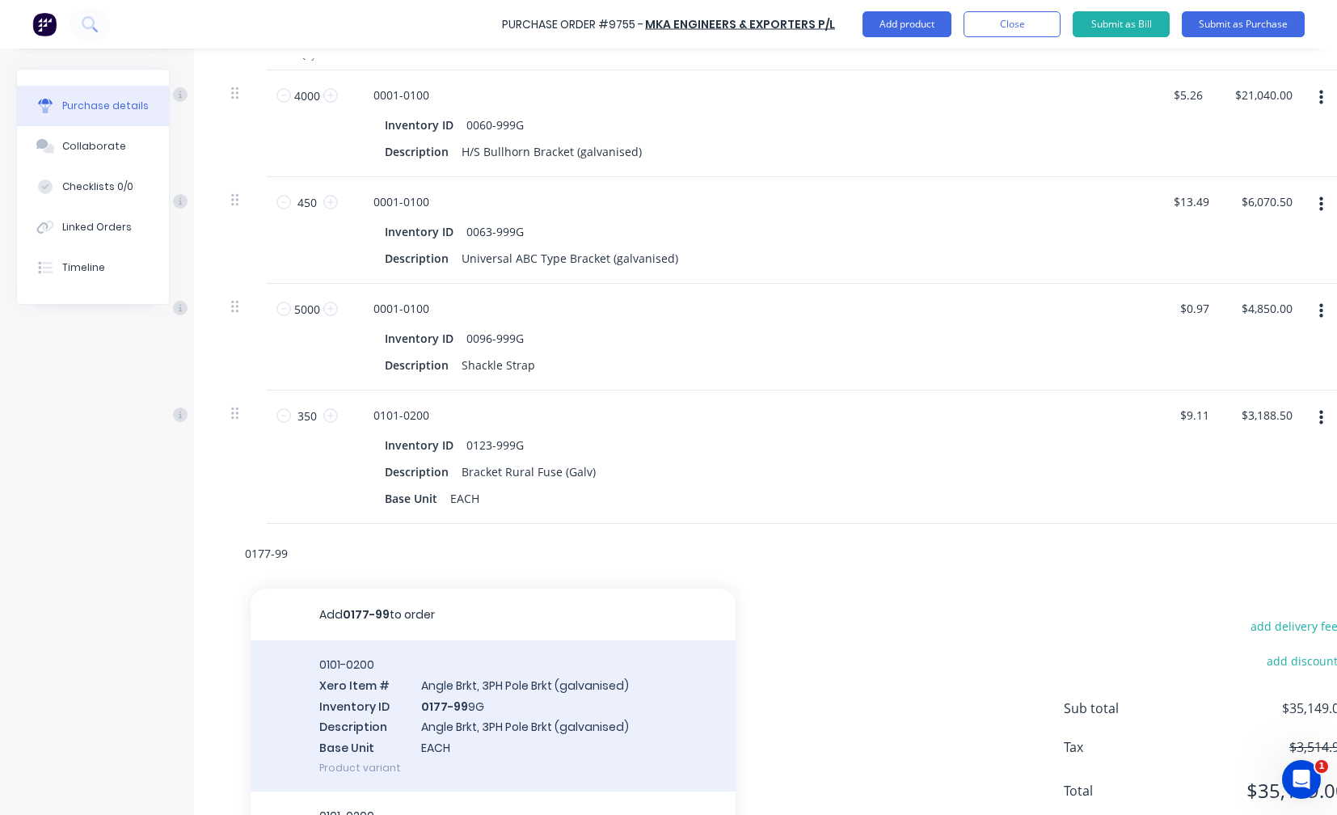
scroll to position [456, 0]
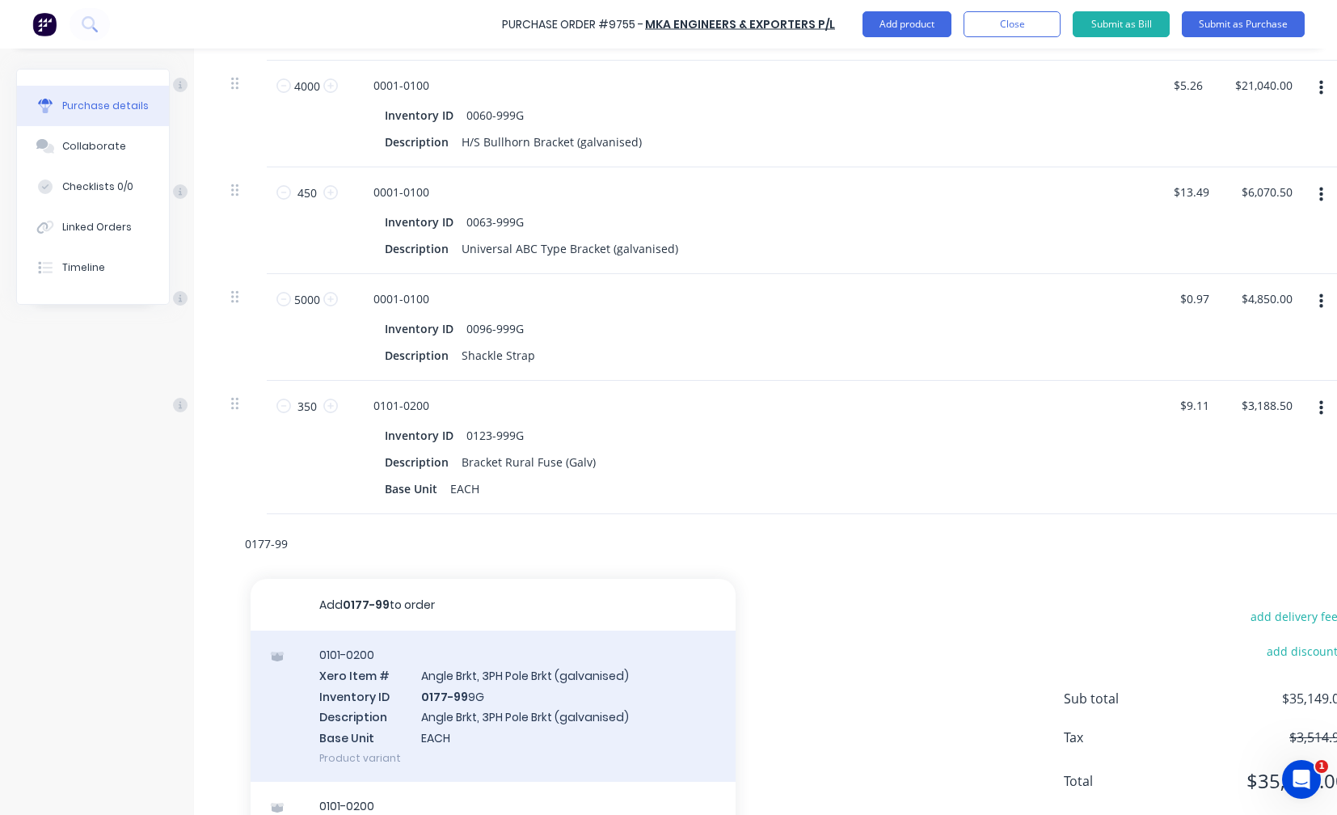
type input "0177-99"
click at [471, 704] on div "0101-0200 Xero Item # Angle Brkt, 3PH Pole Brkt (galvanised) Inventory ID 0177-…" at bounding box center [493, 706] width 485 height 151
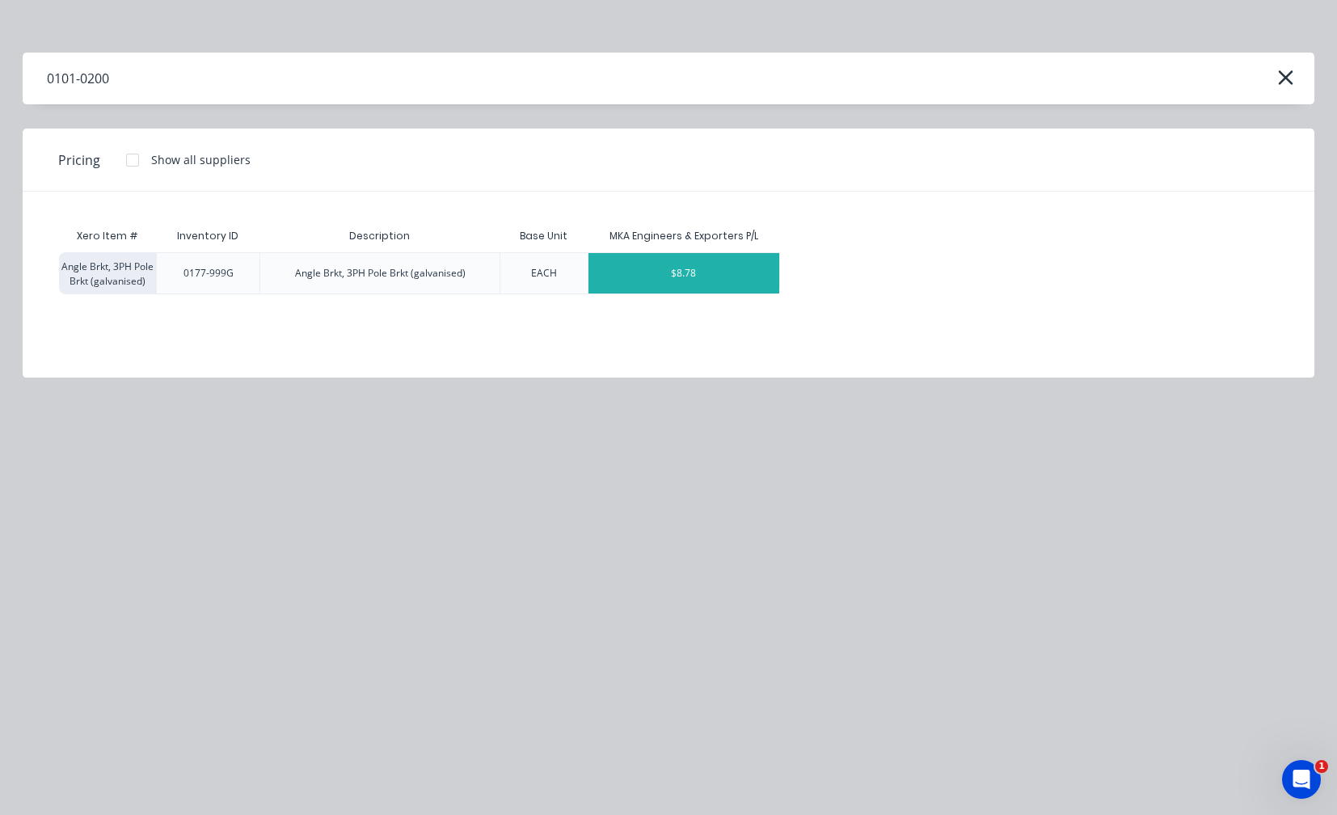
click at [687, 272] on div "$8.78" at bounding box center [685, 273] width 192 height 40
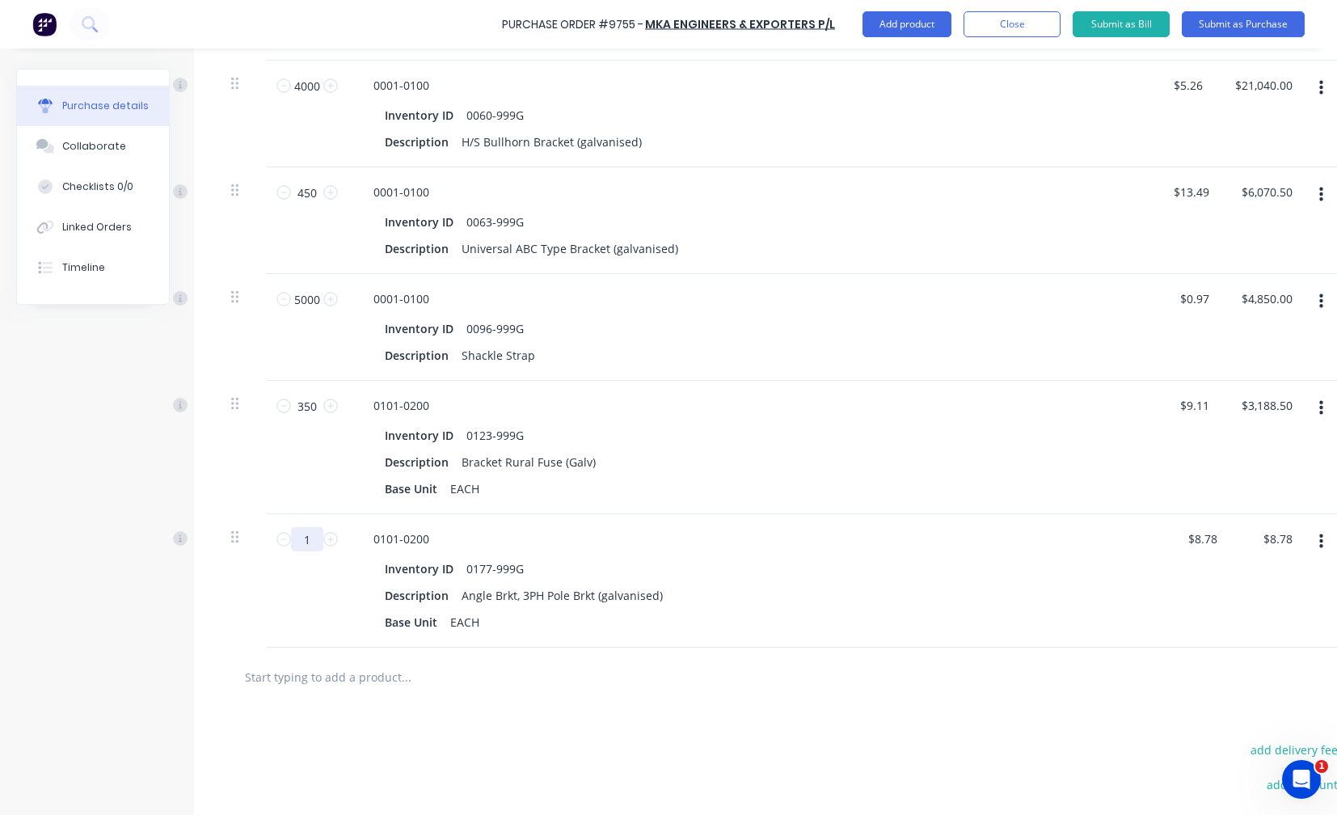
click at [315, 542] on input "1" at bounding box center [307, 539] width 32 height 24
type input "3"
type input "$26.34"
type input "30"
type input "$263.40"
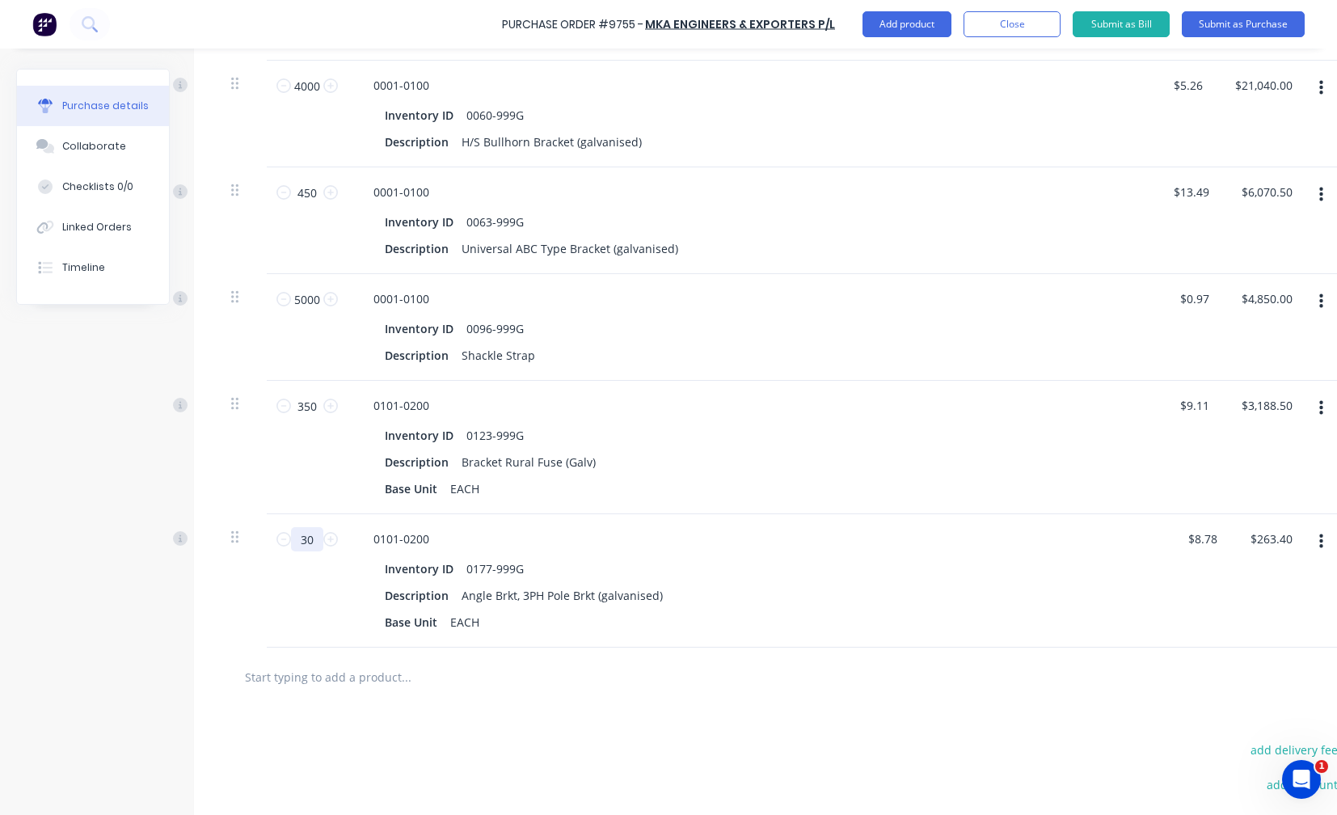
type input "300"
type input "$2,634.00"
type input "300"
click at [1317, 539] on button "button" at bounding box center [1322, 541] width 38 height 29
click at [1276, 647] on button "Exclude from tax" at bounding box center [1271, 649] width 137 height 32
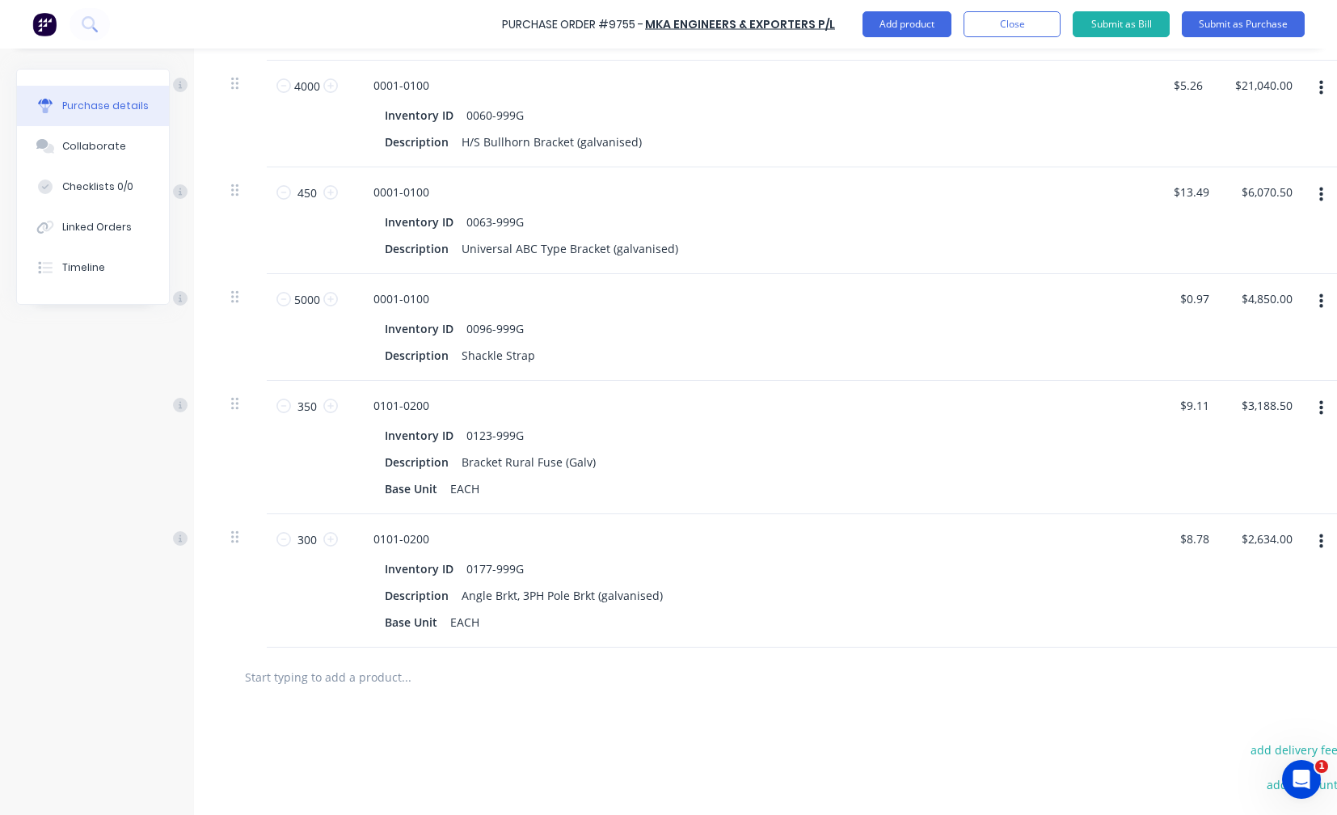
click at [332, 682] on input "text" at bounding box center [405, 677] width 323 height 32
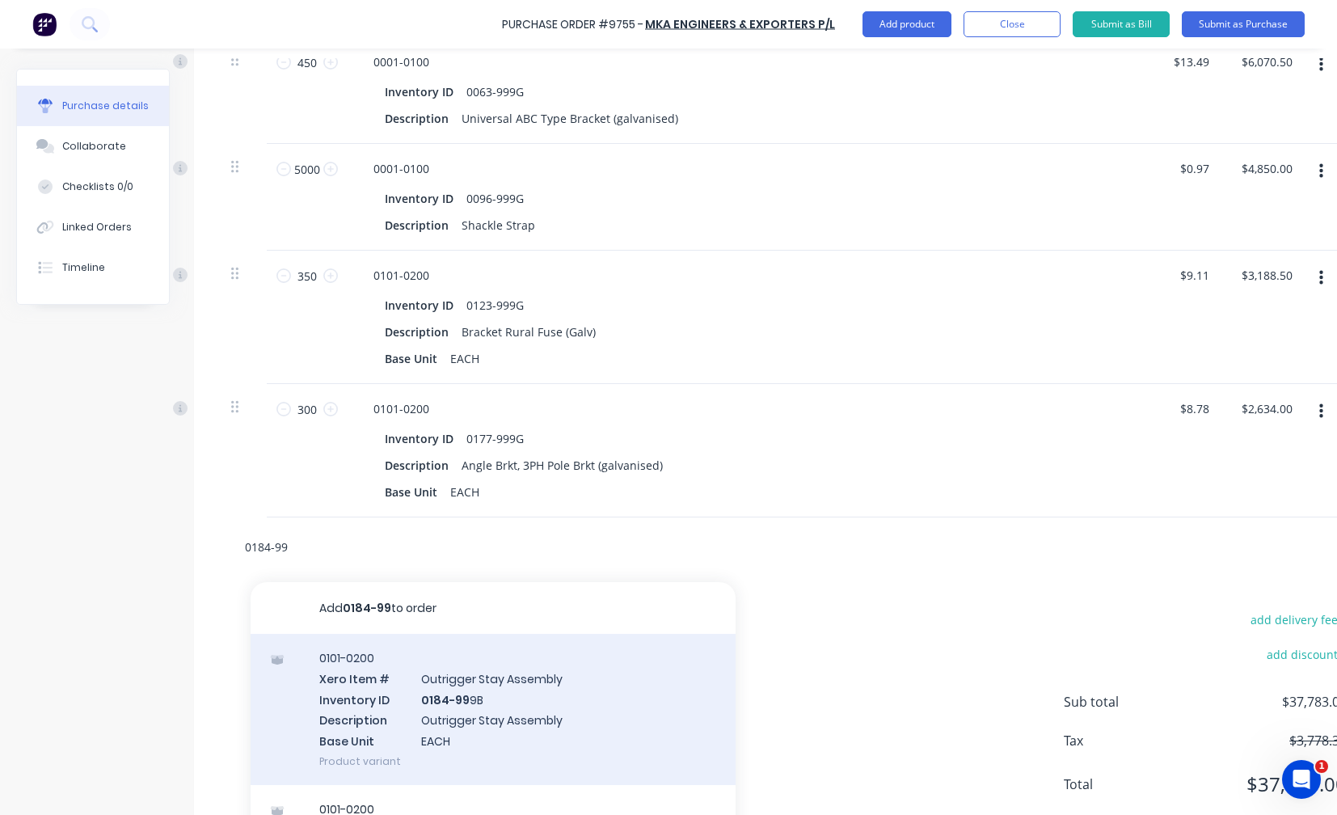
scroll to position [642, 0]
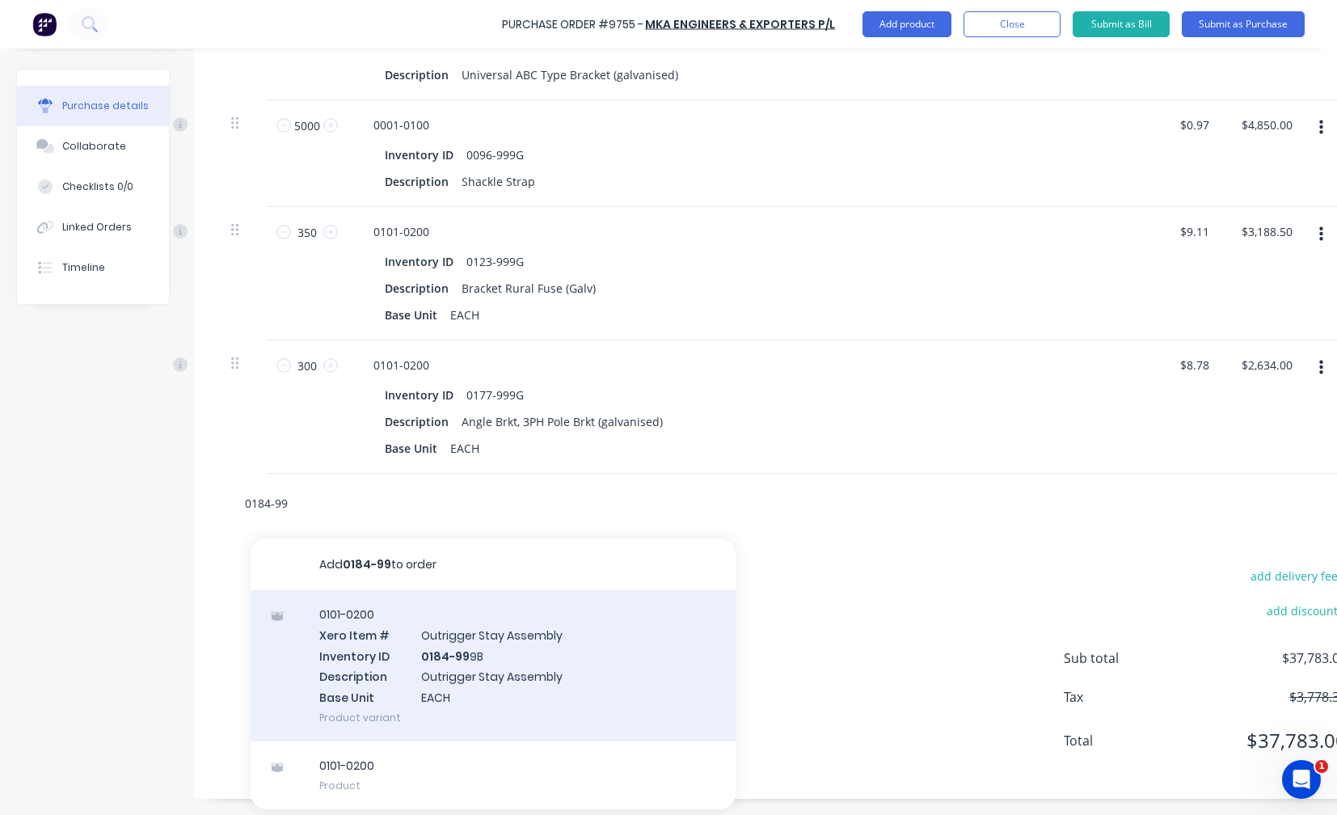
type input "0184-99"
click at [481, 659] on div "0101-0200 Xero Item # Outrigger Stay Assembly Inventory ID 0184-99 9B Descripti…" at bounding box center [493, 665] width 485 height 151
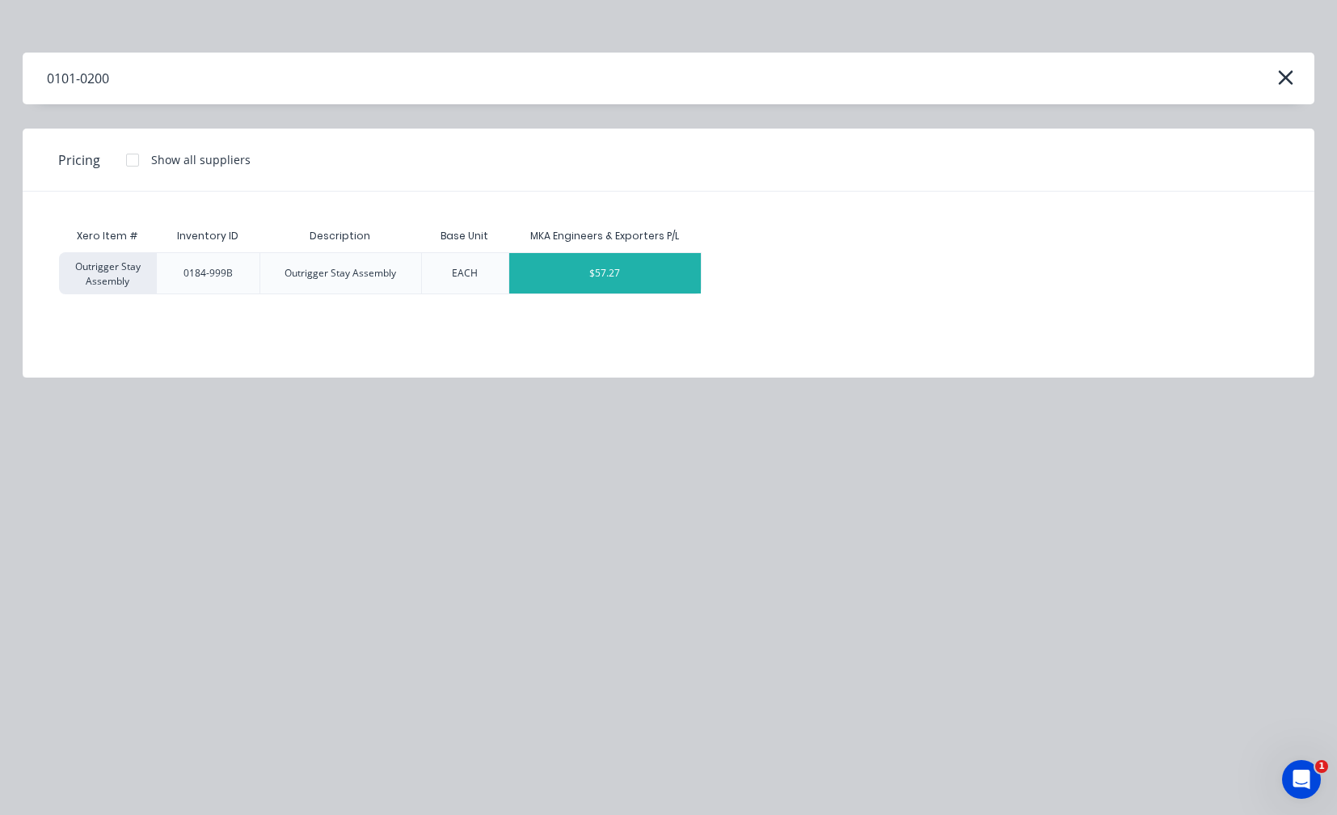
click at [610, 277] on div "$57.27" at bounding box center [605, 273] width 192 height 40
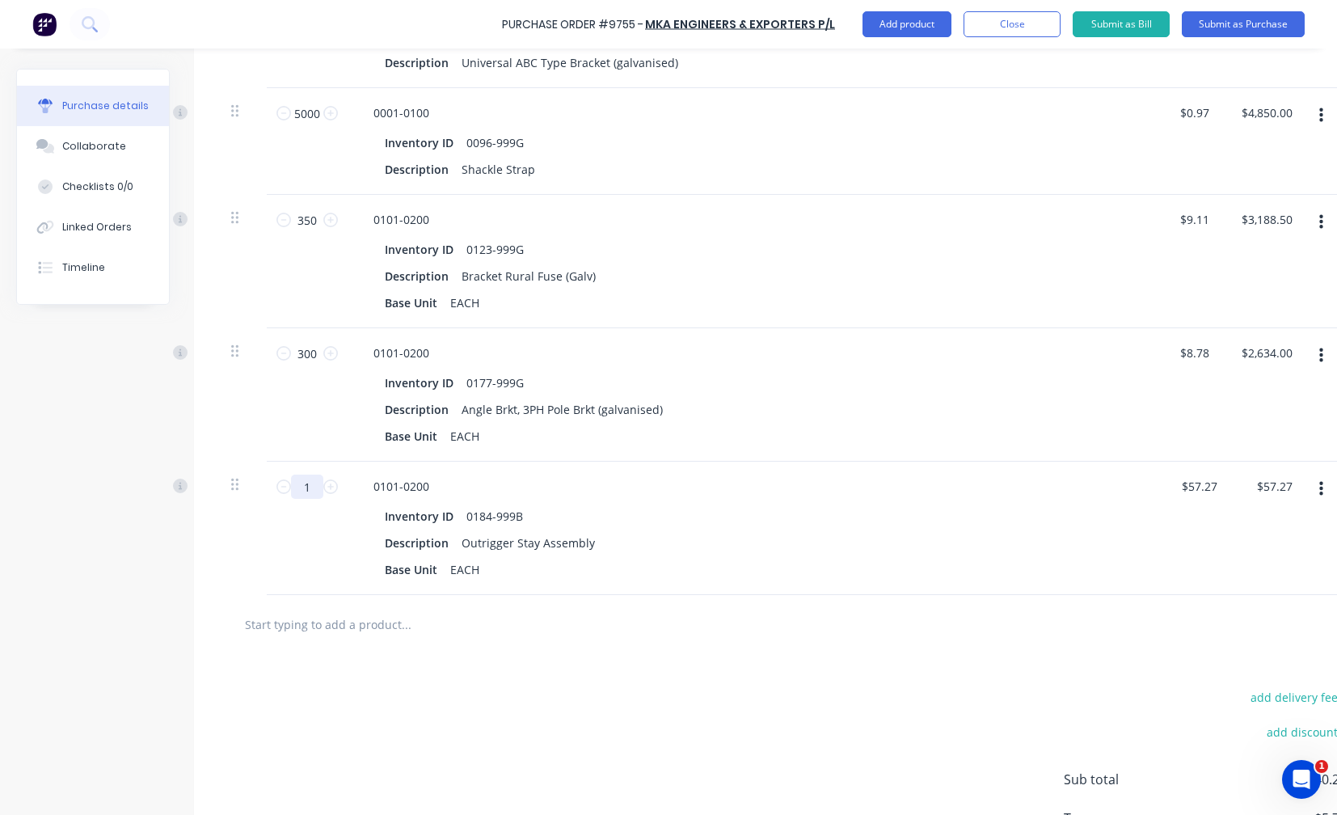
click at [308, 491] on input "1" at bounding box center [307, 487] width 32 height 24
type input "3"
type input "$171.81"
type input "30"
type input "$1,718.10"
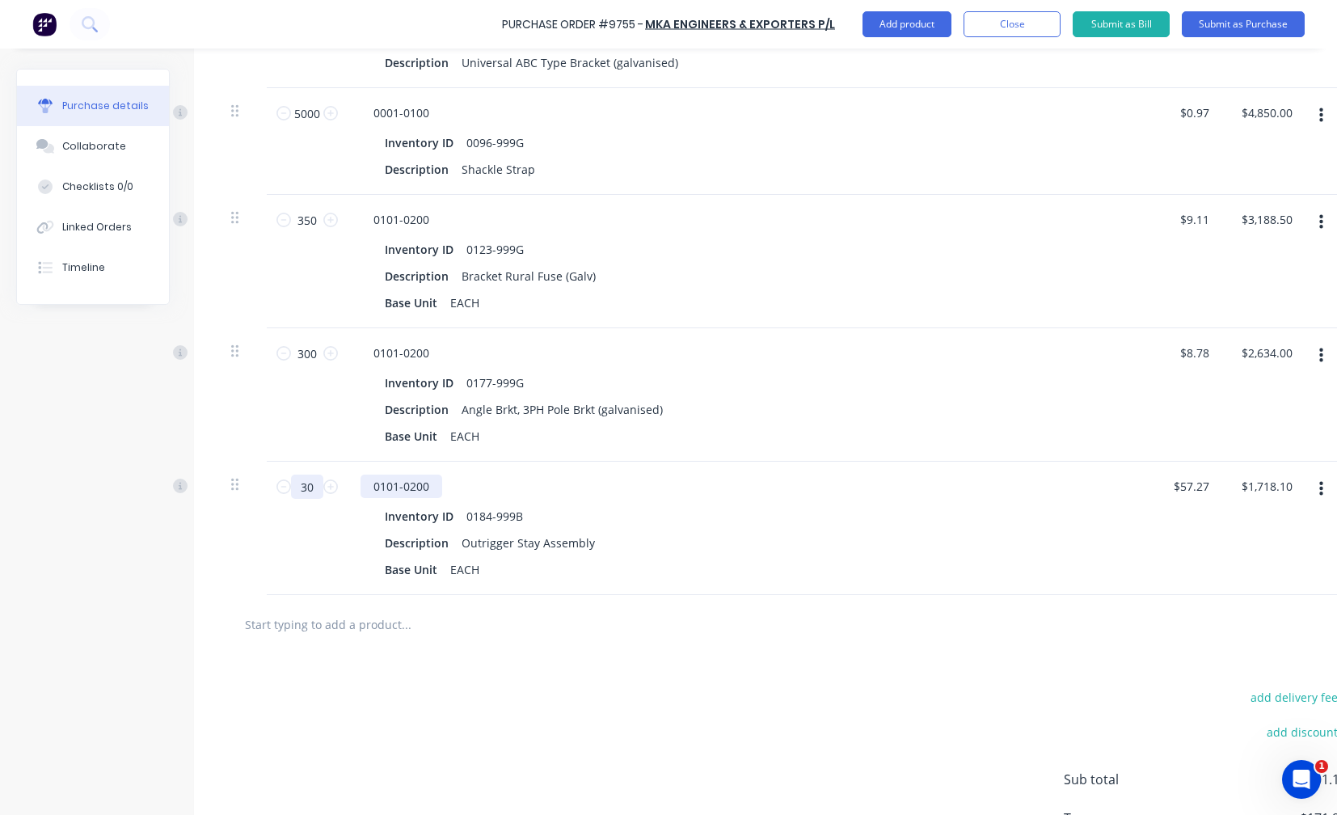
type input "300"
type input "$17,181.00"
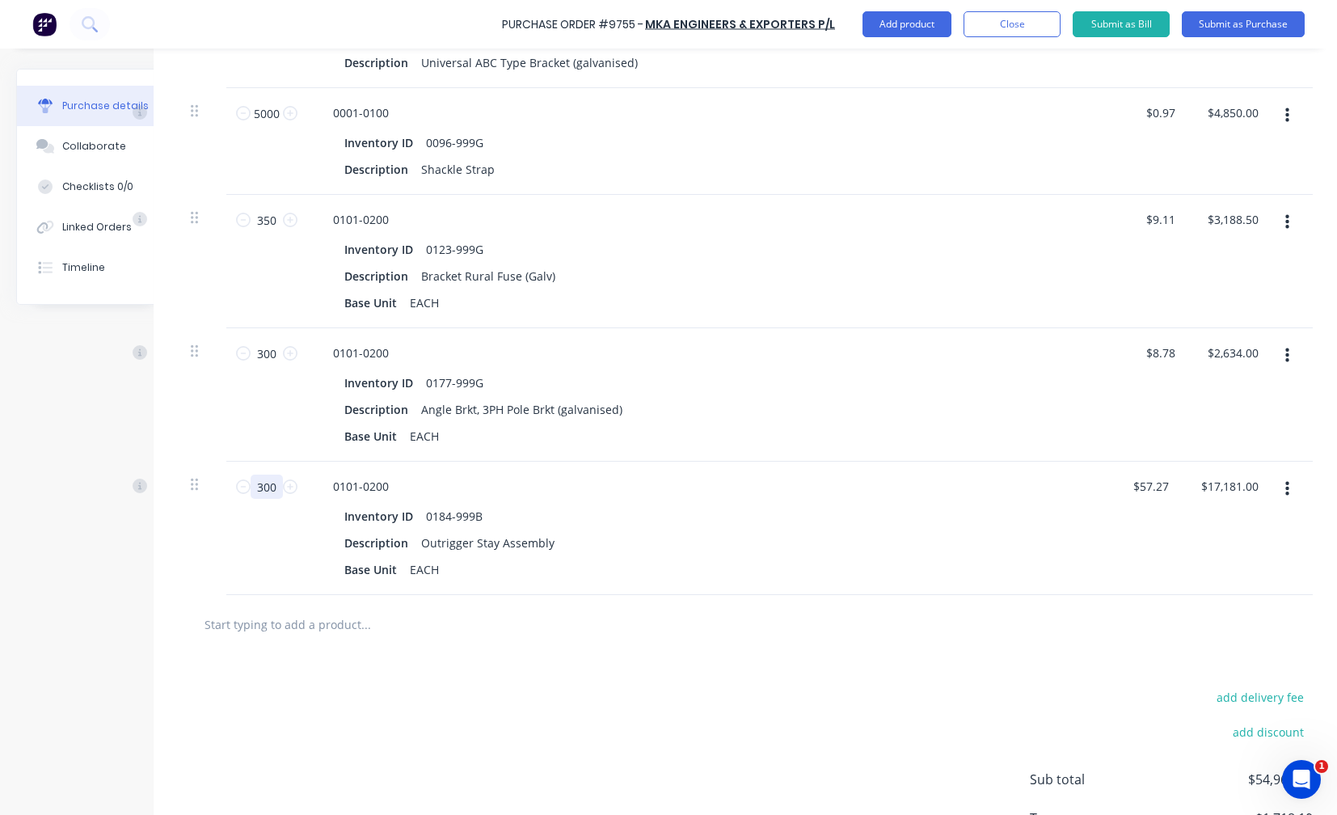
scroll to position [642, 53]
type input "300"
click at [1279, 484] on button "button" at bounding box center [1288, 489] width 38 height 29
click at [1239, 592] on button "Exclude from tax" at bounding box center [1237, 597] width 137 height 32
click at [236, 641] on div at bounding box center [745, 624] width 1135 height 59
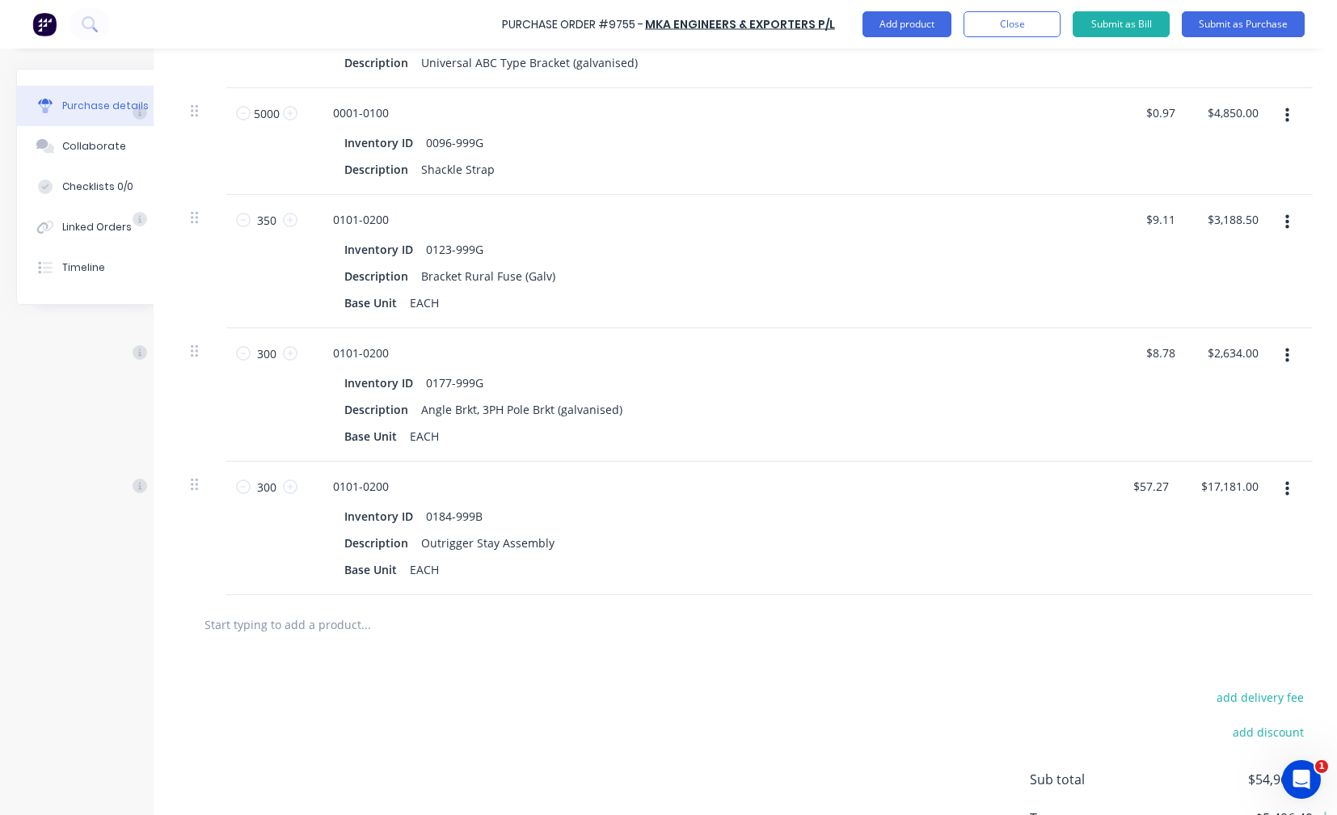
click at [249, 631] on input "text" at bounding box center [365, 624] width 323 height 32
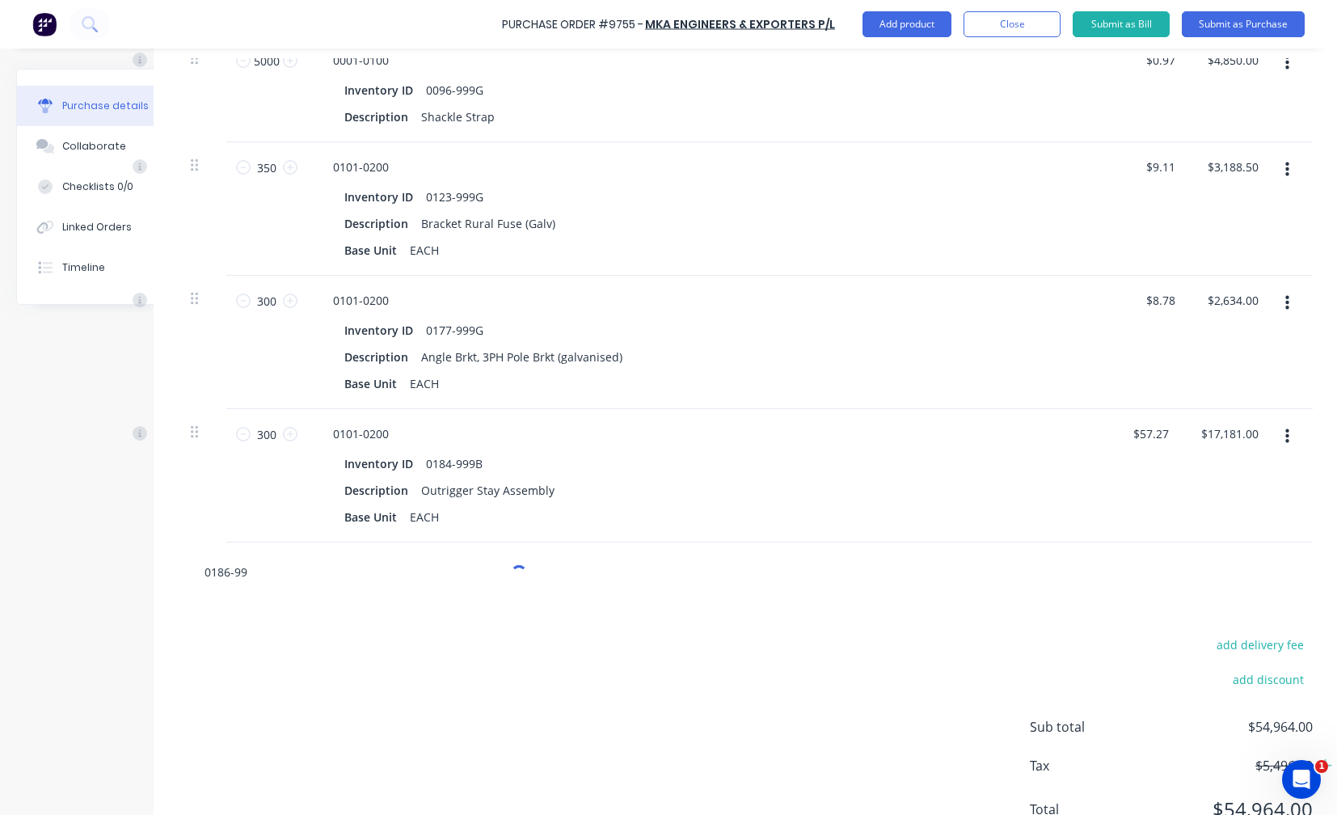
scroll to position [723, 53]
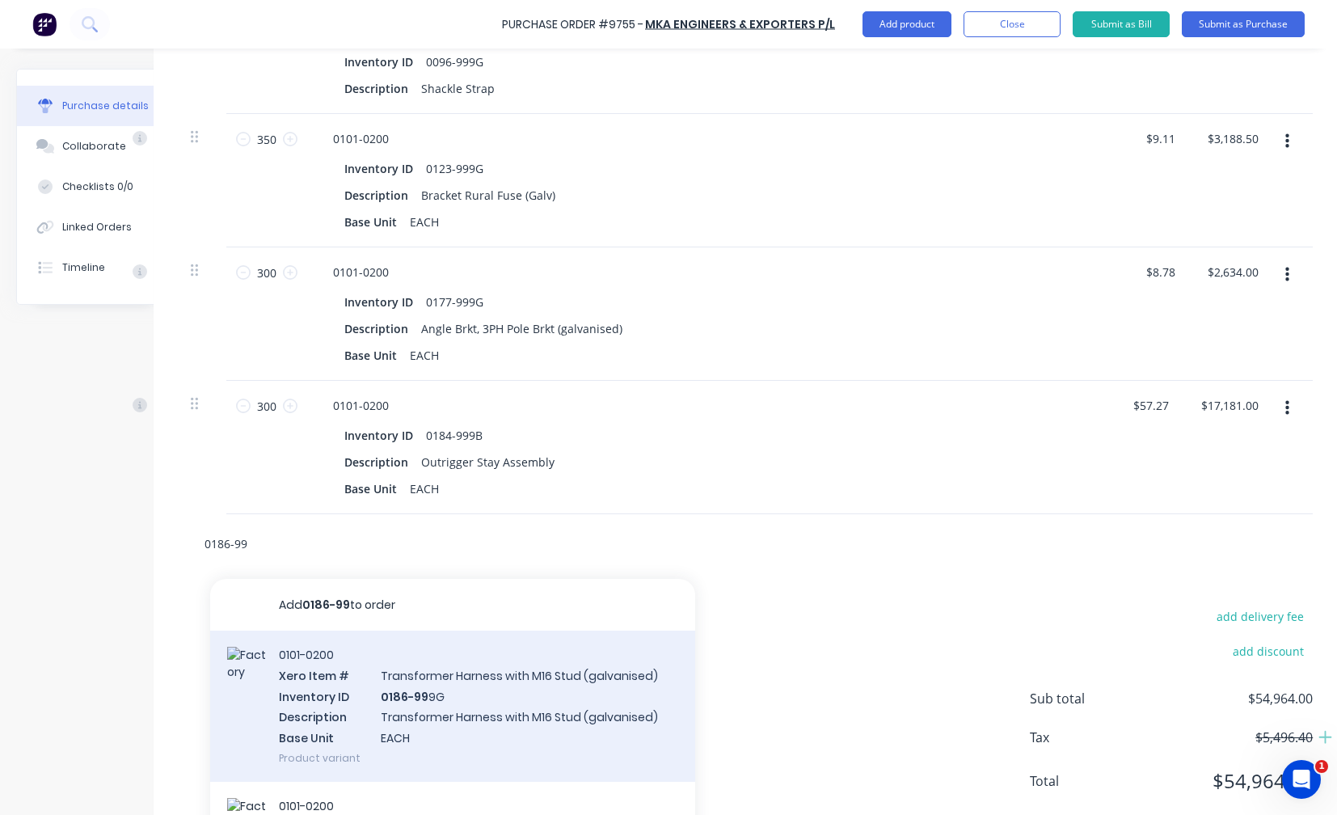
type input "0186-99"
click at [421, 714] on div "0101-0200 Xero Item # Transformer Harness with M16 Stud (galvanised) Inventory …" at bounding box center [452, 706] width 485 height 151
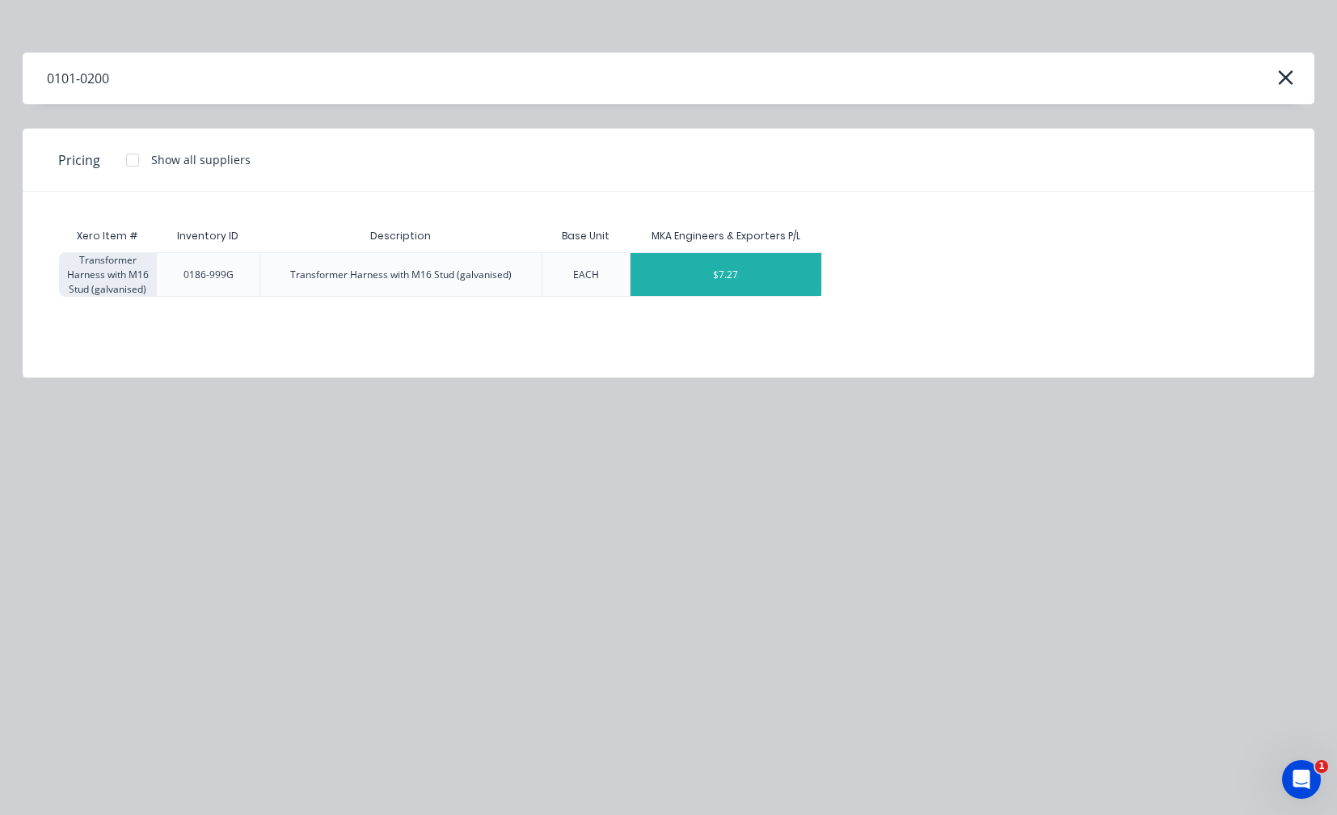
click at [711, 277] on div "$7.27" at bounding box center [727, 274] width 192 height 43
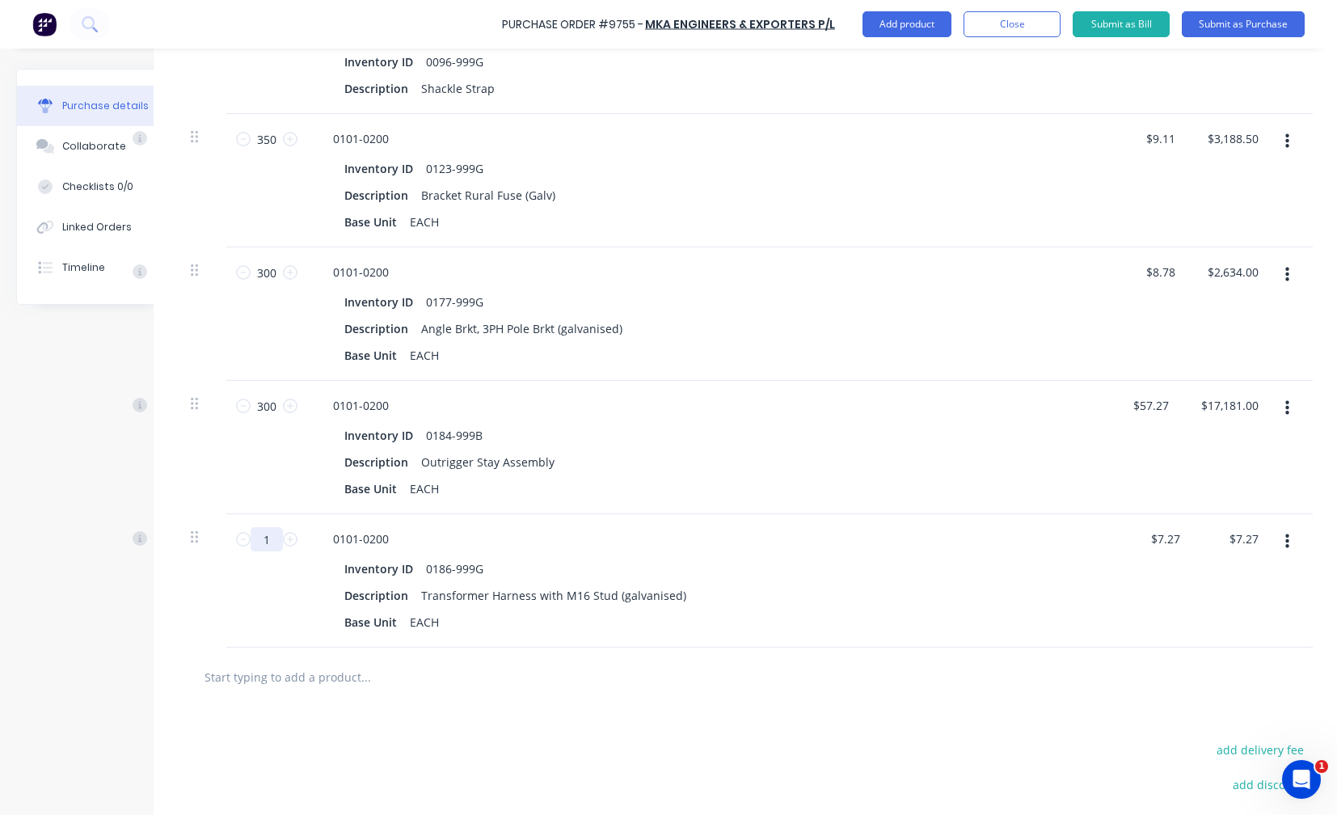
click at [254, 542] on input "1" at bounding box center [267, 539] width 32 height 24
type input "7"
type input "$50.89"
type input "70"
type input "$508.90"
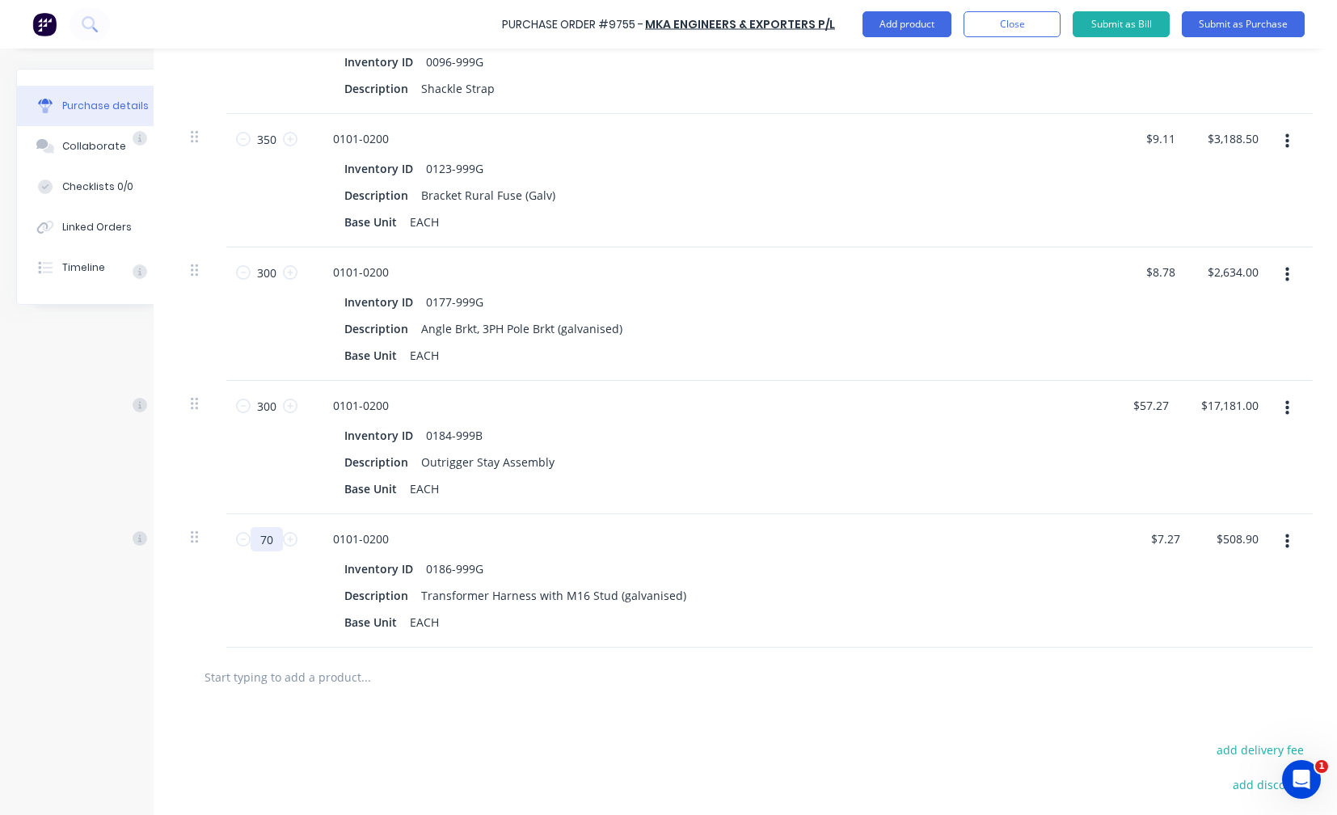
type input "700"
type input "$5,089.00"
type input "700"
click at [1291, 549] on button "button" at bounding box center [1288, 541] width 38 height 29
click at [1262, 646] on button "Exclude from tax" at bounding box center [1237, 649] width 137 height 32
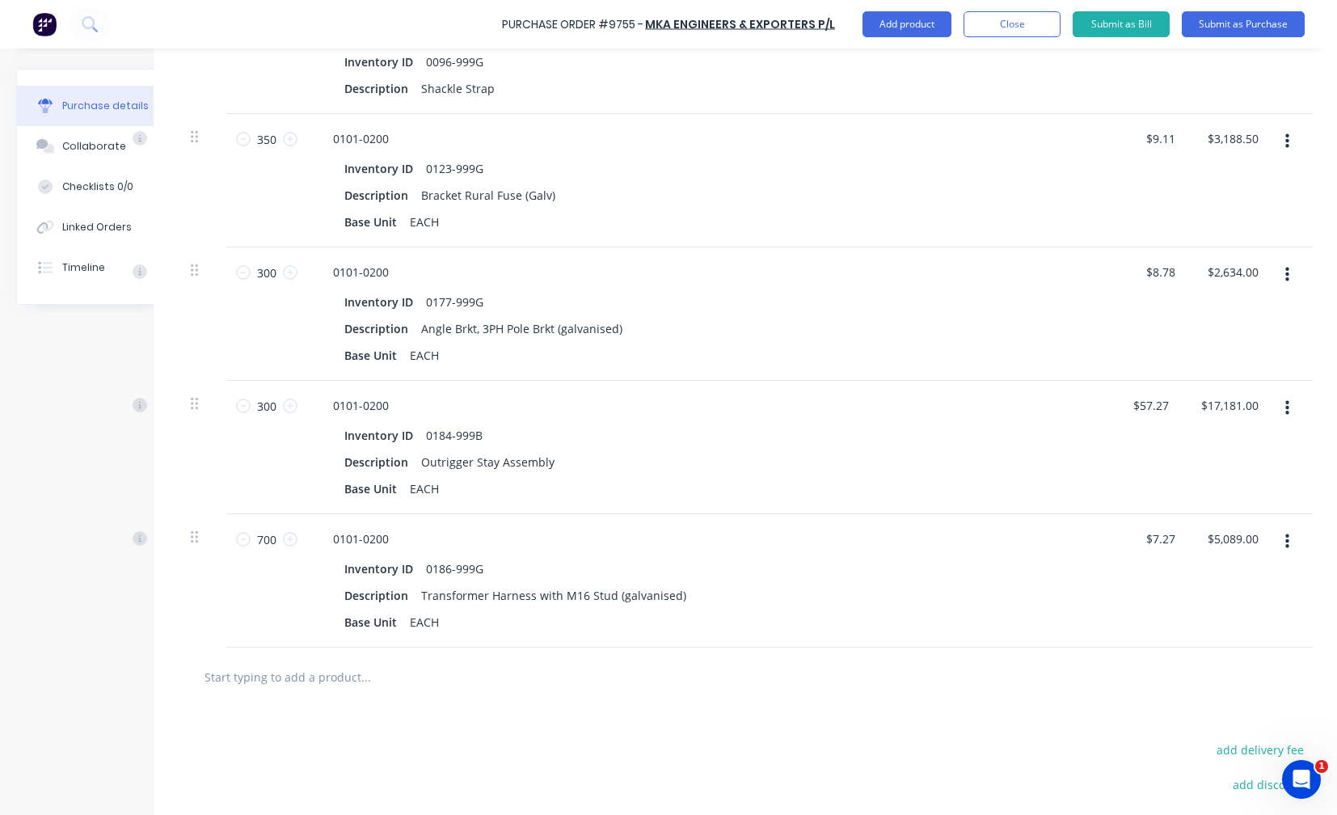
click at [271, 678] on input "text" at bounding box center [365, 677] width 323 height 32
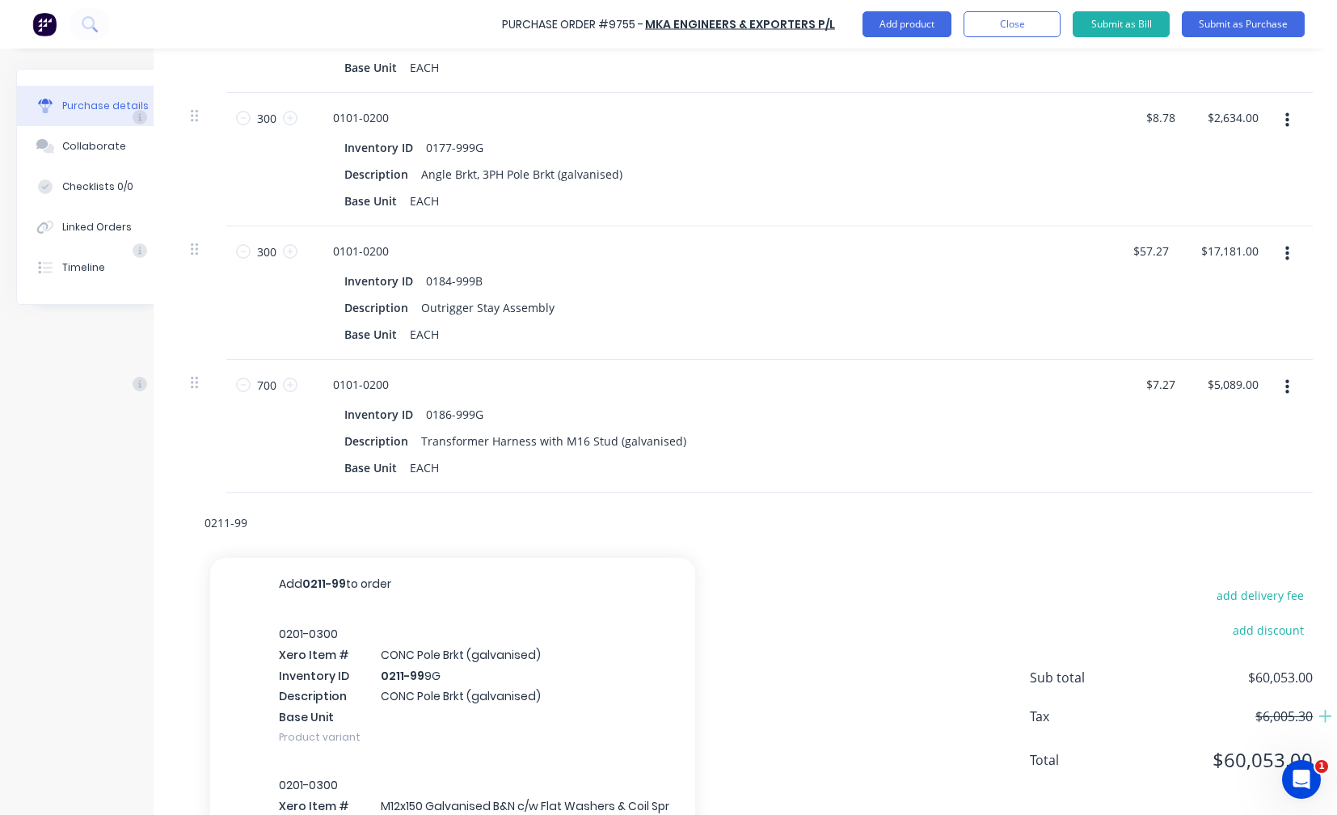
scroll to position [885, 53]
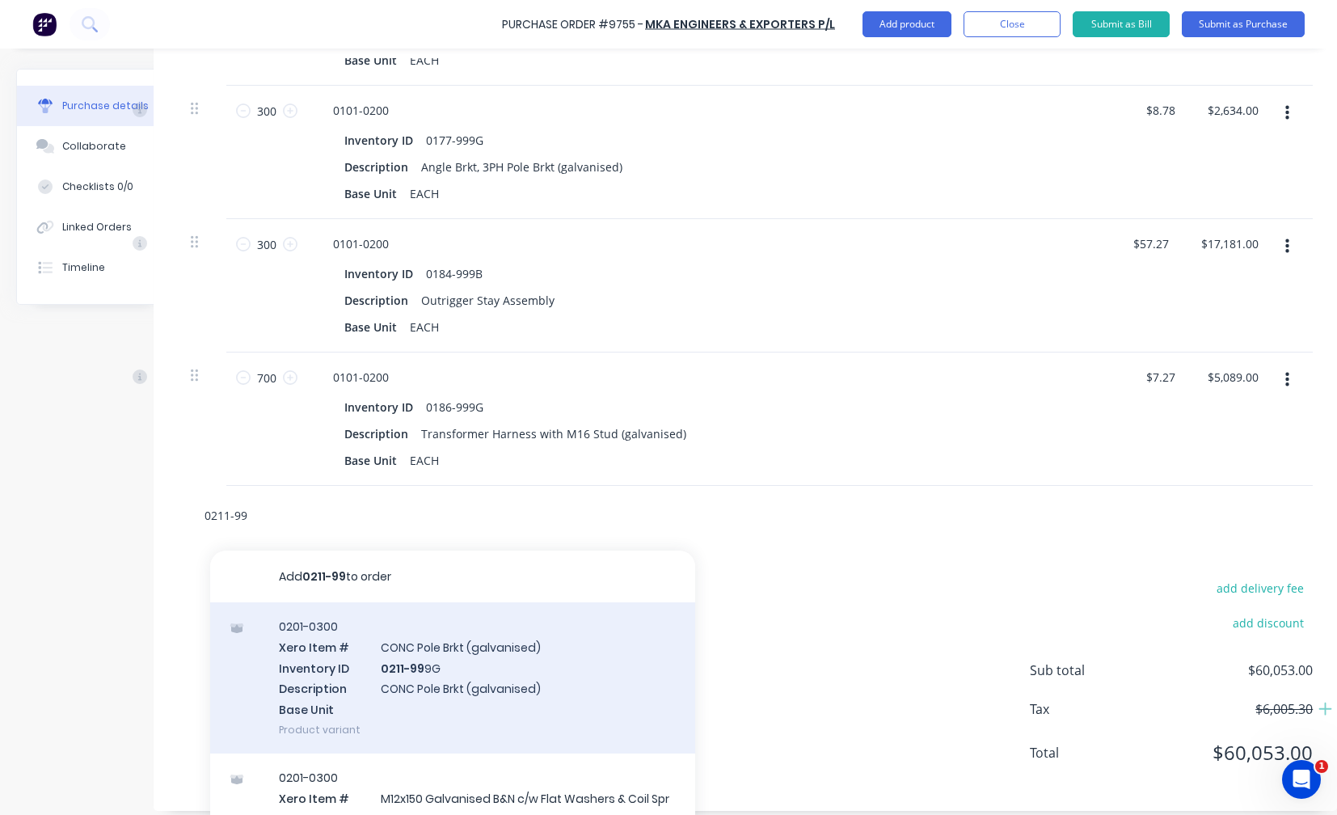
type input "0211-99"
click at [407, 685] on div "0201-0300 Xero Item # CONC Pole Brkt (galvanised) Inventory ID 0211-99 9G Descr…" at bounding box center [452, 677] width 485 height 151
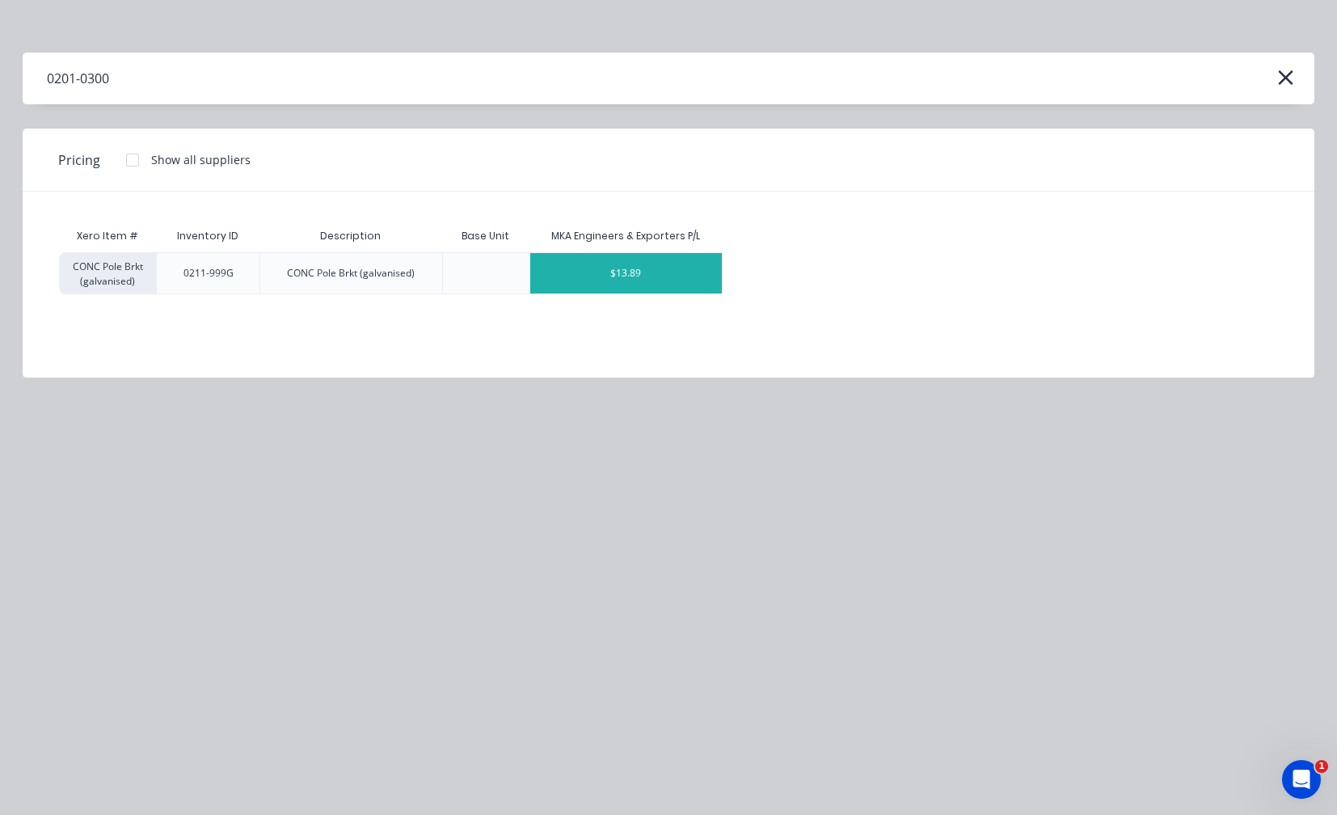
click at [654, 268] on div "$13.89" at bounding box center [626, 273] width 192 height 40
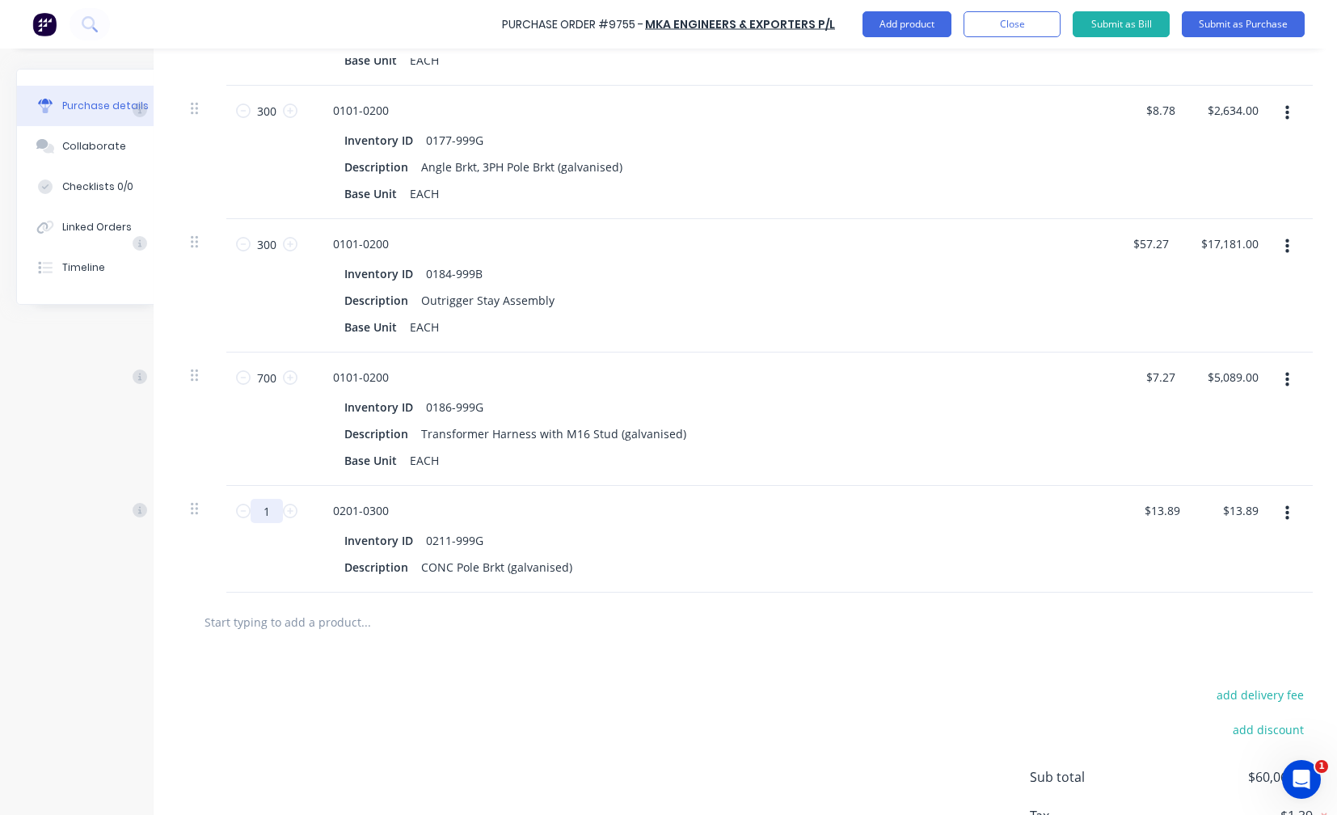
click at [261, 518] on input "1" at bounding box center [267, 511] width 32 height 24
type input "5"
type input "$69.45"
type input "55"
type input "$763.95"
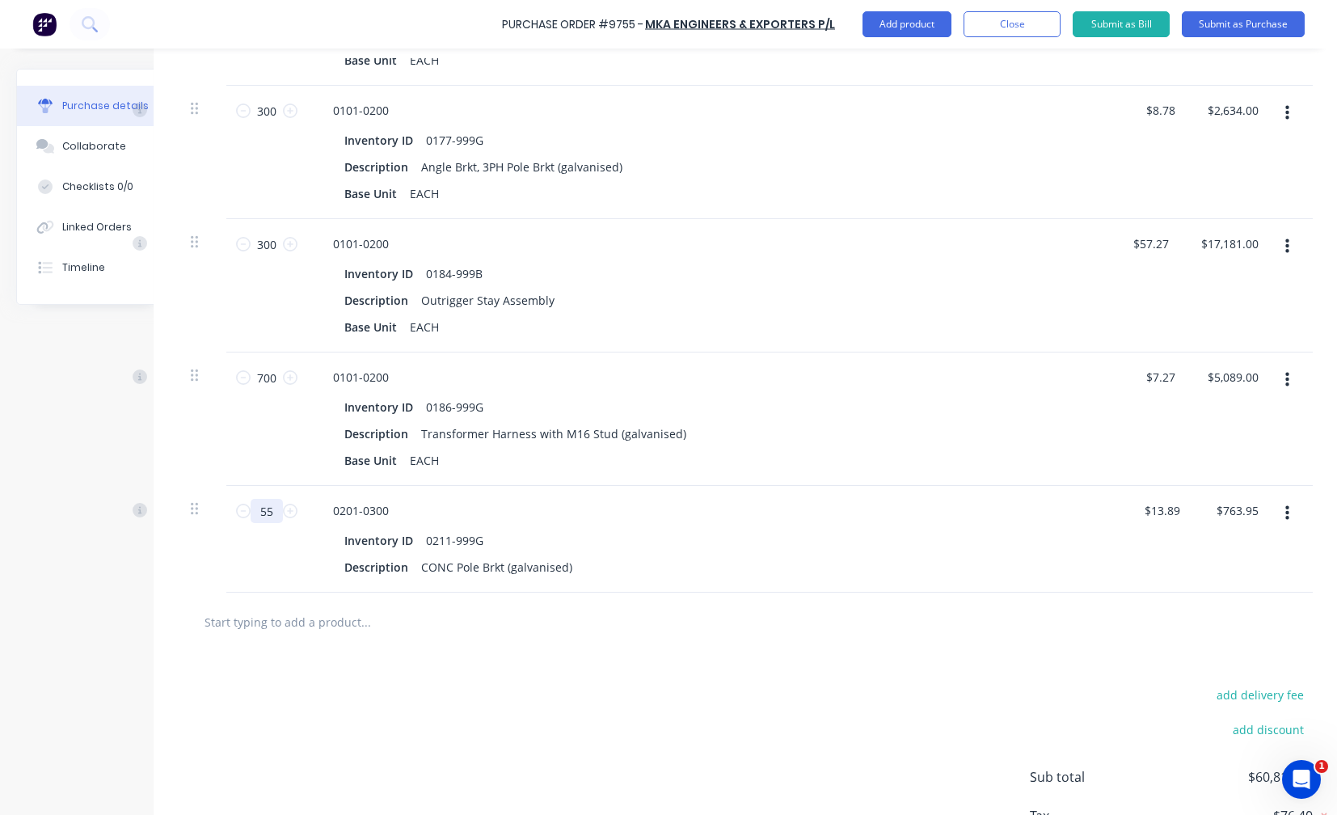
type input "550"
type input "$7,639.50"
type input "550"
click at [1271, 516] on button "button" at bounding box center [1288, 513] width 38 height 29
click at [1236, 615] on button "Exclude from tax" at bounding box center [1237, 621] width 137 height 32
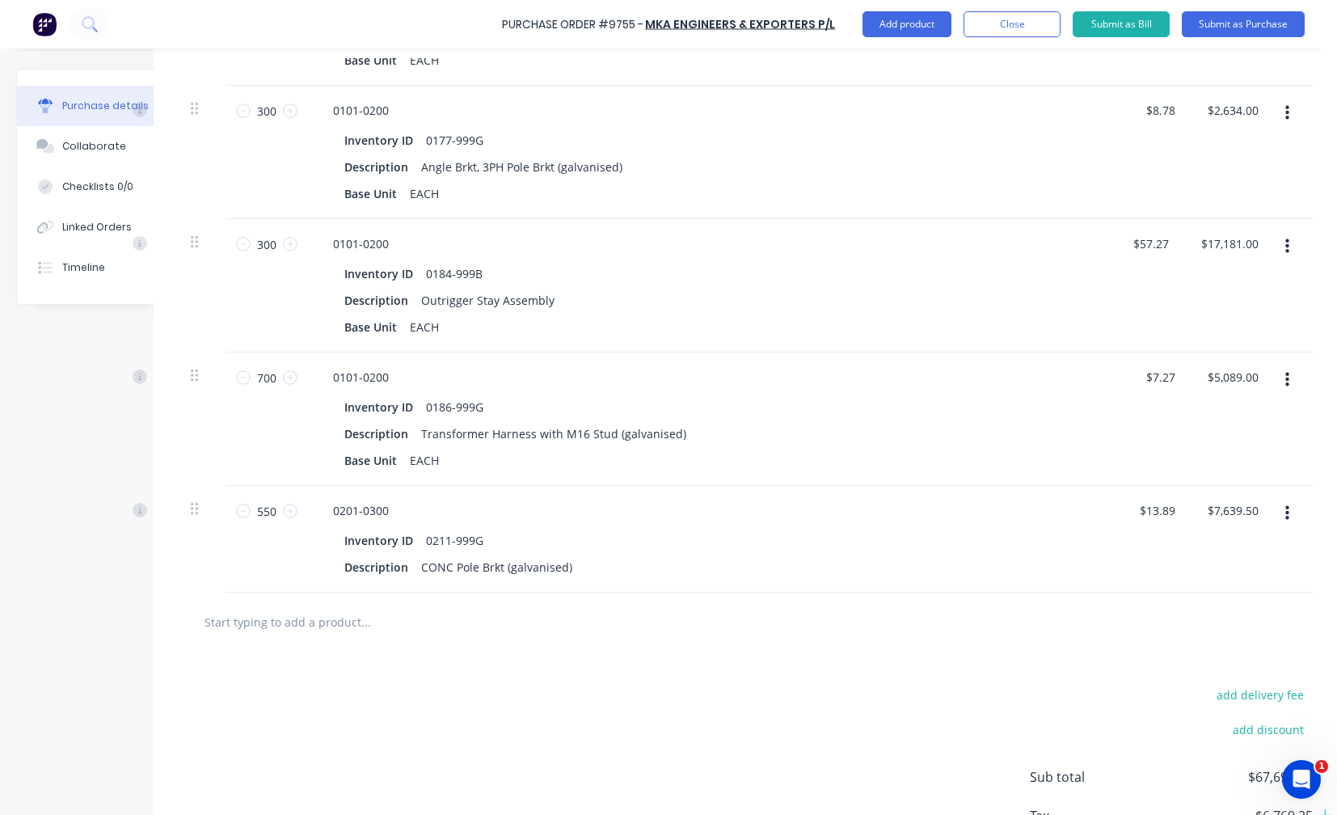
click at [244, 628] on input "text" at bounding box center [365, 622] width 323 height 32
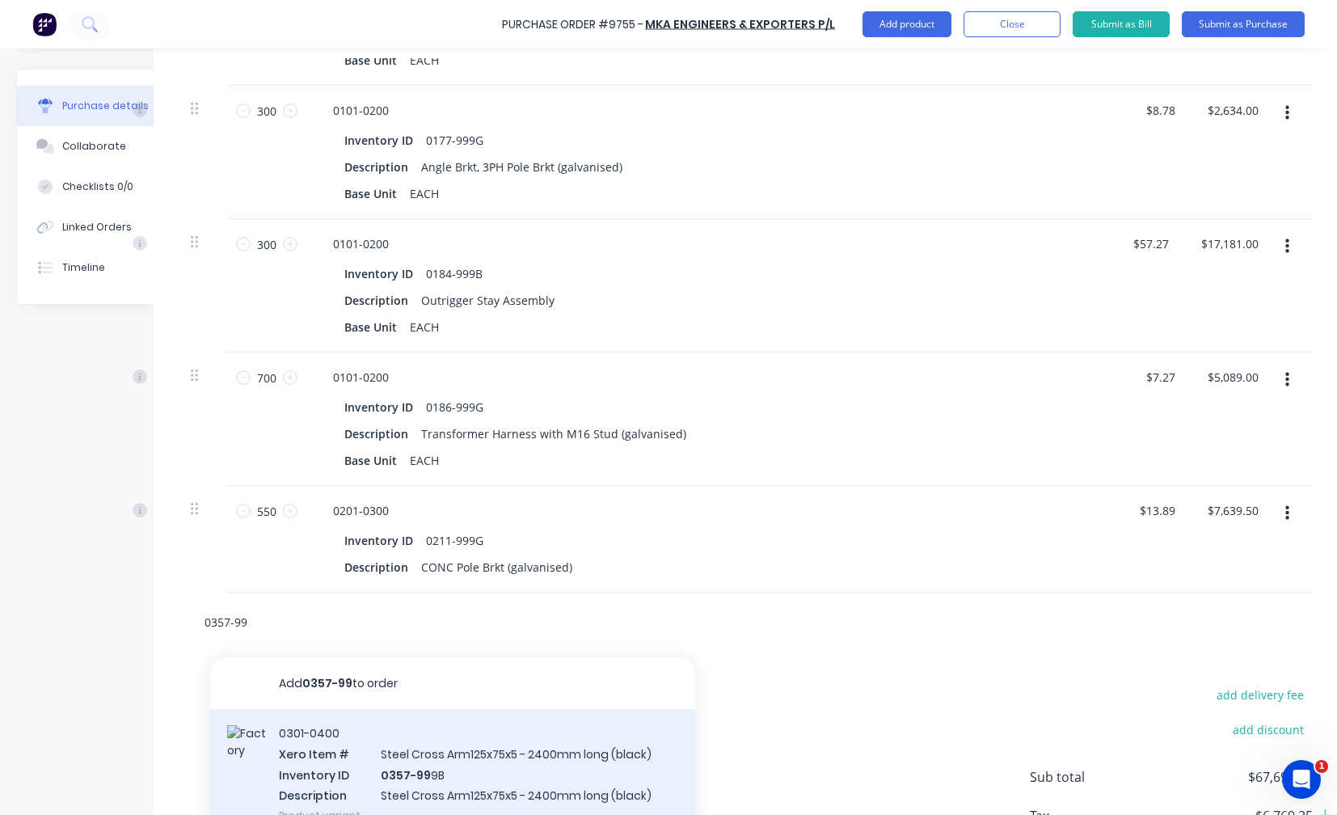
type input "0357-99"
click at [424, 766] on div "0301-0400 Xero Item # Steel Cross Arm125x75x5 - 2400mm long (black) Inventory I…" at bounding box center [452, 774] width 485 height 130
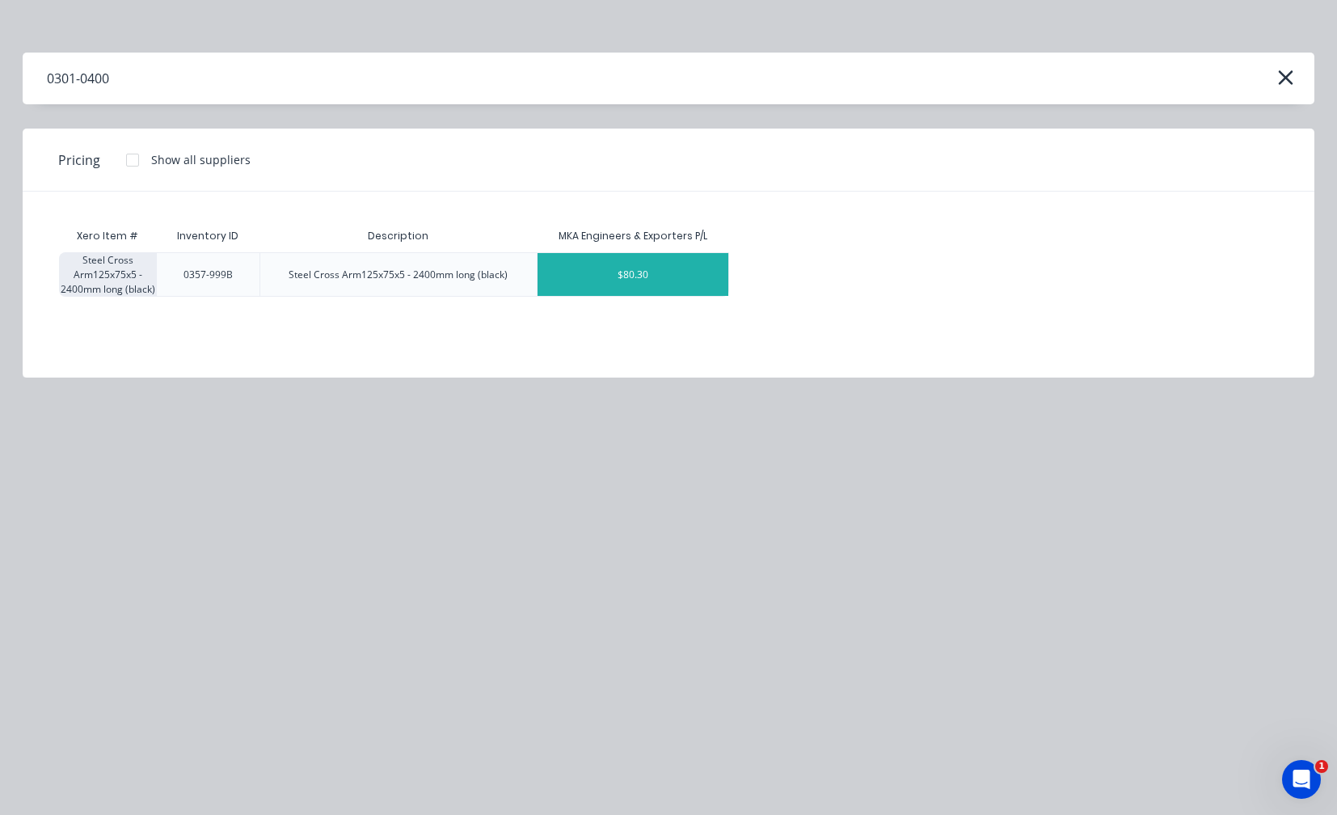
click at [659, 268] on div "$80.30" at bounding box center [634, 274] width 192 height 43
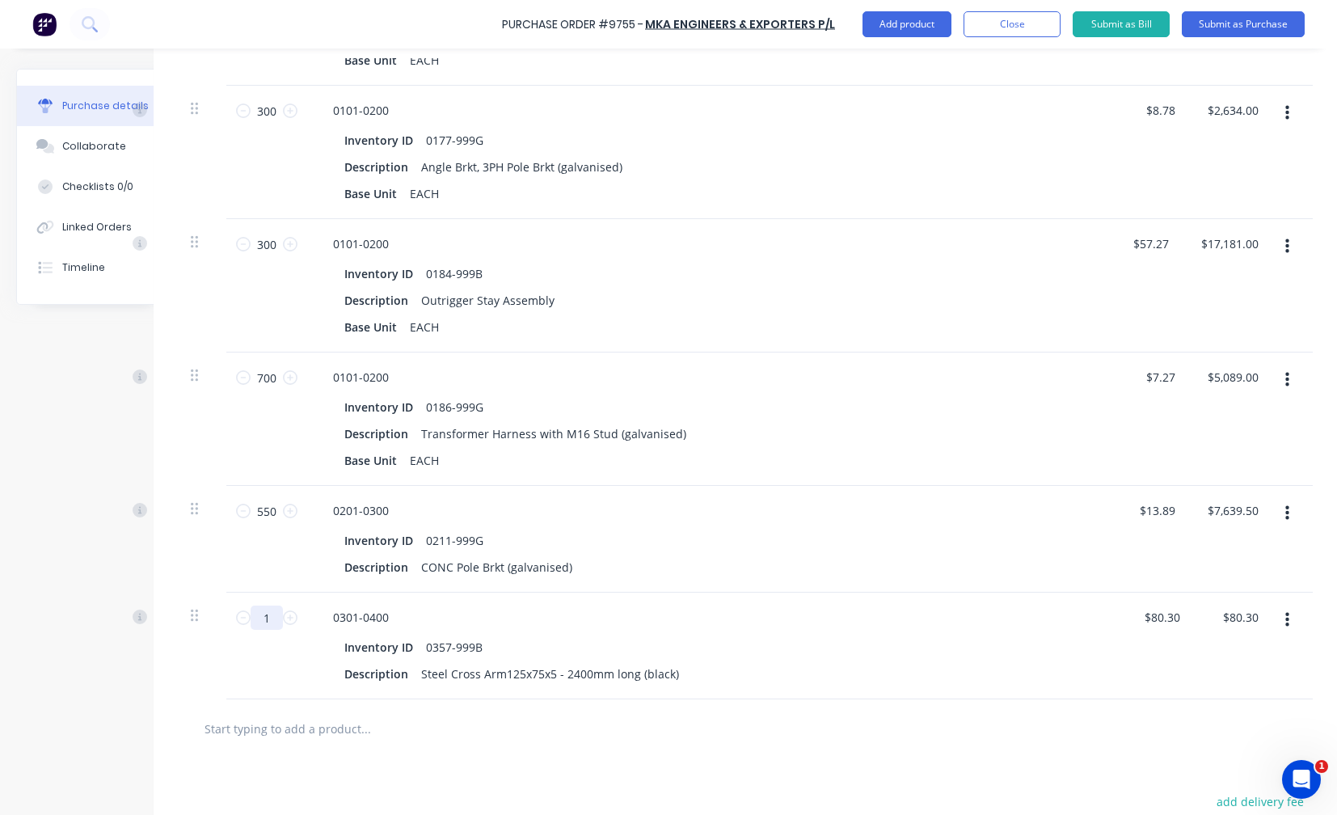
click at [261, 617] on input "1" at bounding box center [267, 618] width 32 height 24
type input "5"
type input "$401.50"
type input "50"
type input "$4,015.00"
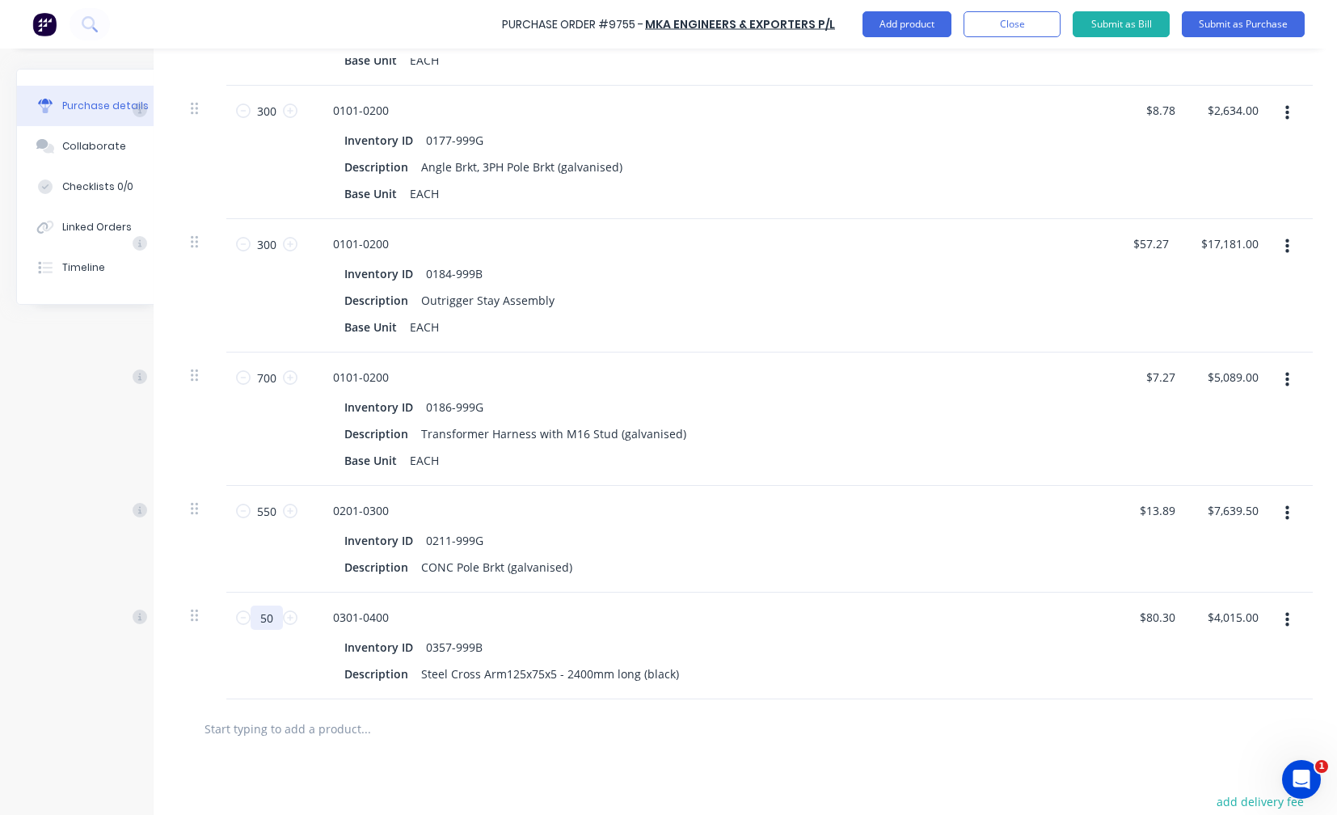
type input "50"
click at [1286, 618] on icon "button" at bounding box center [1288, 620] width 4 height 18
click at [1247, 720] on button "Exclude from tax" at bounding box center [1237, 728] width 137 height 32
click at [257, 732] on input "text" at bounding box center [365, 728] width 323 height 32
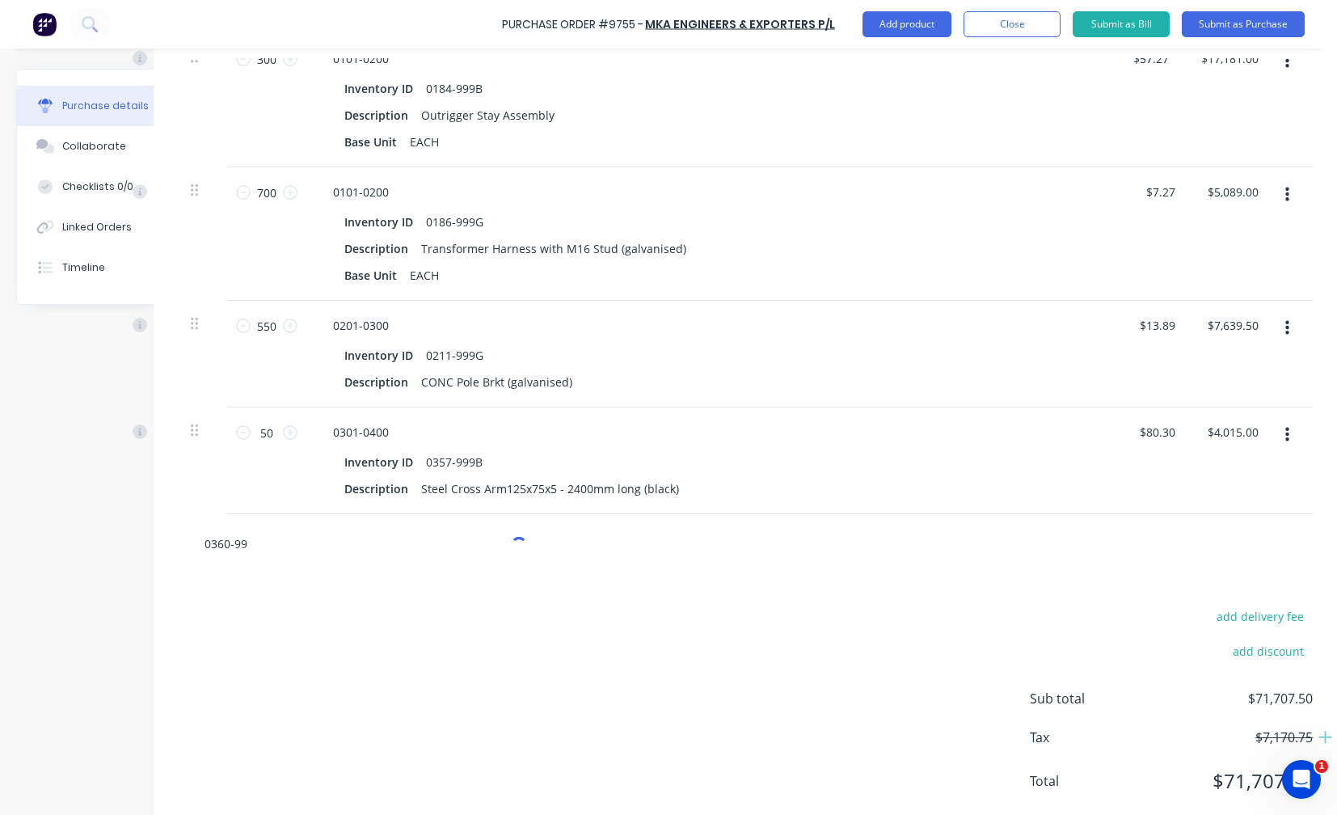
scroll to position [1042, 53]
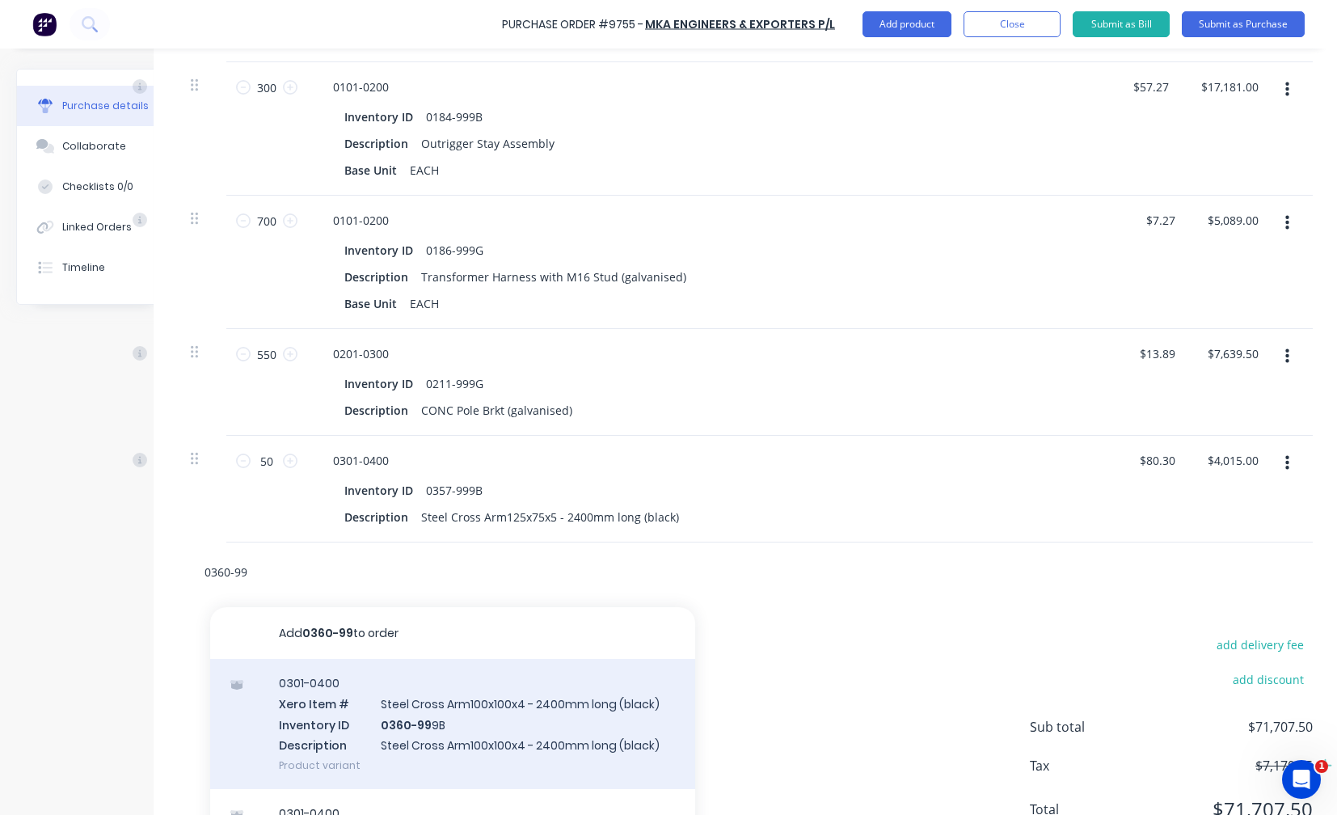
type input "0360-99"
click at [457, 709] on div "0301-0400 Xero Item # Steel Cross Arm100x100x4 - 2400mm long (black) Inventory …" at bounding box center [452, 724] width 485 height 130
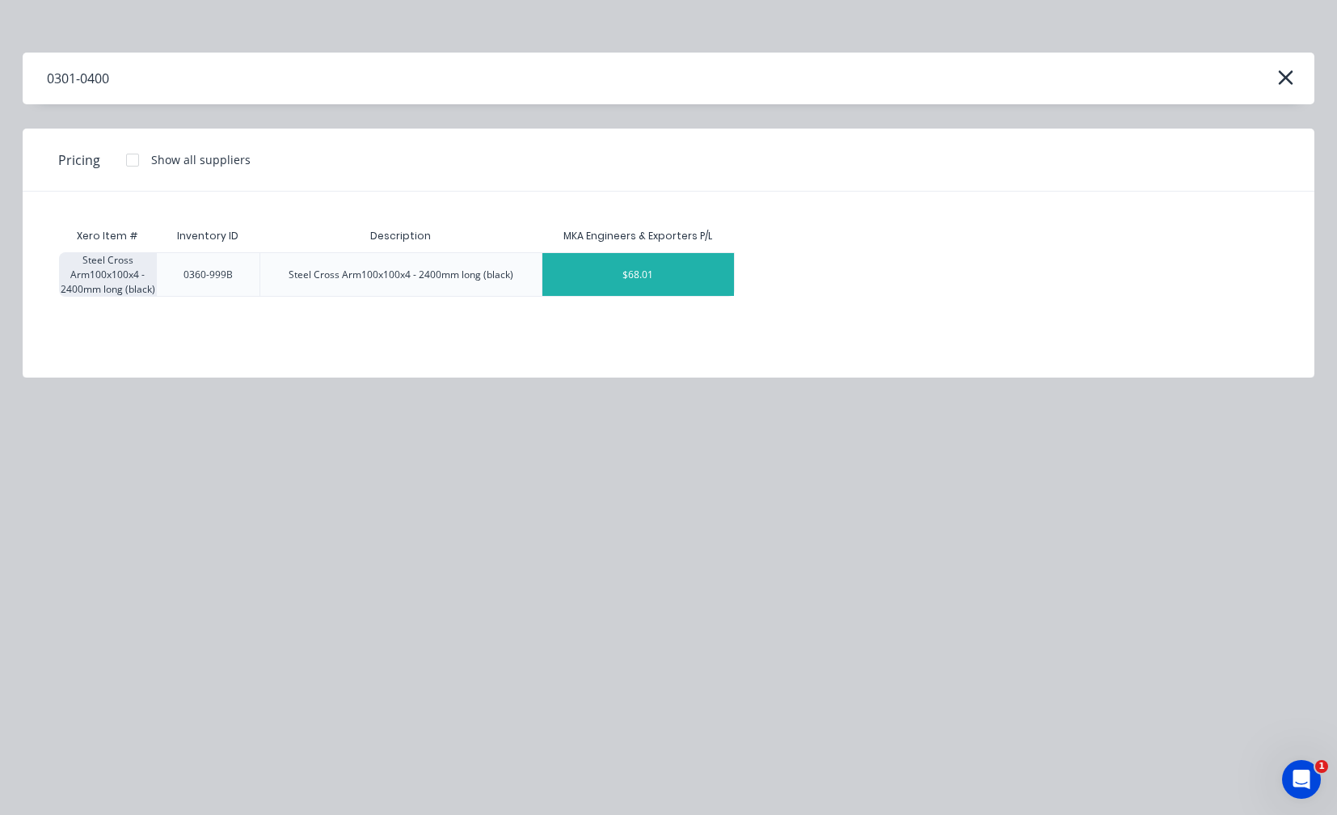
click at [644, 274] on div "$68.01" at bounding box center [639, 274] width 192 height 43
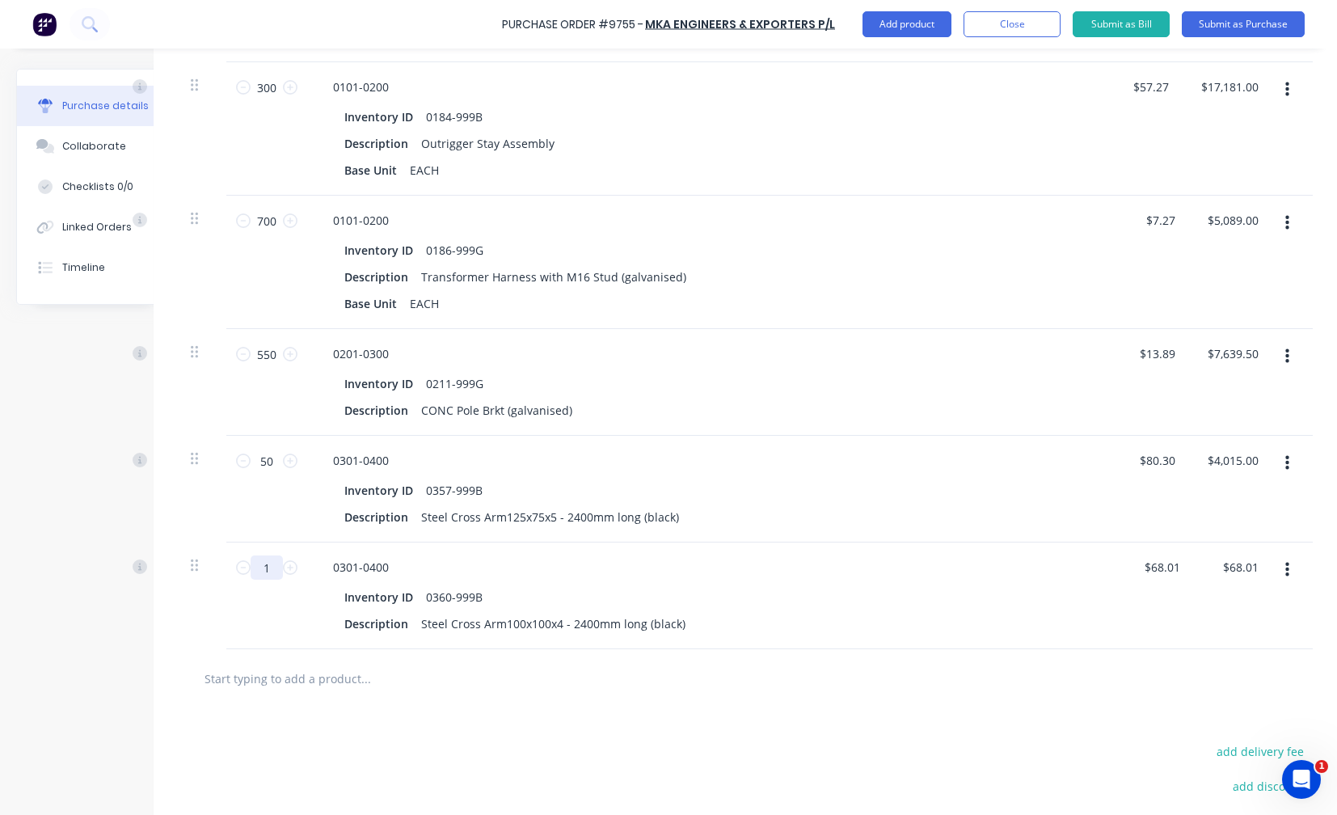
click at [255, 566] on input "1" at bounding box center [267, 568] width 32 height 24
type input "15"
type input "$1,020.15"
type input "150"
type input "$10,201.50"
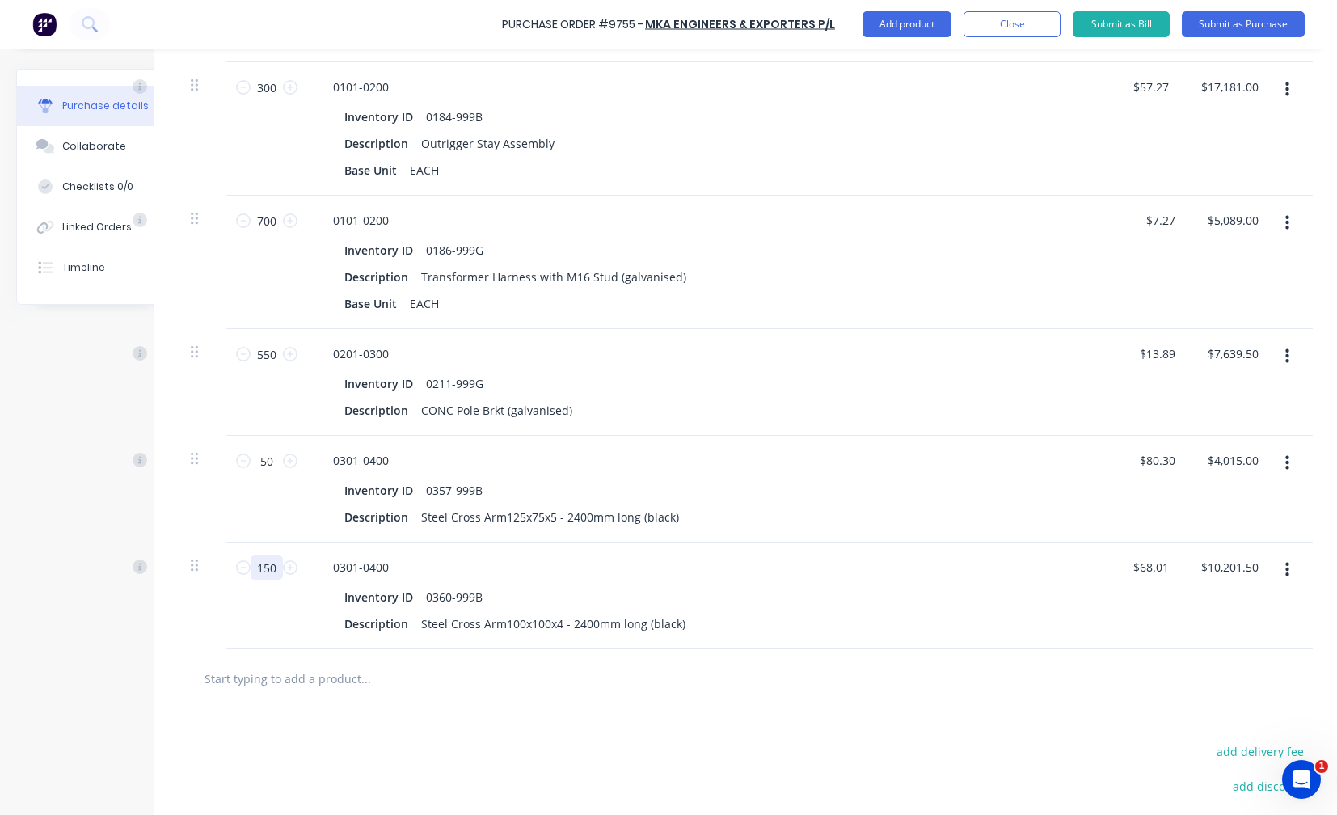
type input "150"
click at [1280, 569] on button "button" at bounding box center [1288, 570] width 38 height 29
click at [1244, 679] on button "Exclude from tax" at bounding box center [1237, 677] width 137 height 32
click at [281, 684] on input "text" at bounding box center [365, 678] width 323 height 32
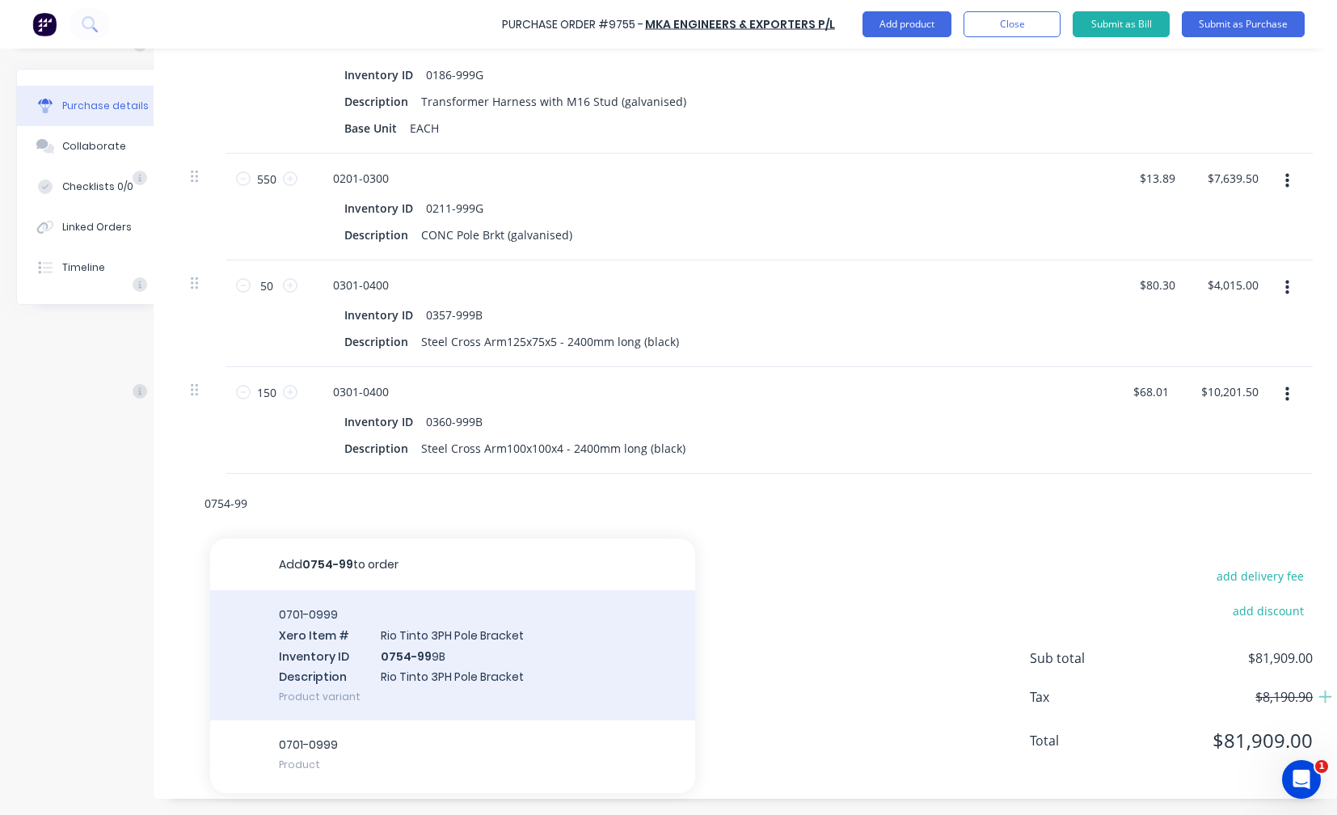
scroll to position [1229, 53]
type input "0754-99"
click at [425, 657] on div "0701-0999 Xero Item # Rio Tinto 3PH Pole Bracket Inventory ID 0754-99 9B Descri…" at bounding box center [452, 655] width 485 height 130
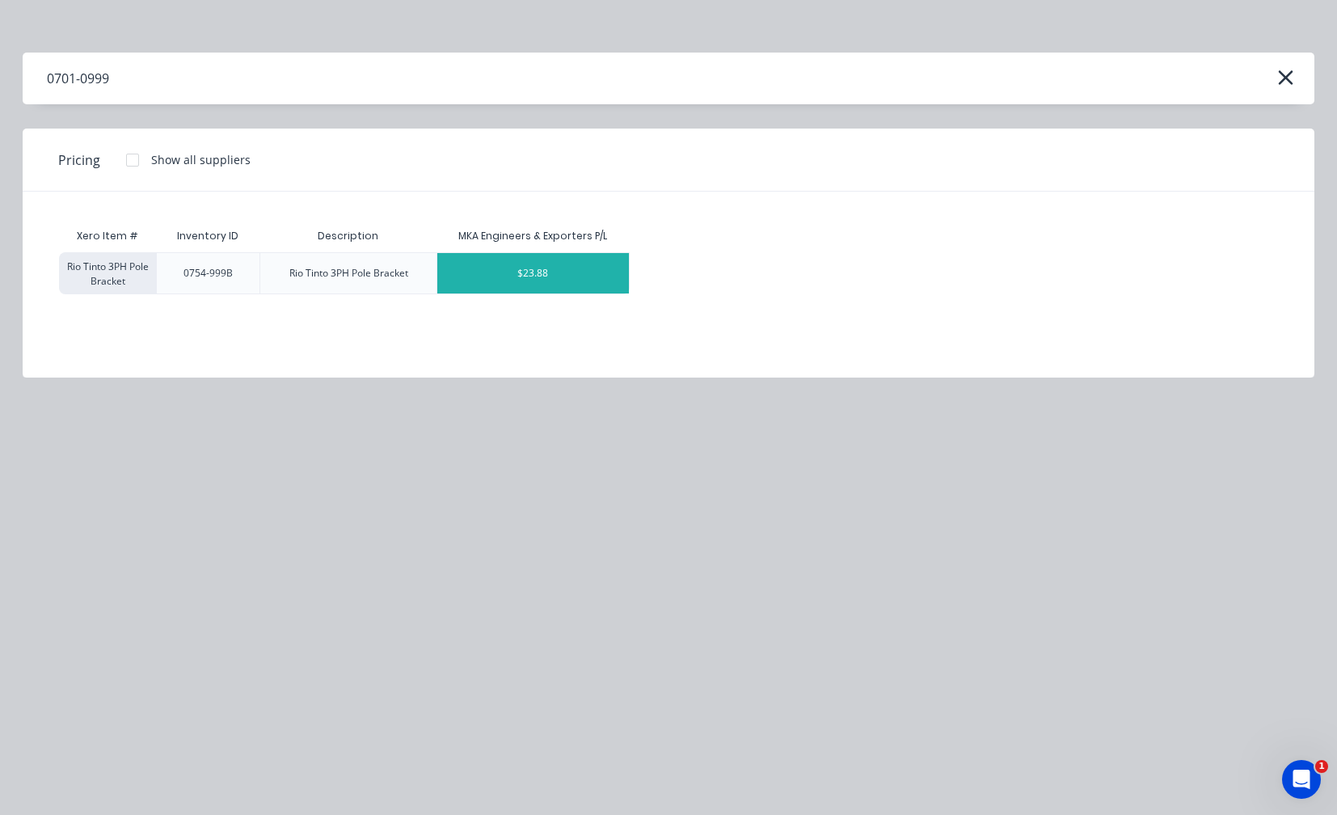
click at [538, 276] on div "$23.88" at bounding box center [533, 273] width 192 height 40
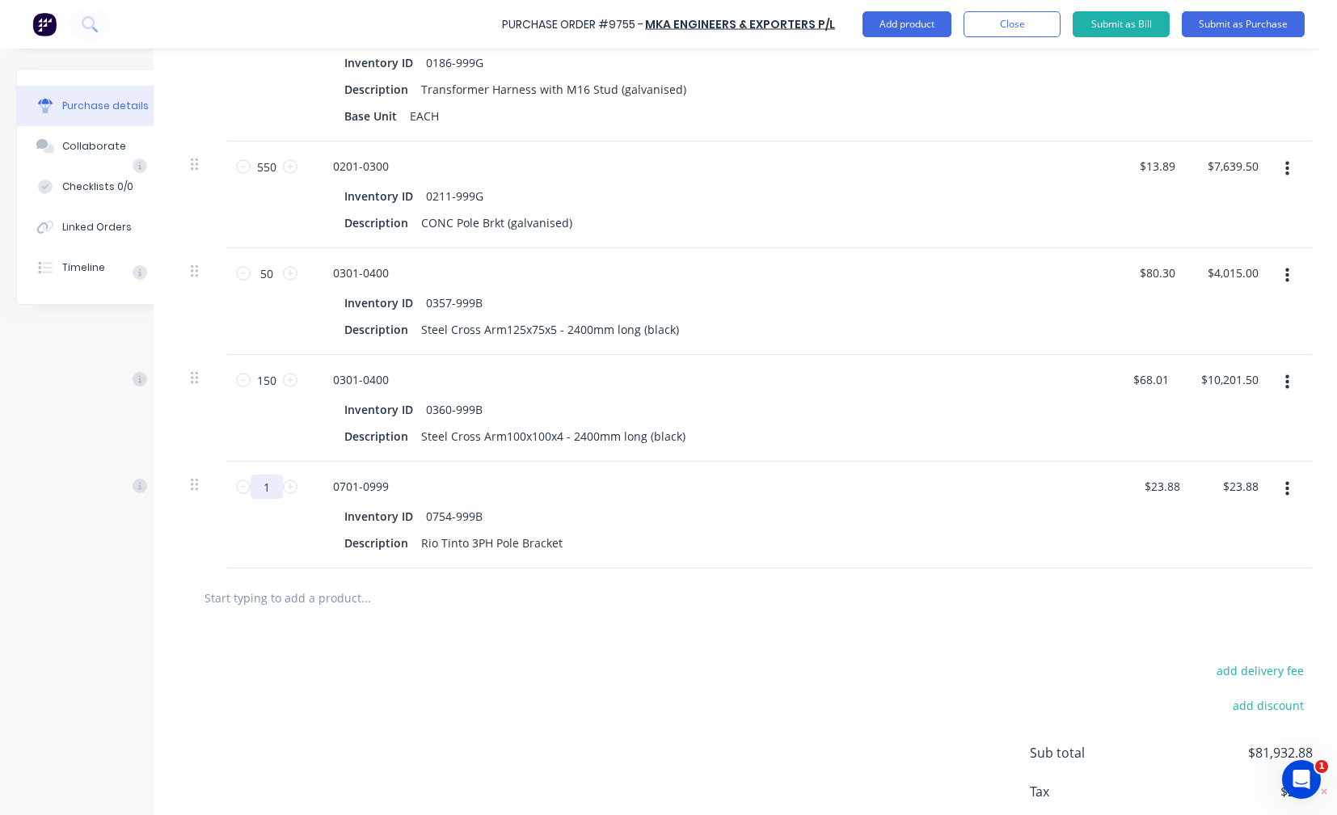
click at [254, 481] on input "1" at bounding box center [267, 487] width 32 height 24
type input "15"
type input "$358.20"
type input "150"
type input "$3,582.00"
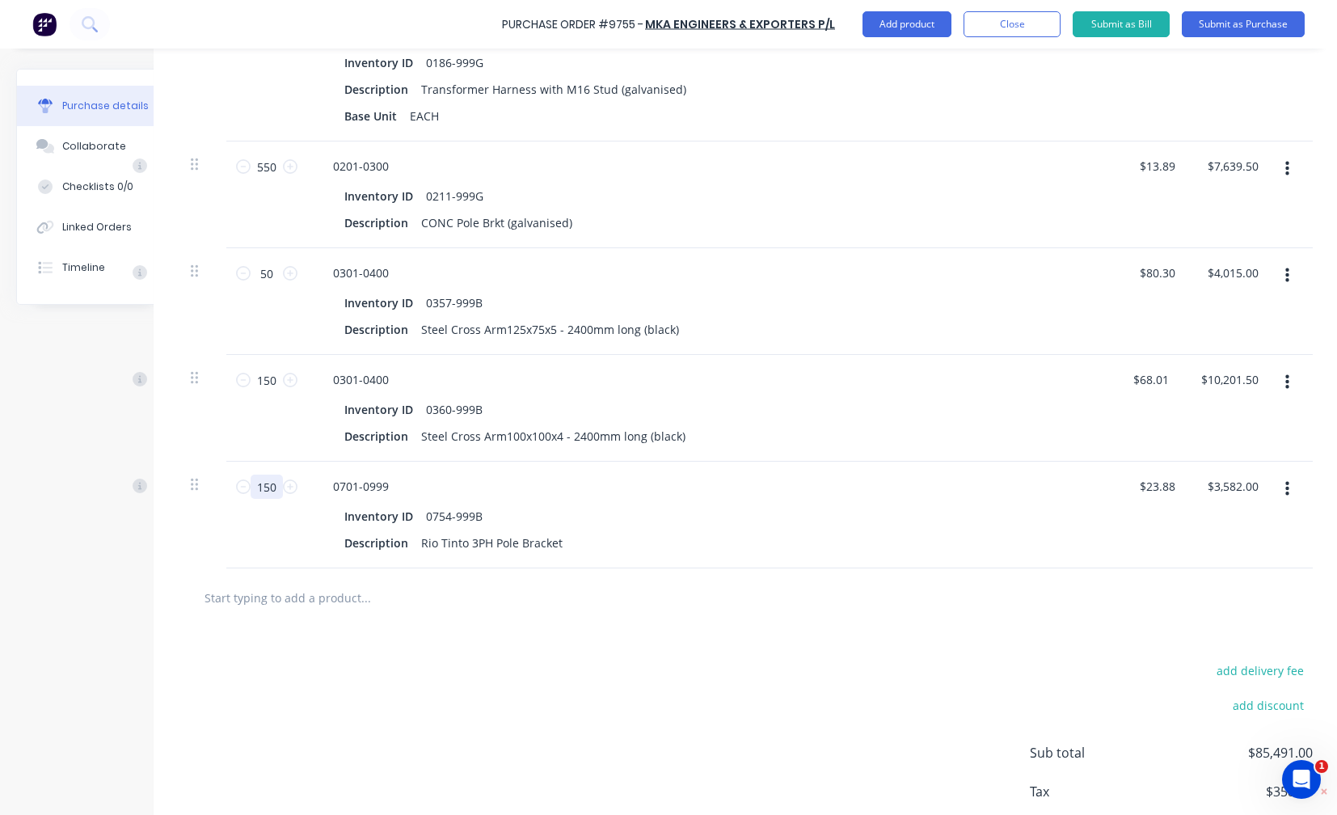
type input "150"
click at [1286, 482] on icon "button" at bounding box center [1288, 489] width 4 height 18
click at [1223, 600] on button "Exclude from tax" at bounding box center [1237, 597] width 137 height 32
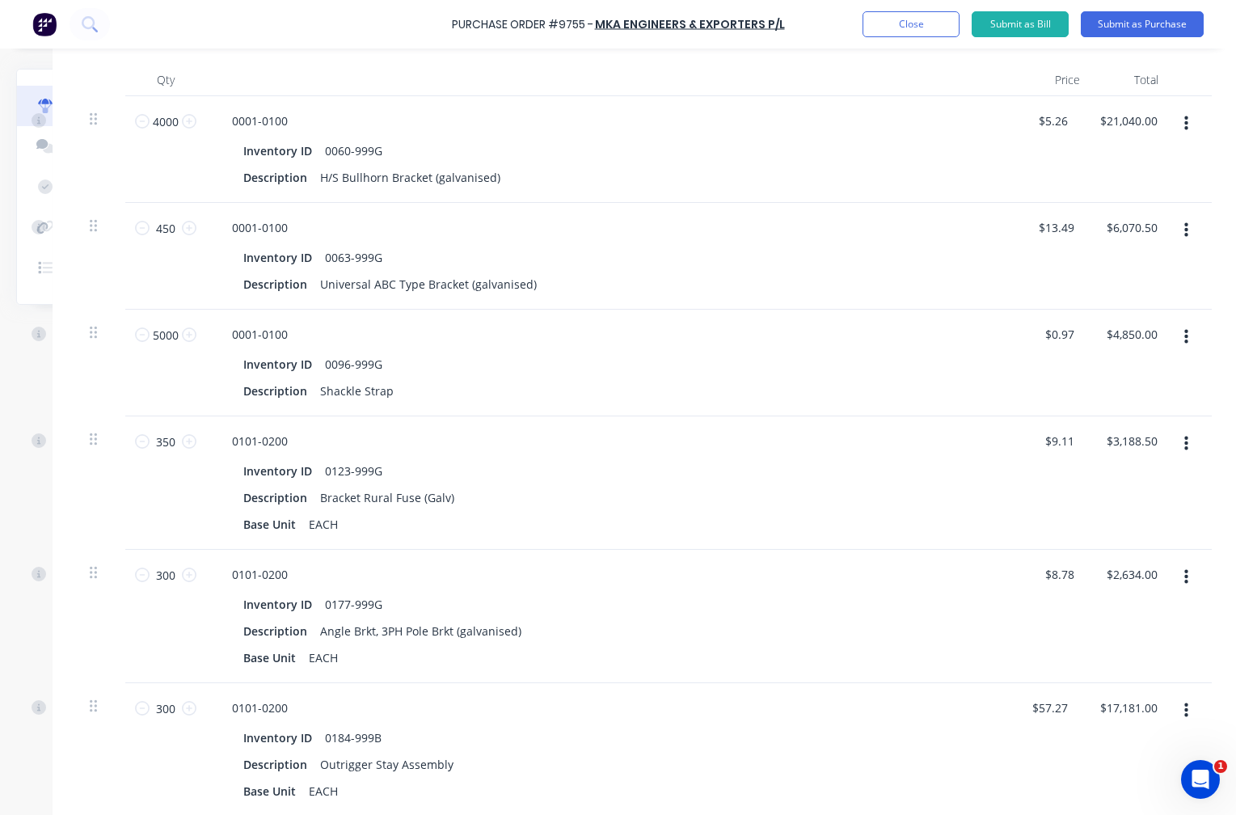
scroll to position [0, 154]
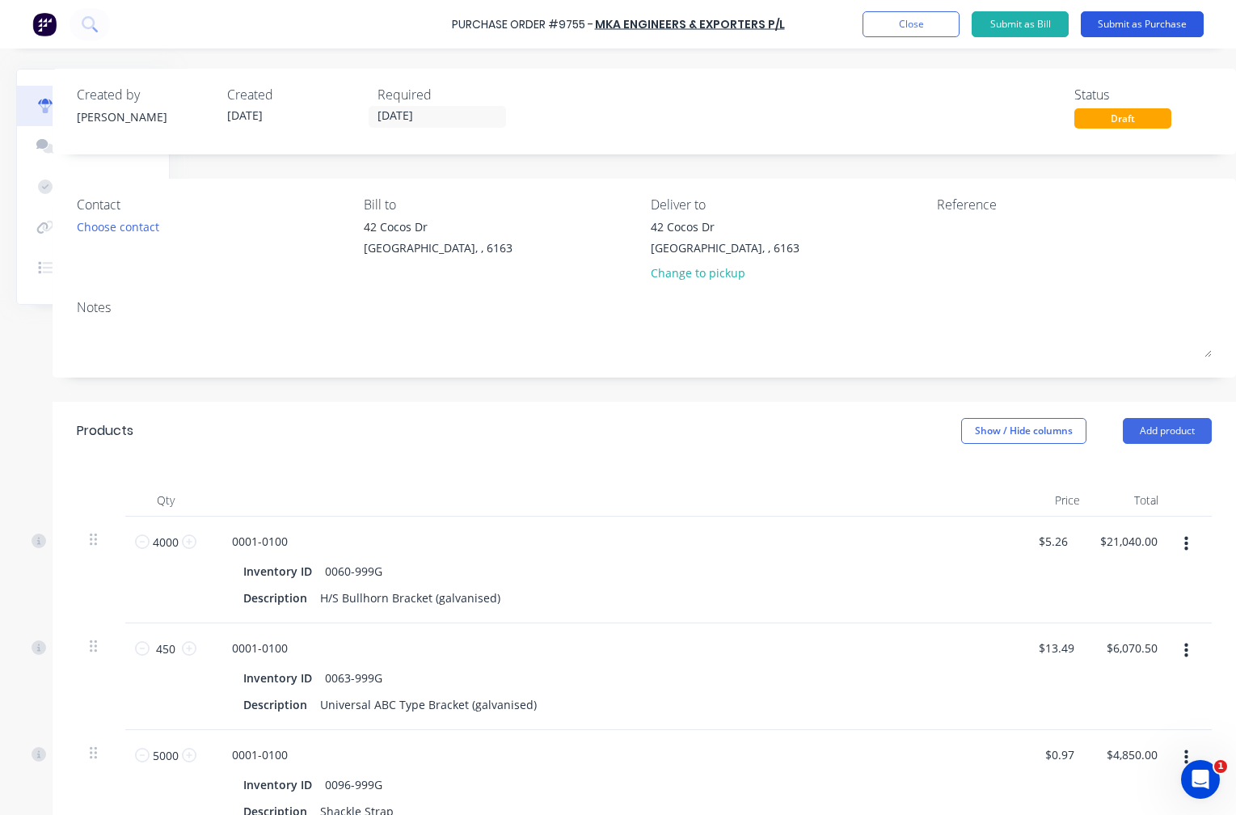
click at [1160, 23] on button "Submit as Purchase" at bounding box center [1142, 24] width 123 height 26
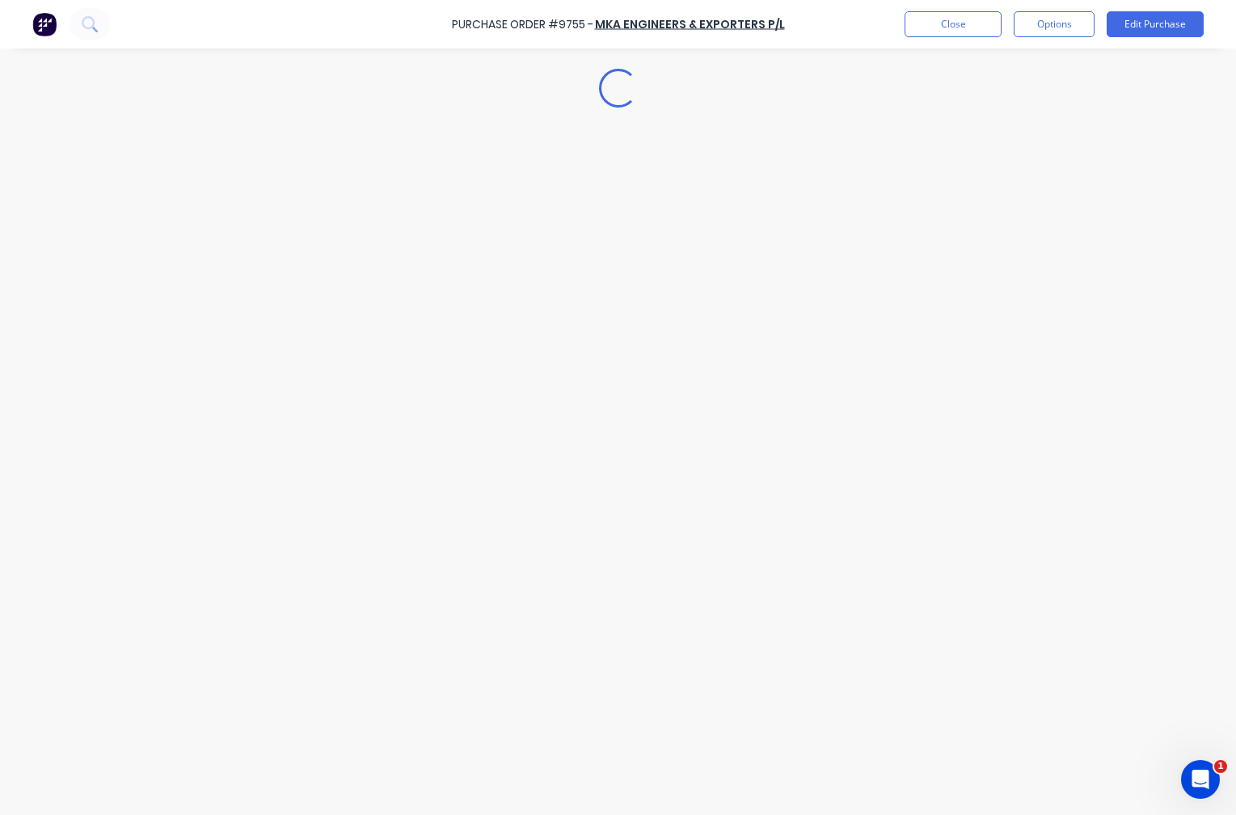
scroll to position [0, 0]
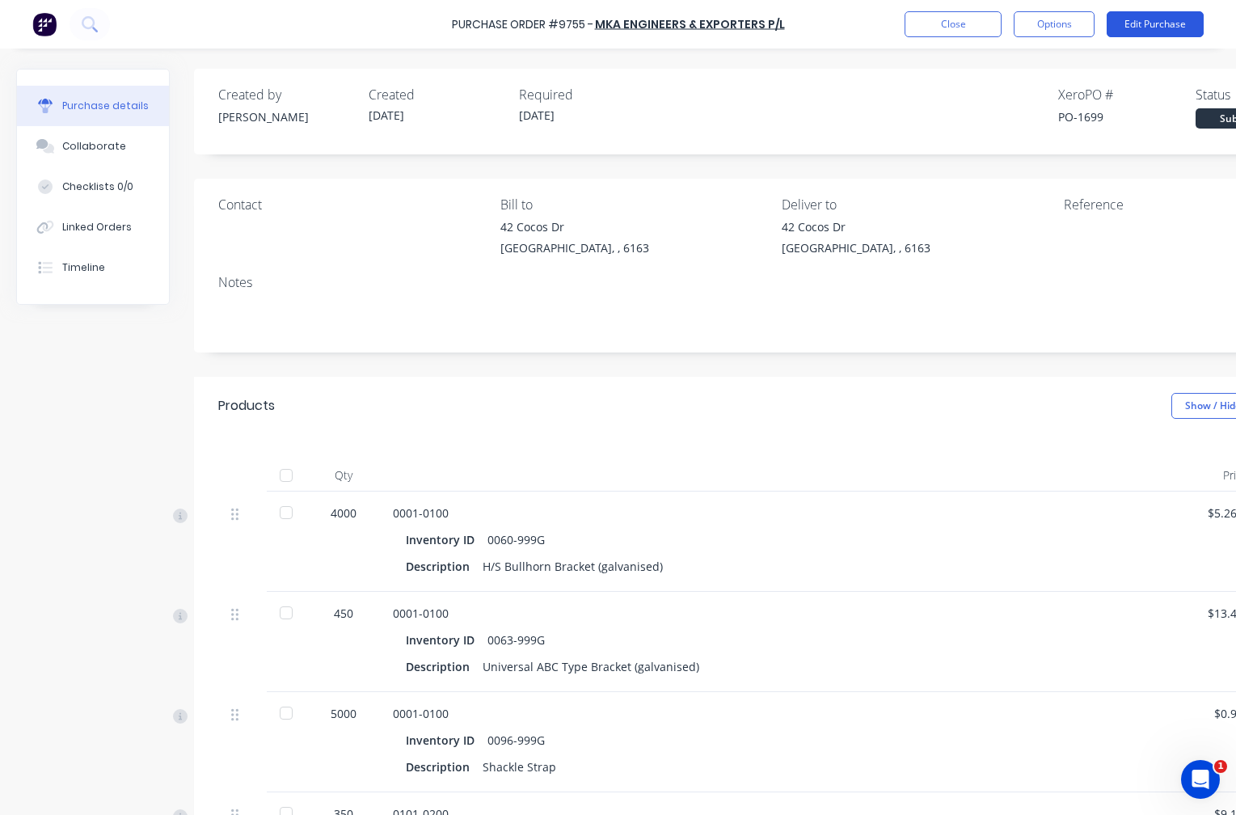
click at [1156, 28] on button "Edit Purchase" at bounding box center [1155, 24] width 97 height 26
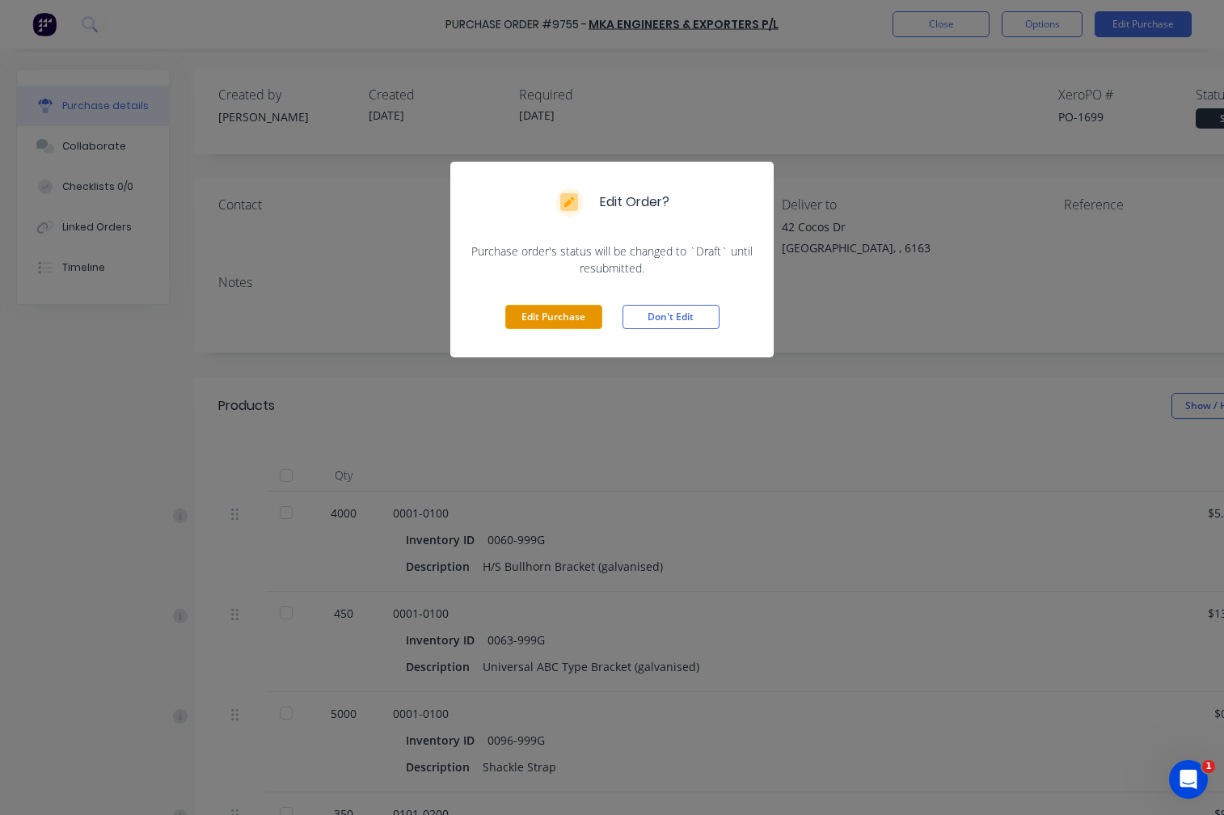
click at [554, 319] on button "Edit Purchase" at bounding box center [553, 317] width 97 height 24
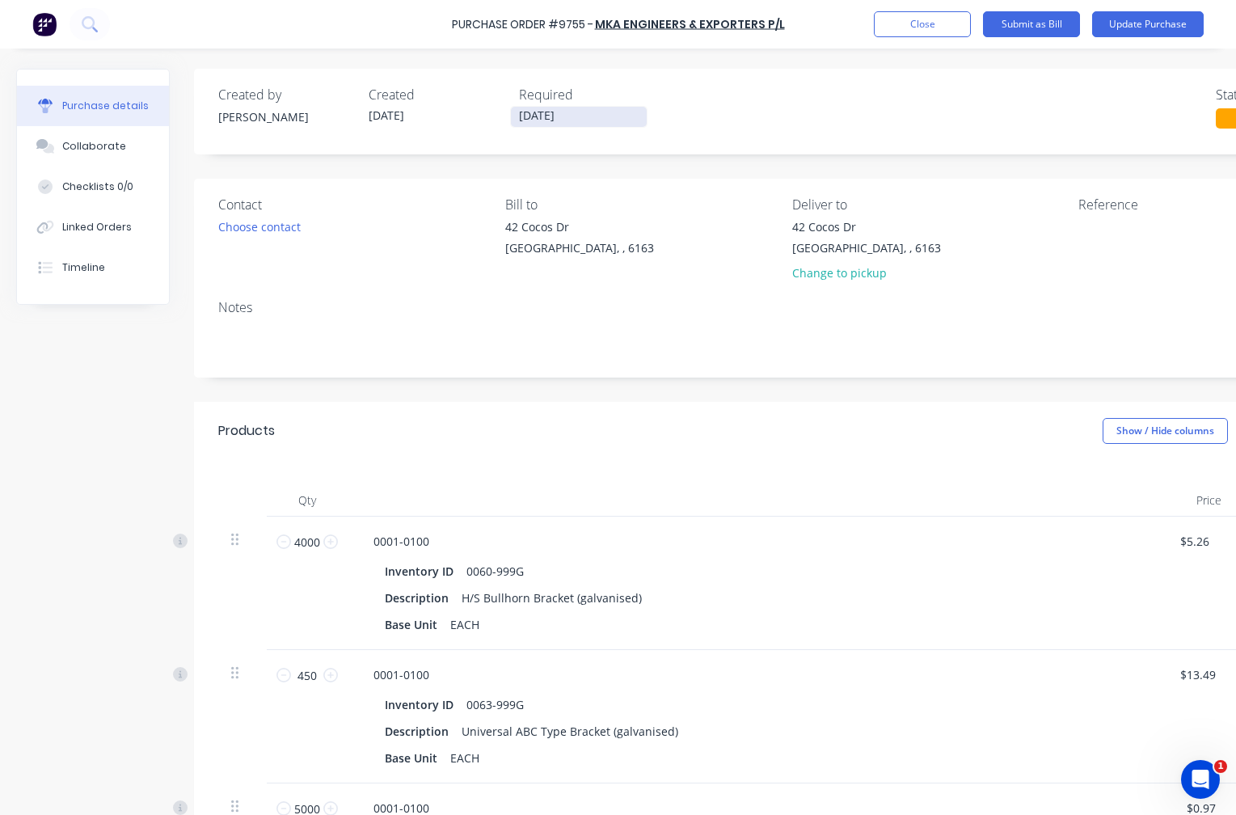
click at [553, 120] on input "[DATE]" at bounding box center [579, 117] width 136 height 20
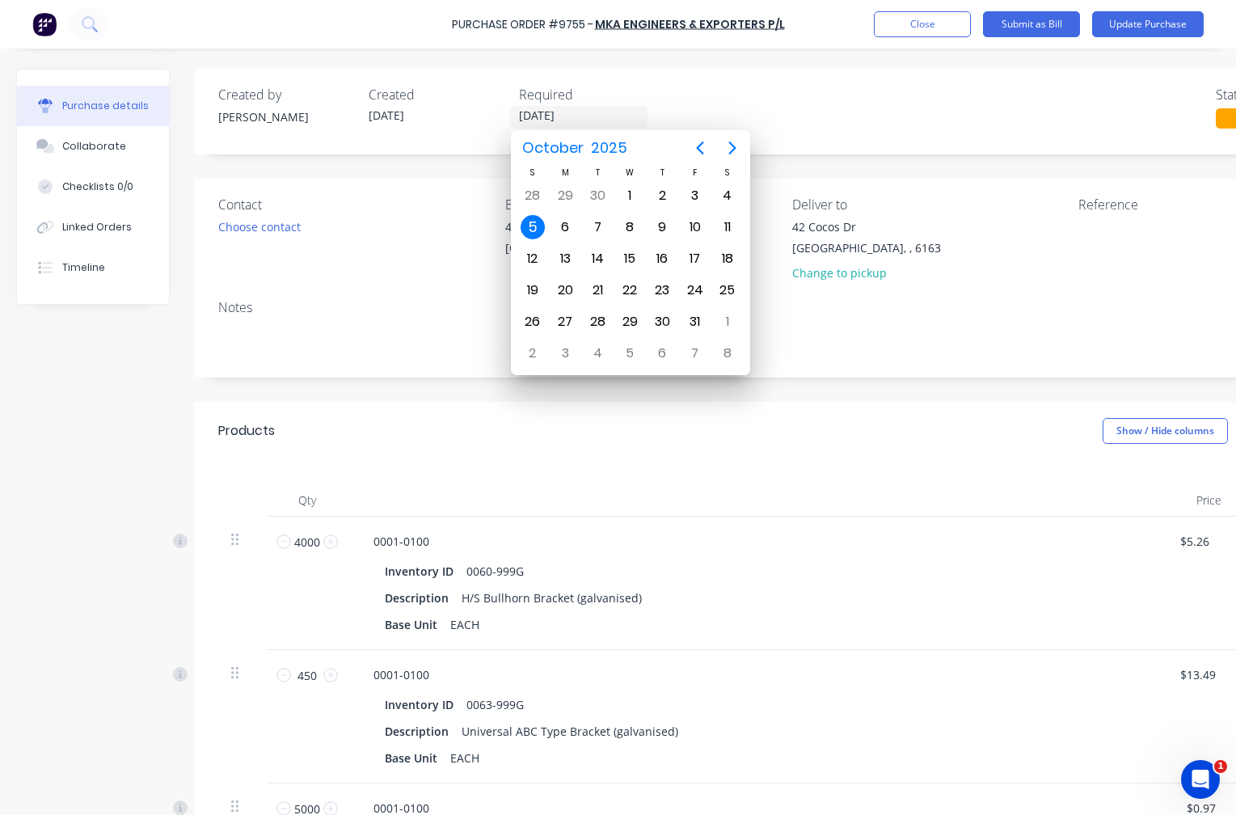
click at [377, 108] on label "[DATE]" at bounding box center [428, 117] width 137 height 22
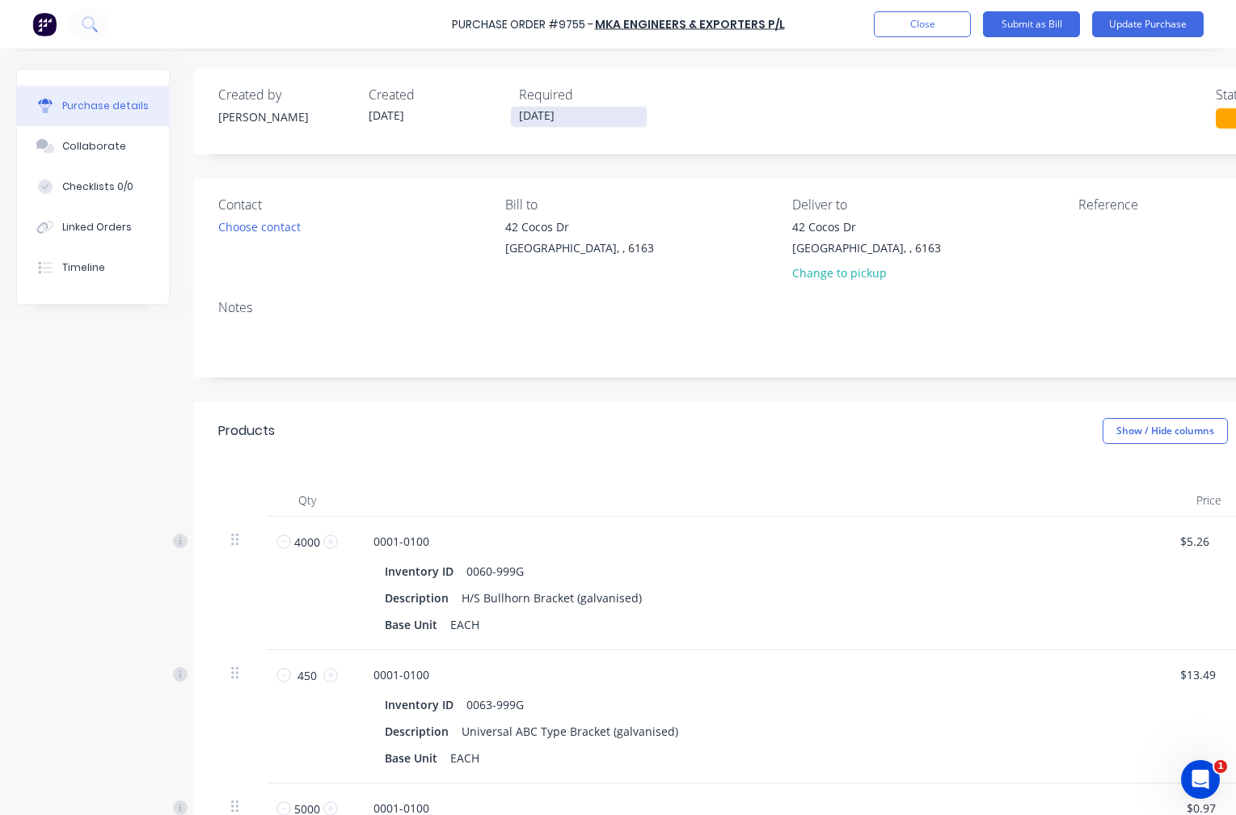
click at [575, 118] on input "[DATE]" at bounding box center [579, 117] width 136 height 20
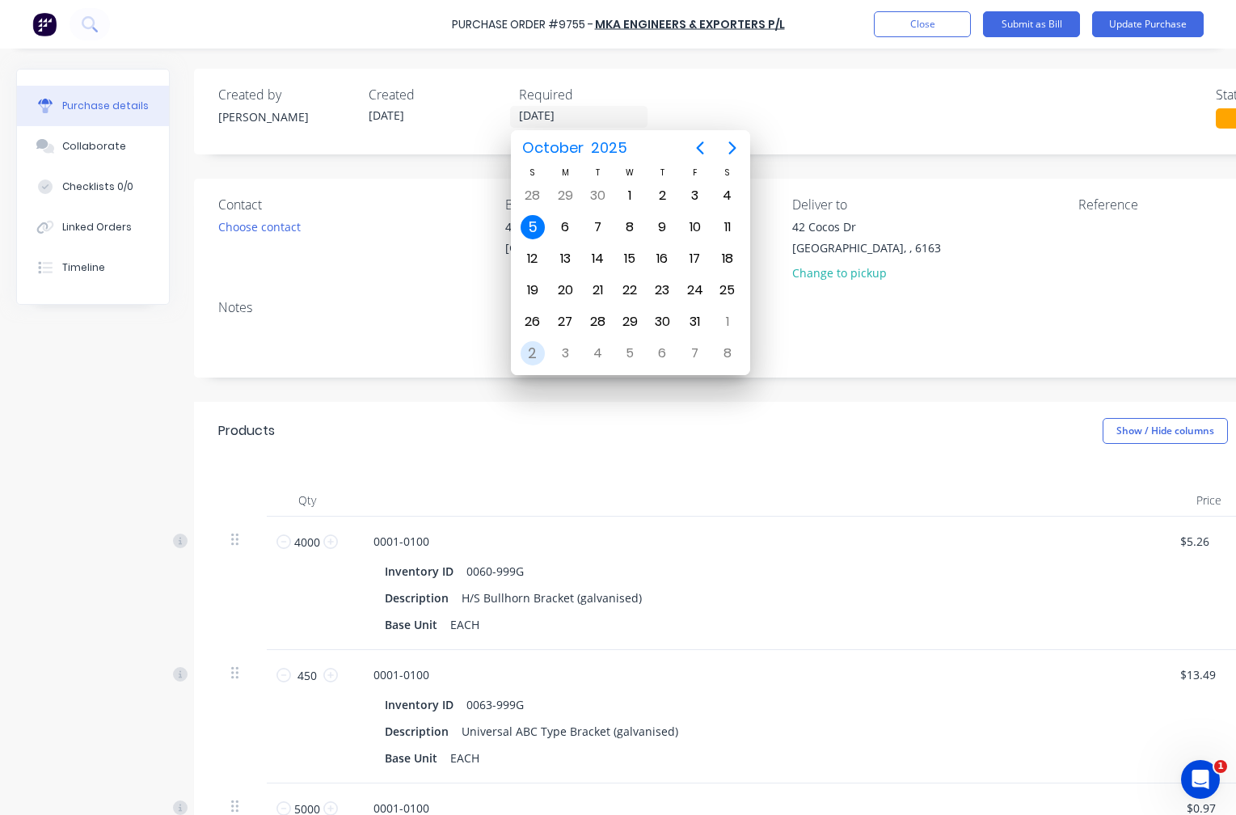
click at [534, 353] on div "2" at bounding box center [533, 353] width 24 height 24
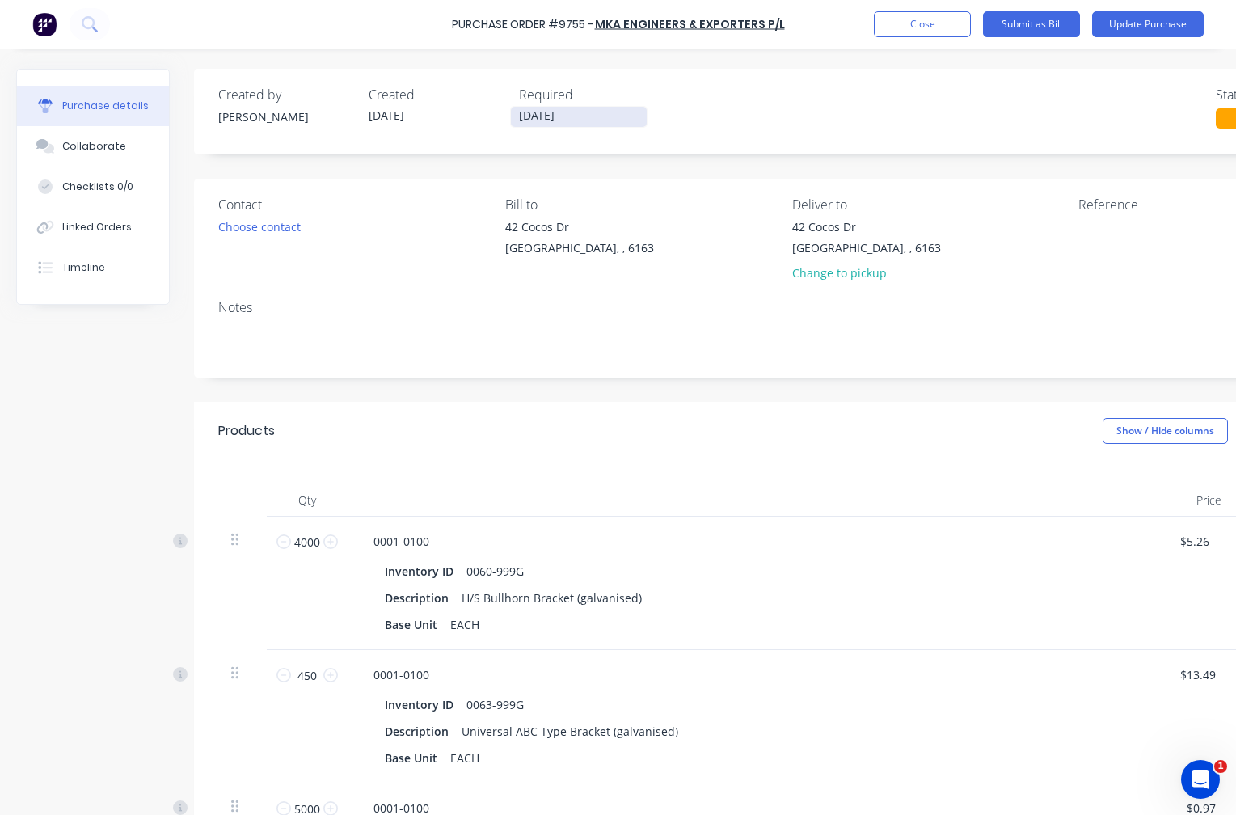
click at [537, 118] on input "[DATE]" at bounding box center [579, 117] width 136 height 20
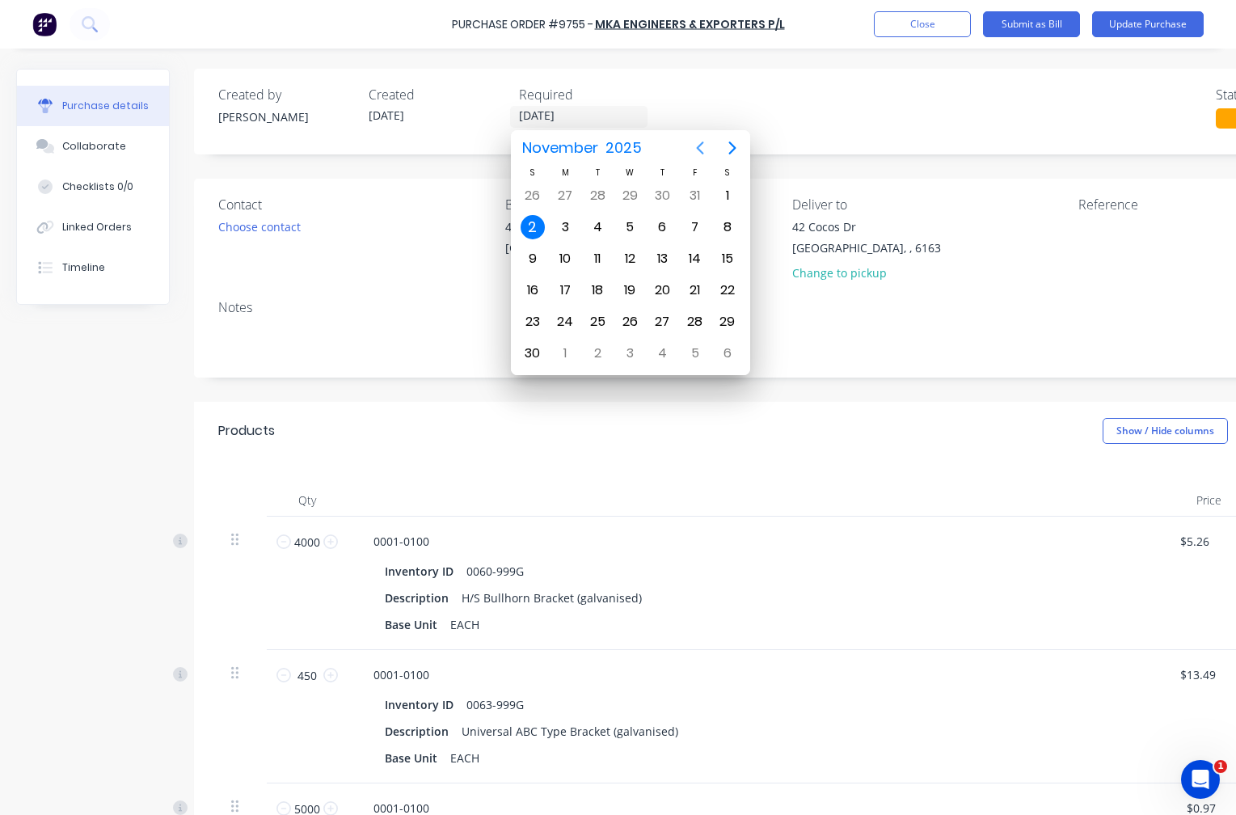
click at [699, 150] on icon "Previous page" at bounding box center [699, 148] width 7 height 13
click at [730, 148] on icon "Next page" at bounding box center [732, 147] width 19 height 19
click at [733, 145] on icon "Next page" at bounding box center [732, 148] width 7 height 13
click at [529, 318] on div "28" at bounding box center [533, 322] width 24 height 24
type input "[DATE]"
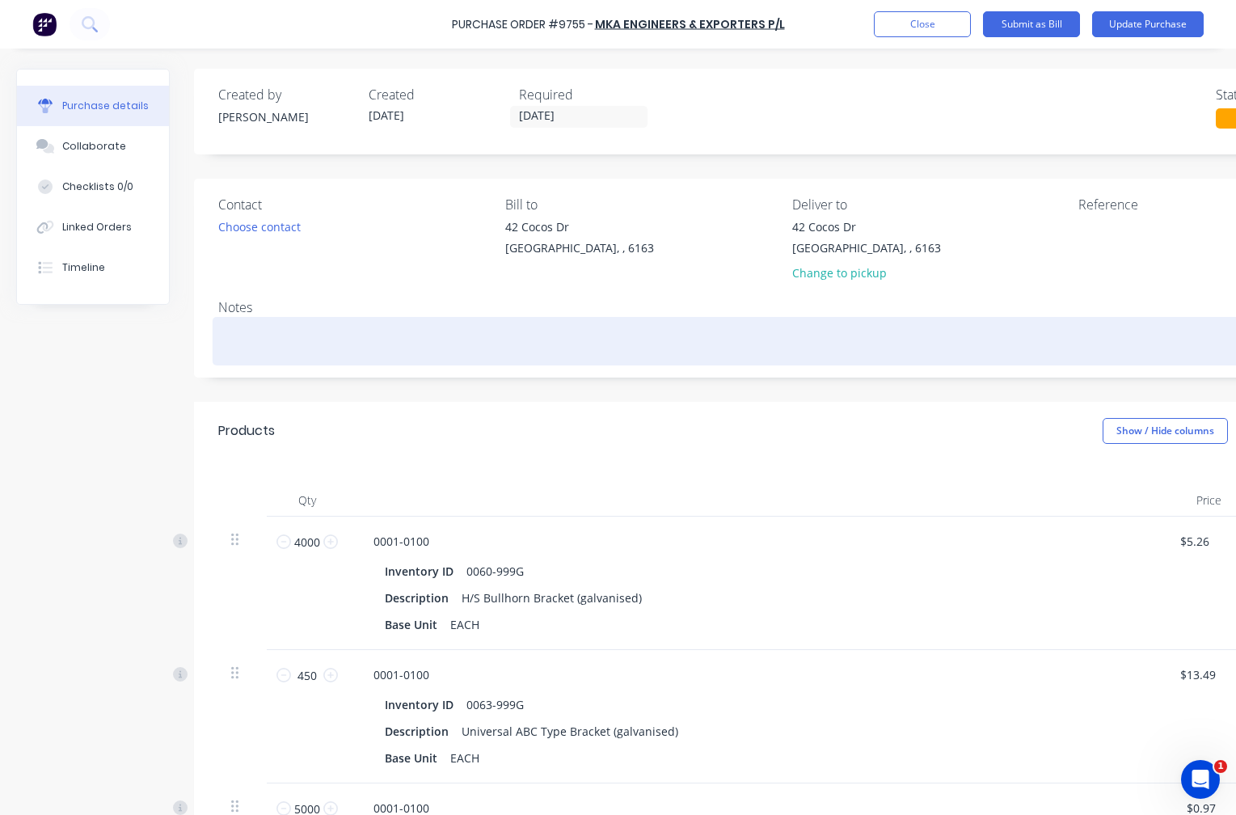
click at [274, 338] on textarea at bounding box center [785, 339] width 1135 height 36
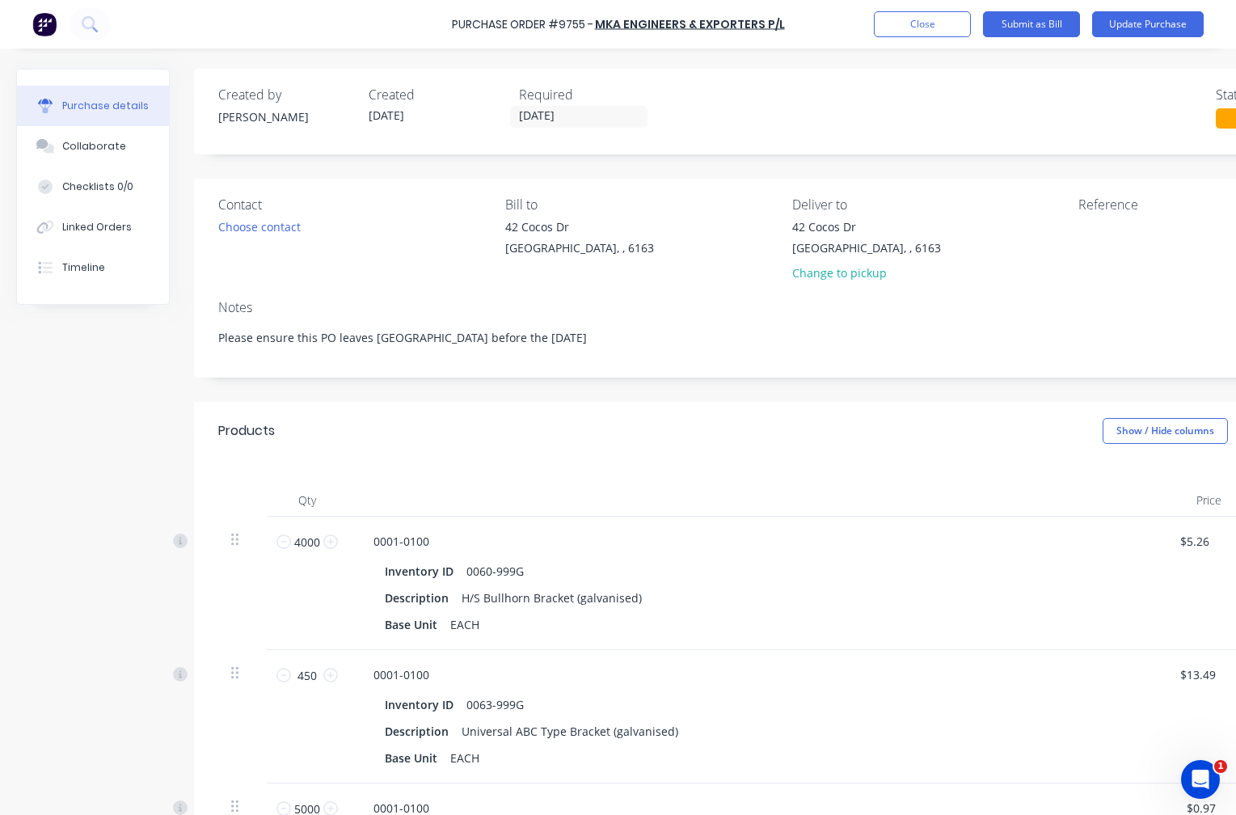
type textarea "Please ensure this PO leaves [GEOGRAPHIC_DATA] before the [DATE]"
click at [456, 19] on div "Purchase Order #9755 - MKA Engineers & Exporters P/L Add product Close Submit a…" at bounding box center [618, 24] width 1236 height 49
drag, startPoint x: 456, startPoint y: 19, endPoint x: 587, endPoint y: 31, distance: 131.6
click at [587, 31] on div "Purchase Order #9755 -" at bounding box center [523, 24] width 142 height 17
copy div "Purchase Order #9755"
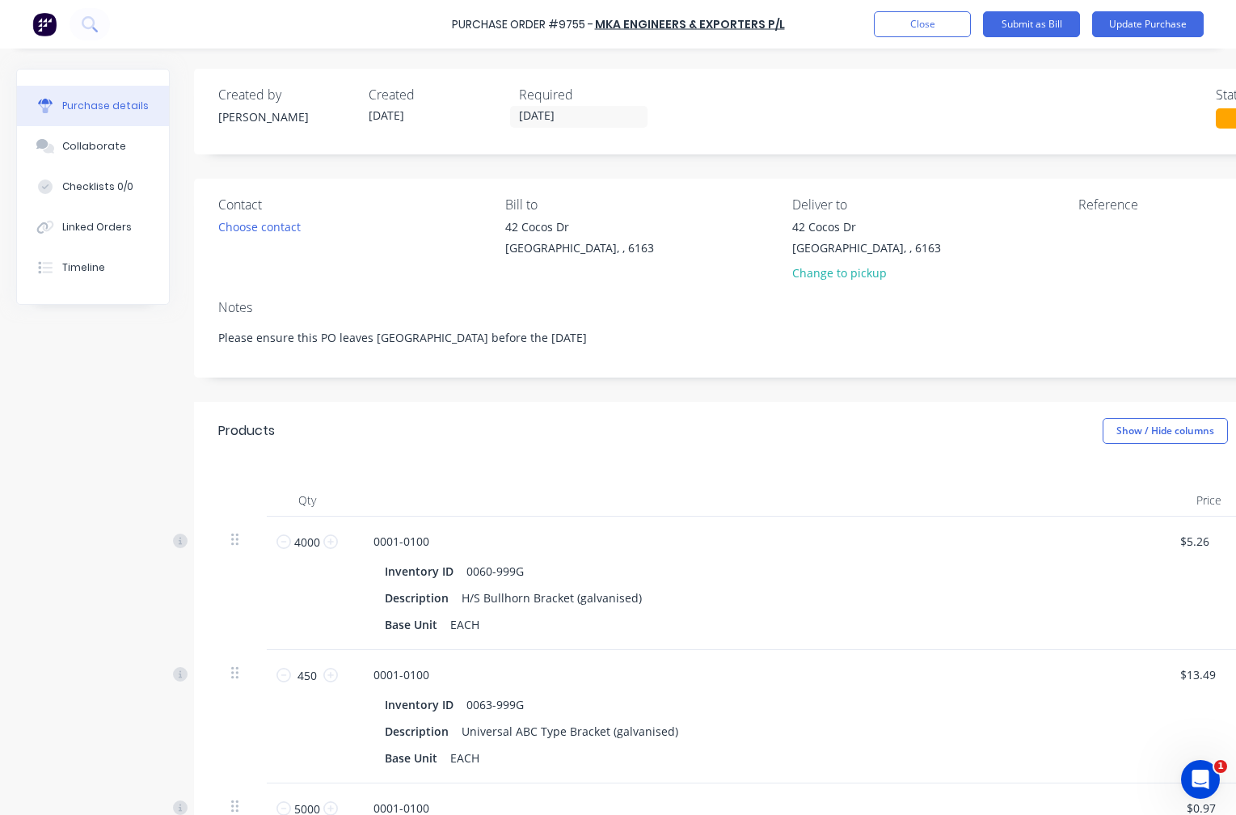
click at [1062, 239] on div "[STREET_ADDRESS][PERSON_NAME] Change to pickup" at bounding box center [929, 253] width 275 height 71
click at [1096, 211] on div "Reference" at bounding box center [1216, 204] width 275 height 19
click at [1094, 230] on textarea at bounding box center [1180, 236] width 202 height 36
paste textarea "Purchase Order #9755"
type textarea "Purchase Order #9755"
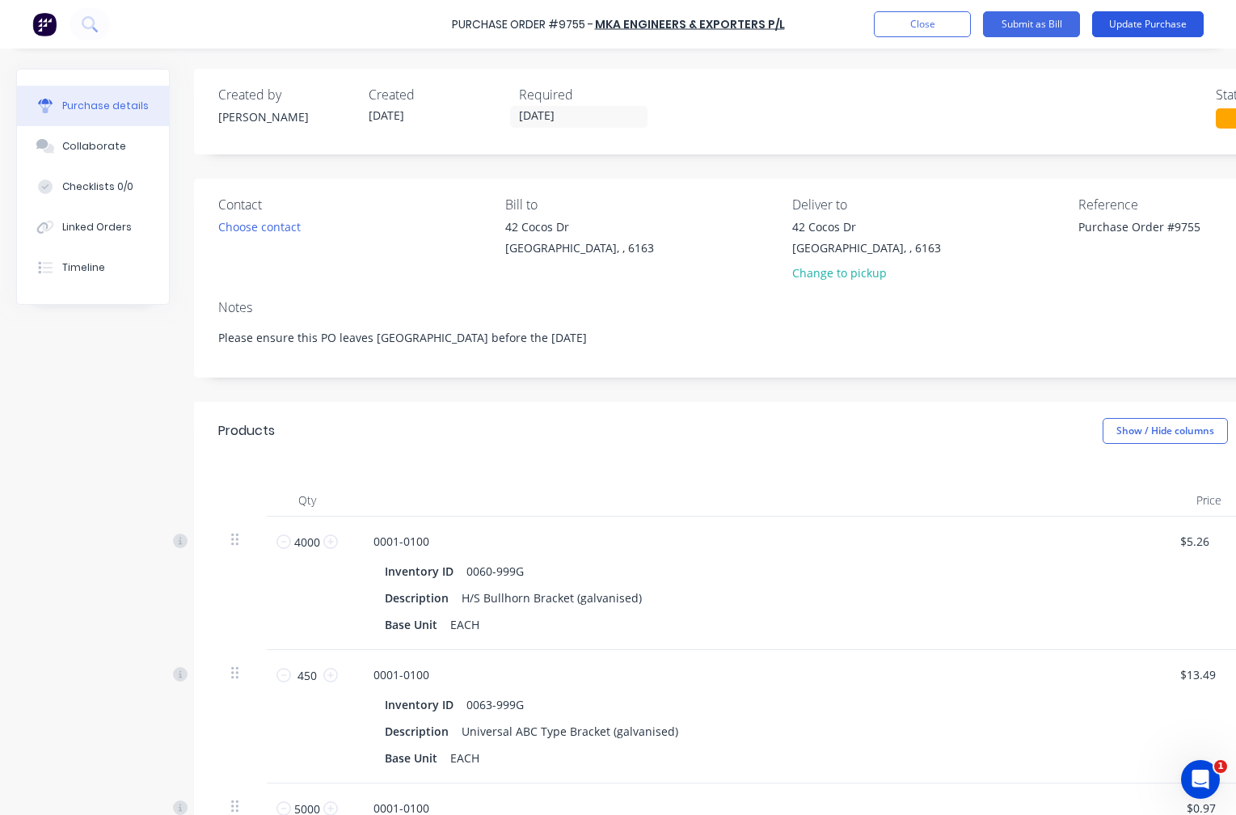
click at [1126, 27] on button "Update Purchase" at bounding box center [1148, 24] width 112 height 26
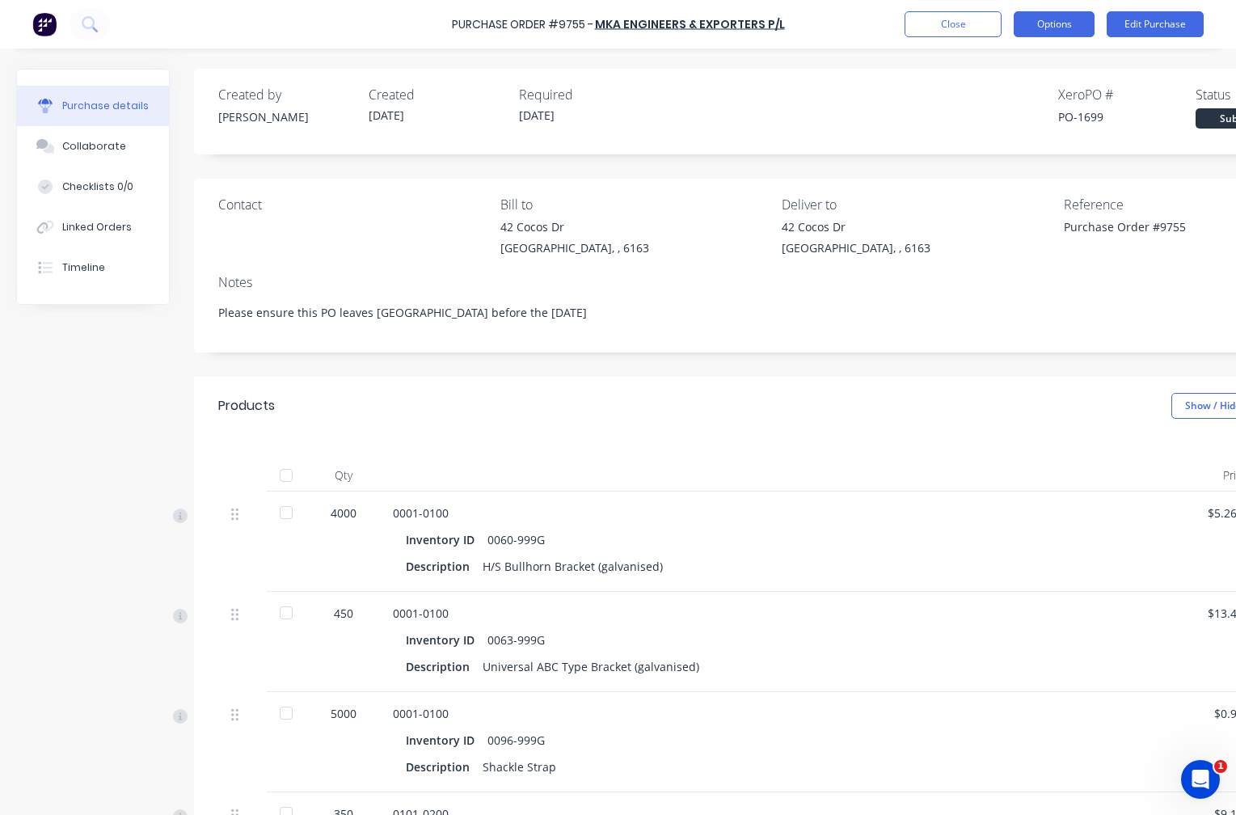
click at [1051, 23] on button "Options" at bounding box center [1054, 24] width 81 height 26
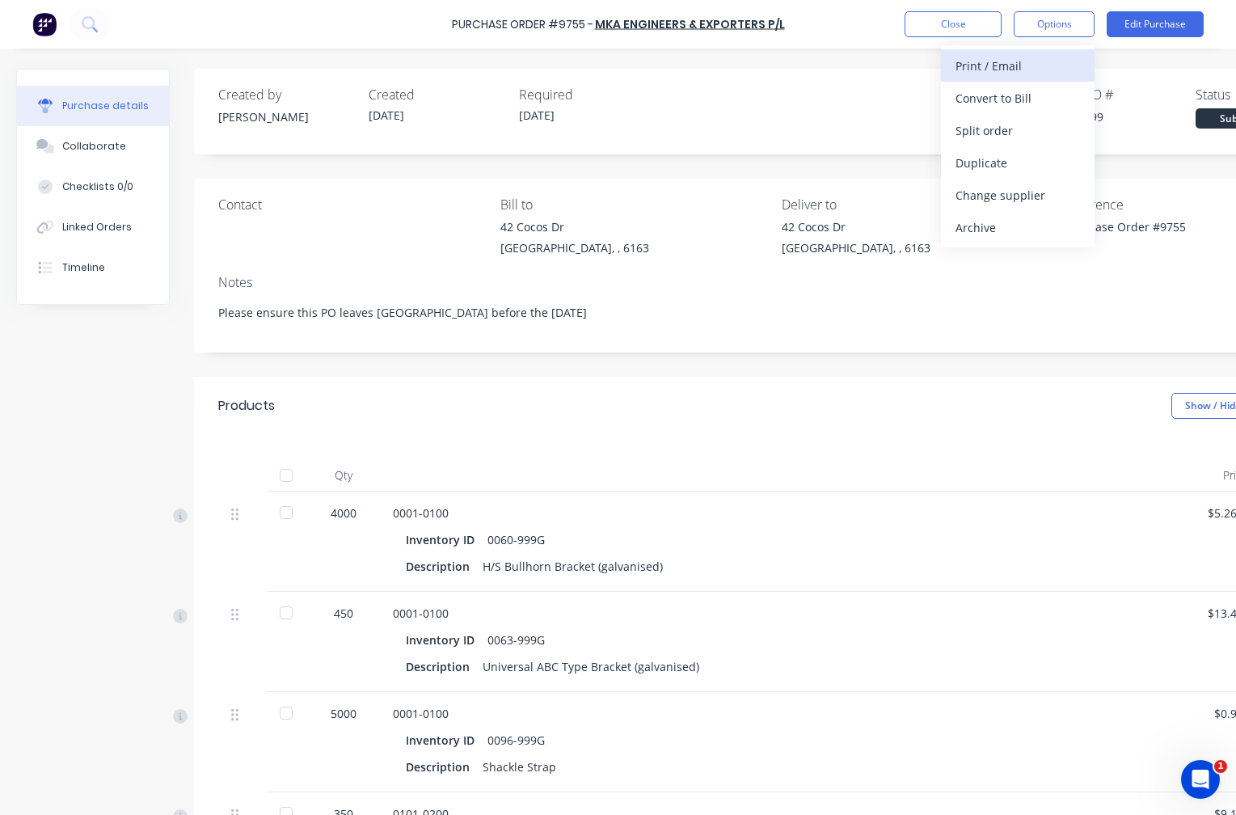
click at [961, 63] on div "Print / Email" at bounding box center [1018, 65] width 125 height 23
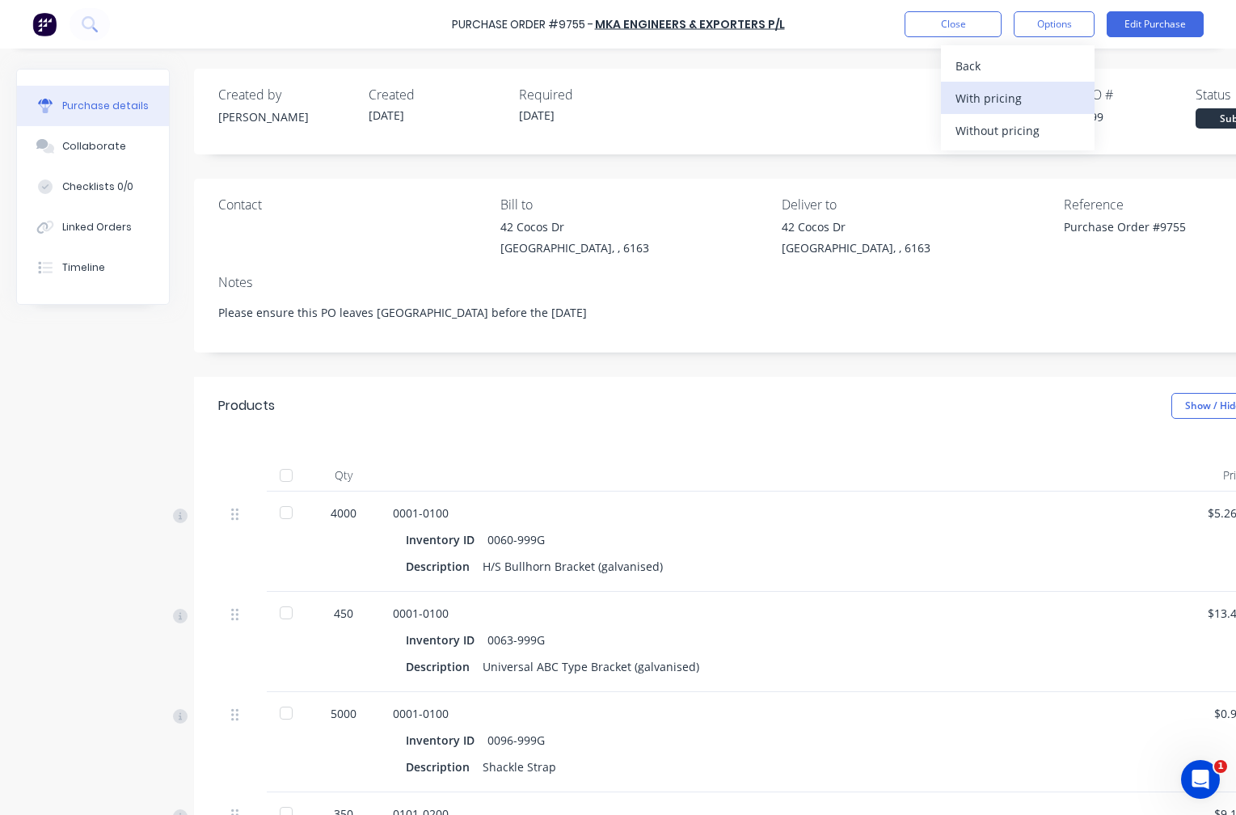
click at [995, 106] on div "With pricing" at bounding box center [1018, 98] width 125 height 23
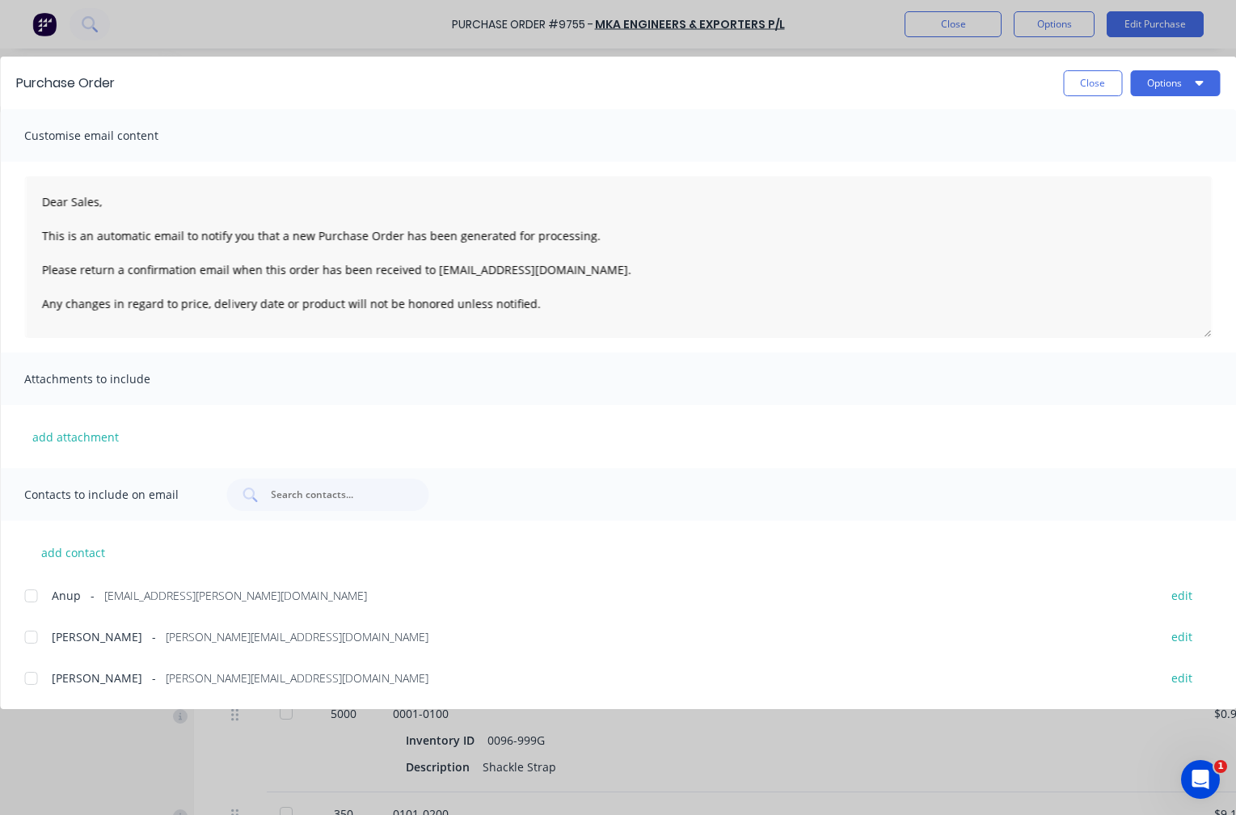
drag, startPoint x: 28, startPoint y: 594, endPoint x: 24, endPoint y: 603, distance: 10.5
click at [29, 594] on div at bounding box center [31, 596] width 32 height 32
click at [31, 632] on div at bounding box center [31, 637] width 32 height 32
click at [27, 673] on div at bounding box center [31, 678] width 32 height 32
click at [1174, 82] on button "Options" at bounding box center [1175, 83] width 90 height 26
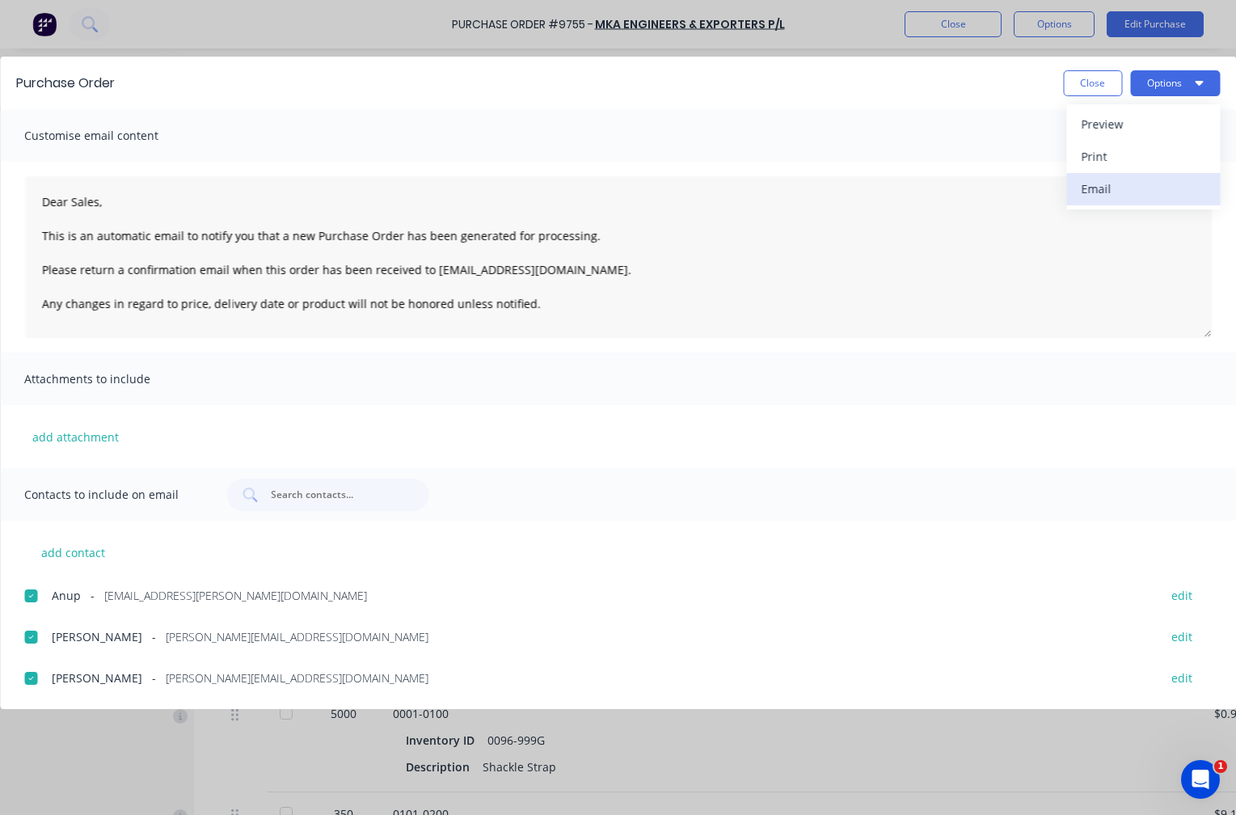
click at [1107, 187] on div "Email" at bounding box center [1143, 188] width 125 height 23
